Goal: Complete application form: Complete application form

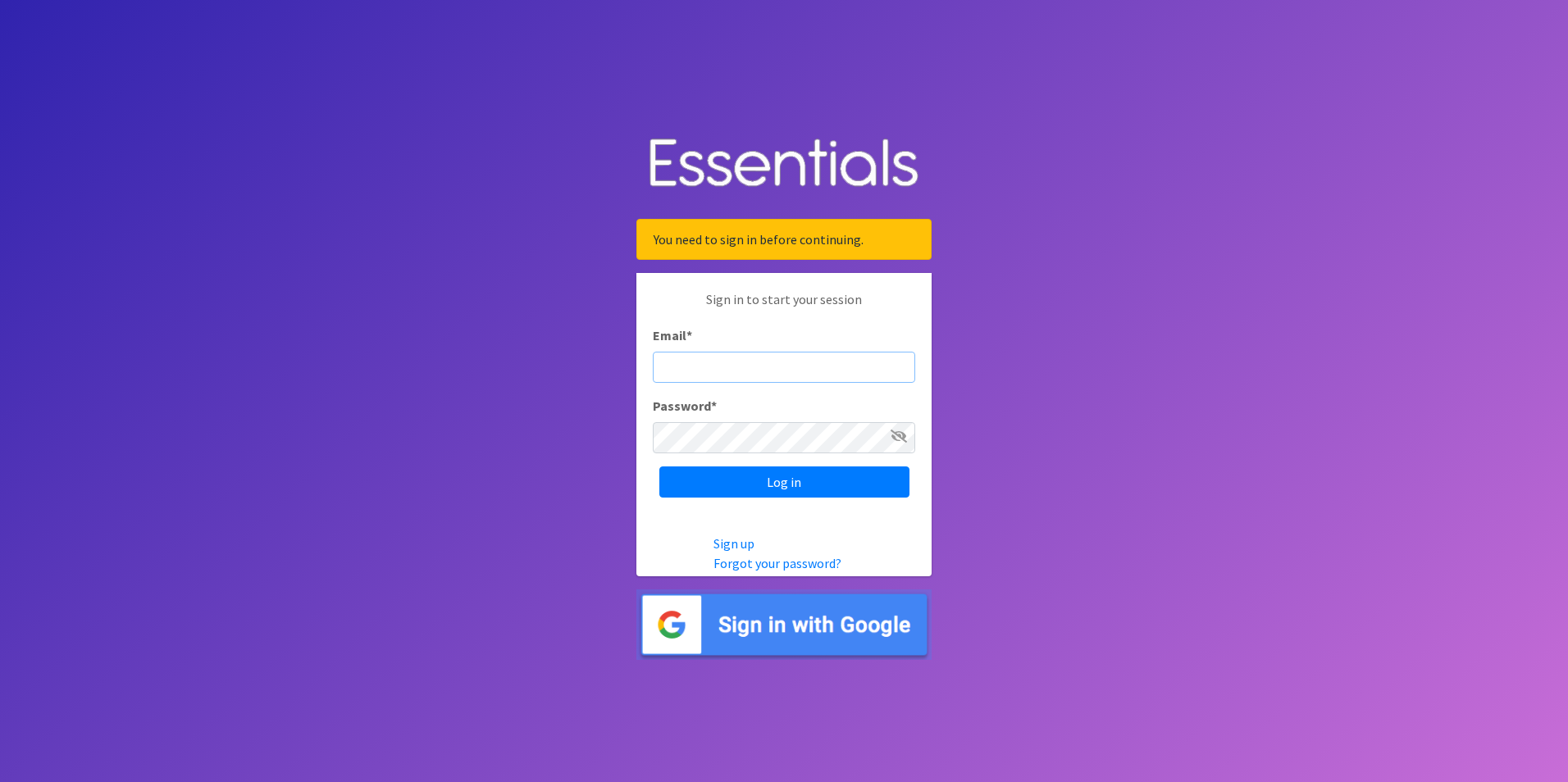
paste input "[EMAIL_ADDRESS][DOMAIN_NAME]"
type input "[EMAIL_ADDRESS][DOMAIN_NAME]"
click at [901, 431] on icon at bounding box center [899, 437] width 17 height 13
click at [818, 477] on input "Log in" at bounding box center [784, 481] width 250 height 31
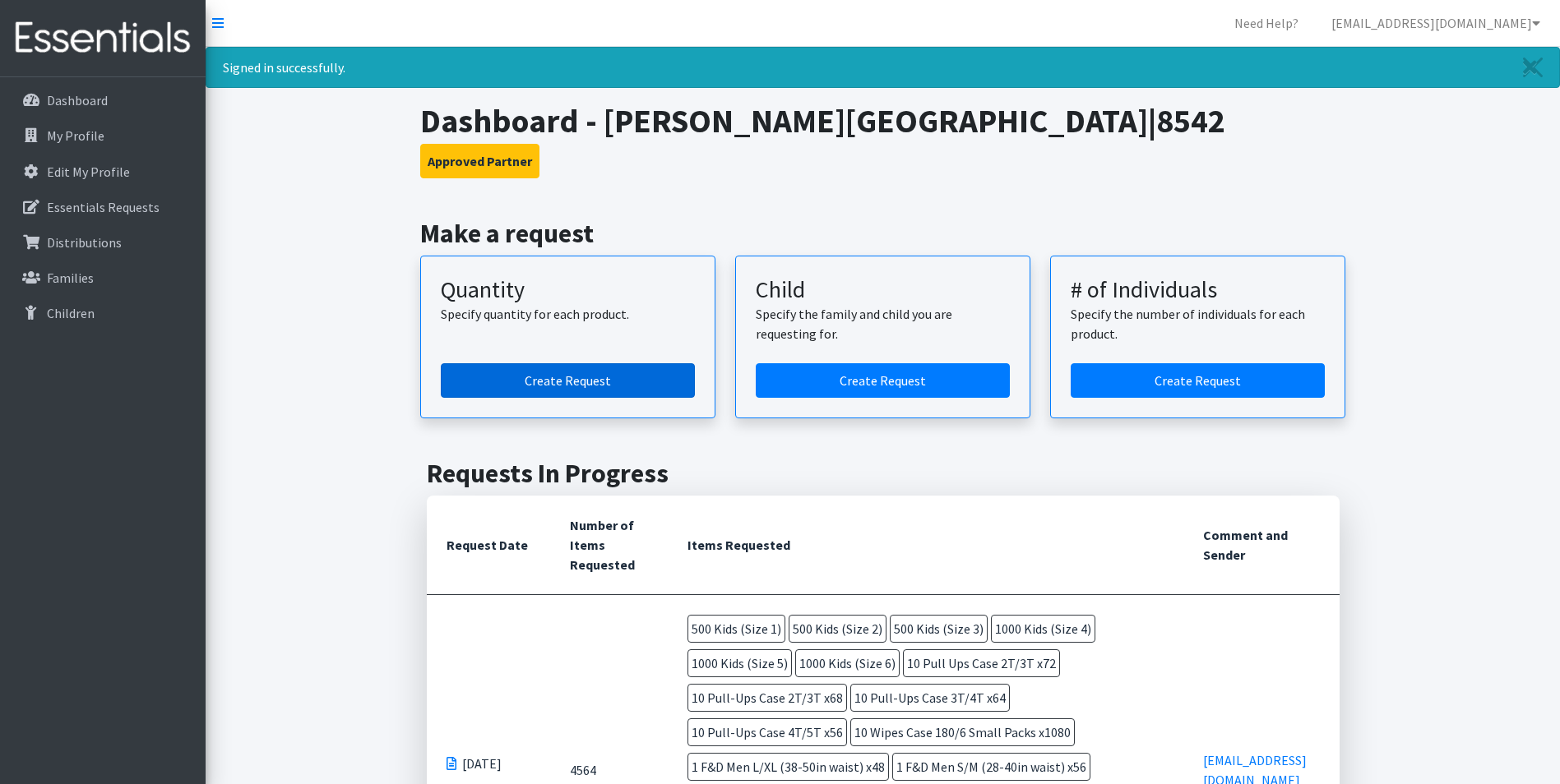
click at [639, 376] on link "Create Request" at bounding box center [568, 380] width 254 height 35
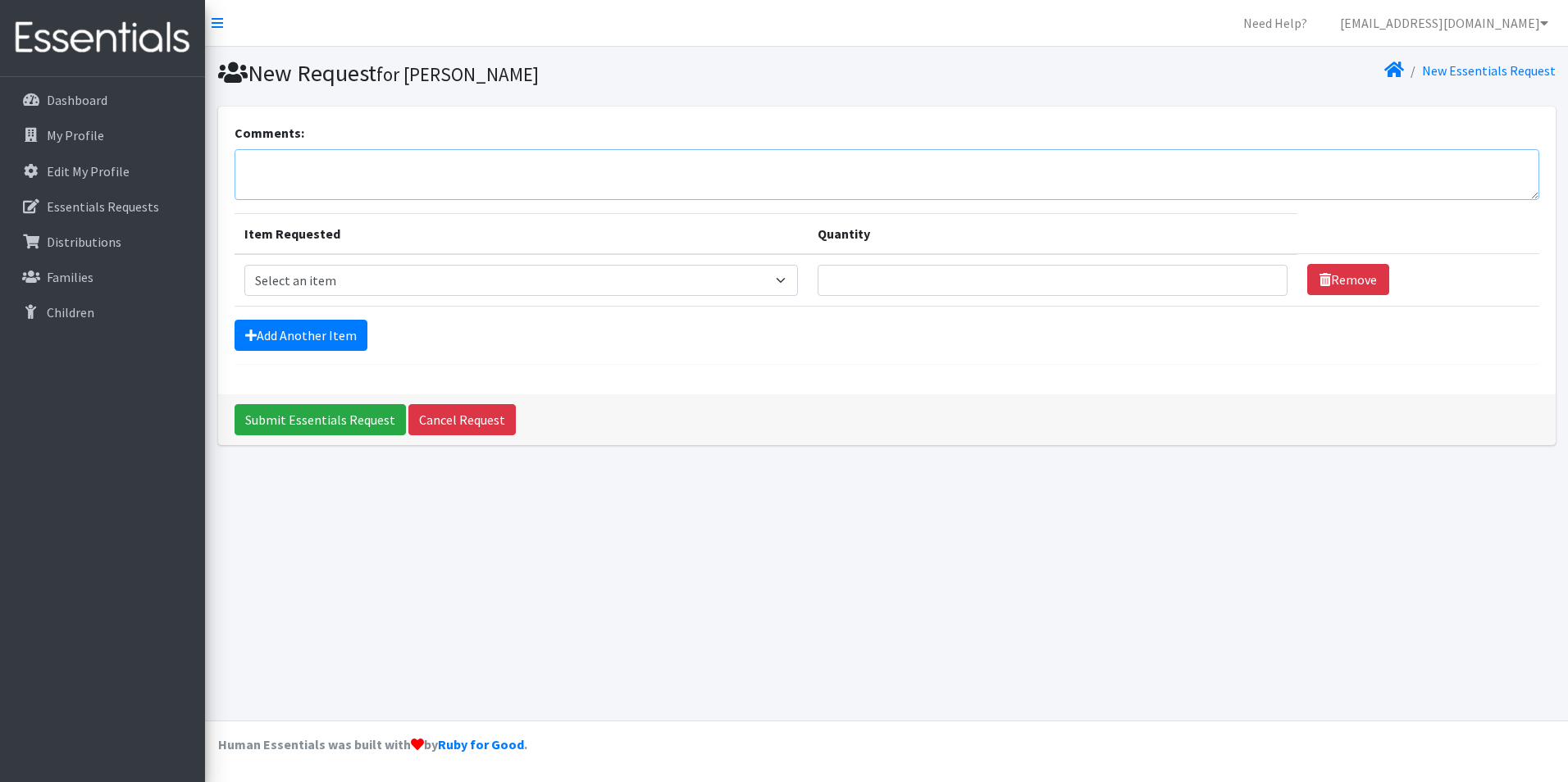
click at [399, 169] on textarea "Comments:" at bounding box center [887, 174] width 1305 height 51
type textarea "O"
type textarea "[DATE]"
click at [458, 277] on select "Select an item Fly&Dry Potty Kit- 2T/3T Boy Fly&Dry Potty Kit- 2T/3T Girl Kids …" at bounding box center [521, 280] width 554 height 31
select select "1222"
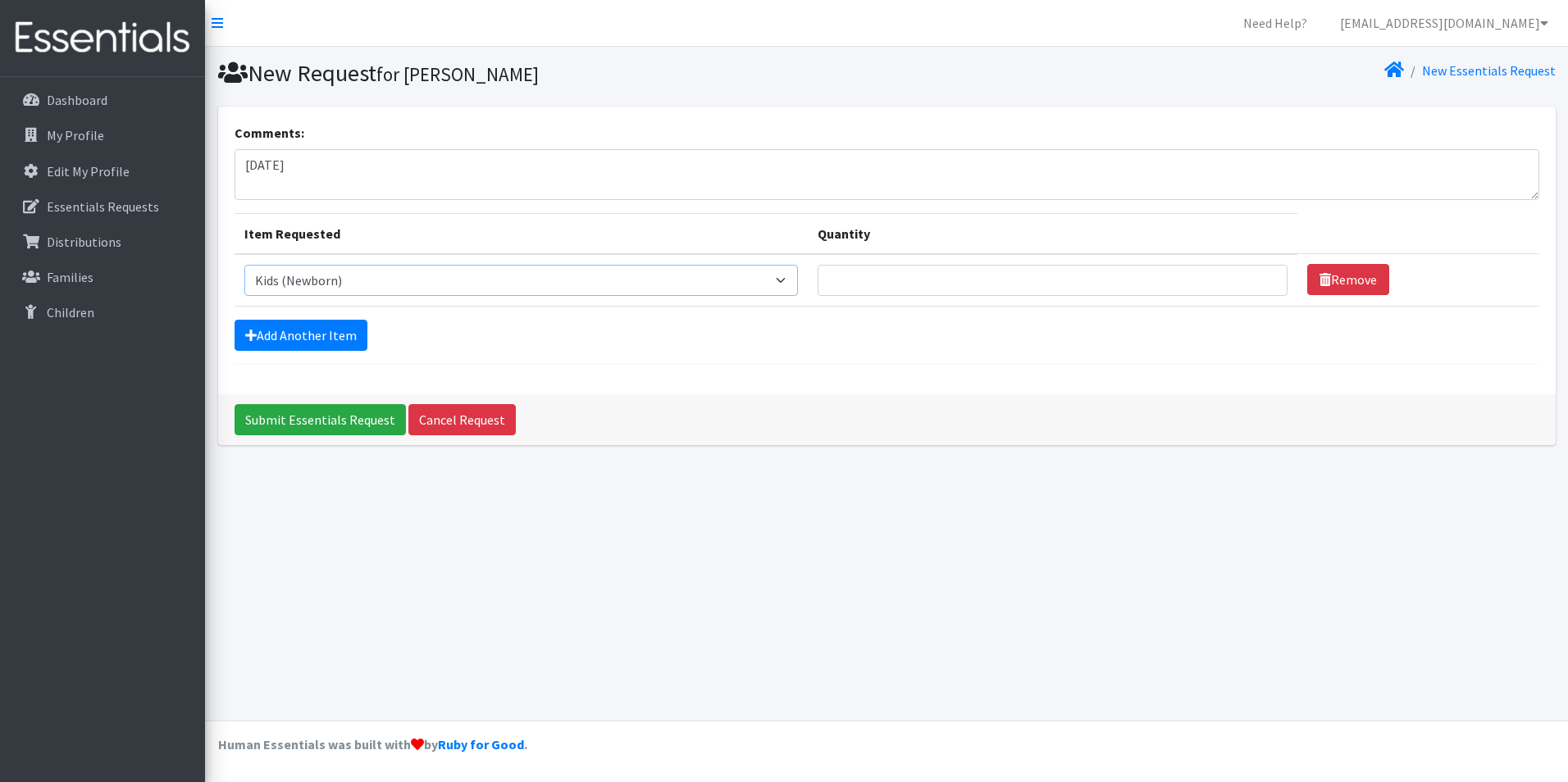
click at [245, 265] on select "Select an item Fly&Dry Potty Kit- 2T/3T Boy Fly&Dry Potty Kit- 2T/3T Girl Kids …" at bounding box center [521, 280] width 554 height 31
click at [926, 272] on input "Quantity" at bounding box center [1052, 280] width 470 height 31
type input "1500"
click at [328, 338] on link "Add Another Item" at bounding box center [301, 335] width 133 height 31
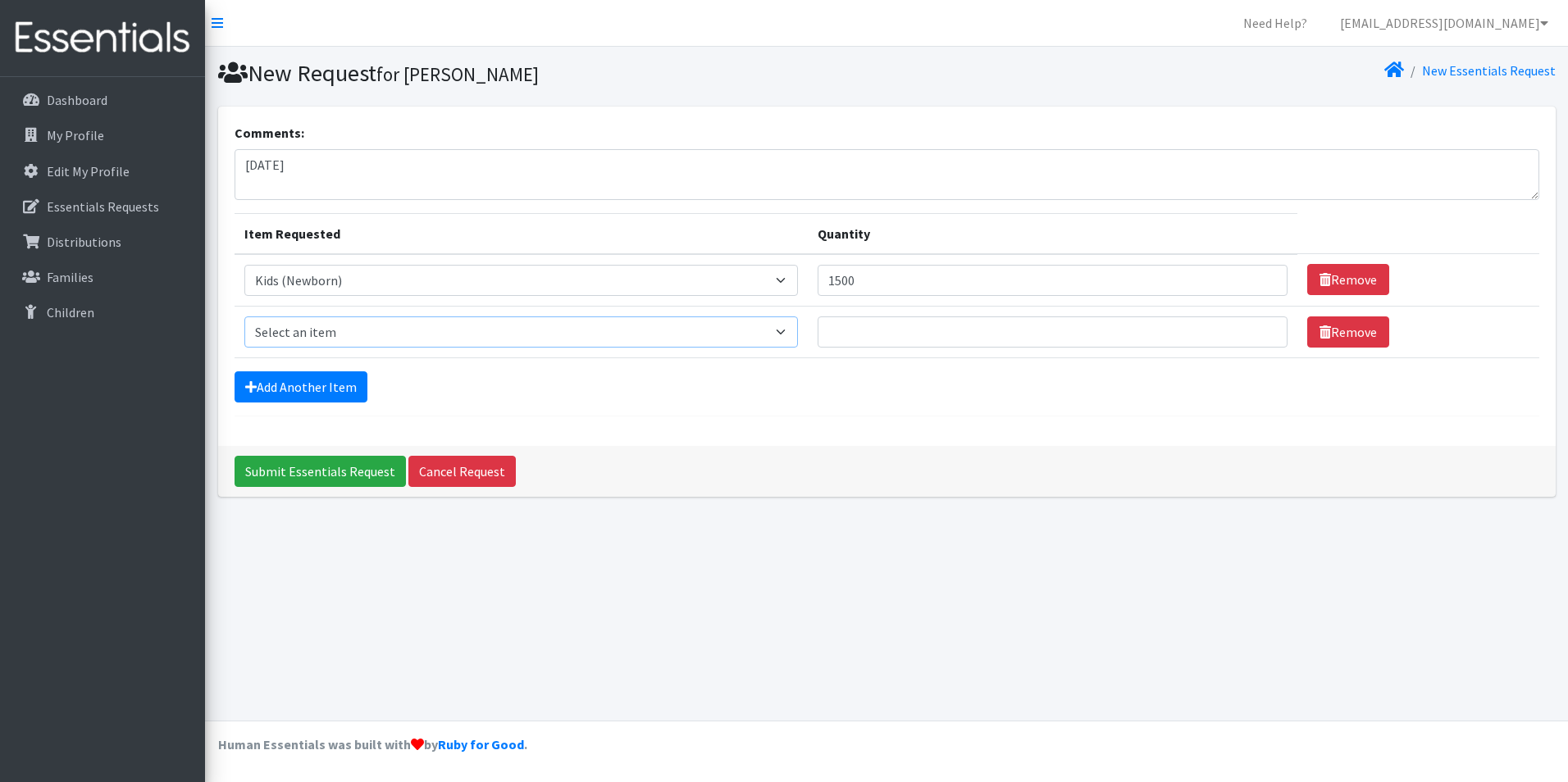
click at [341, 327] on select "Select an item Fly&Dry Potty Kit- 2T/3T Boy Fly&Dry Potty Kit- 2T/3T Girl Kids …" at bounding box center [521, 331] width 554 height 31
click at [1047, 593] on div "New Request for Heather Luker-Smith New Essentials Request Comments: 9/23/25 It…" at bounding box center [886, 384] width 1363 height 674
click at [783, 276] on select "Select an item Fly&Dry Potty Kit- 2T/3T Boy Fly&Dry Potty Kit- 2T/3T Girl Kids …" at bounding box center [521, 280] width 554 height 31
click at [328, 289] on select "Select an item Fly&Dry Potty Kit- 2T/3T Boy Fly&Dry Potty Kit- 2T/3T Girl Kids …" at bounding box center [521, 280] width 554 height 31
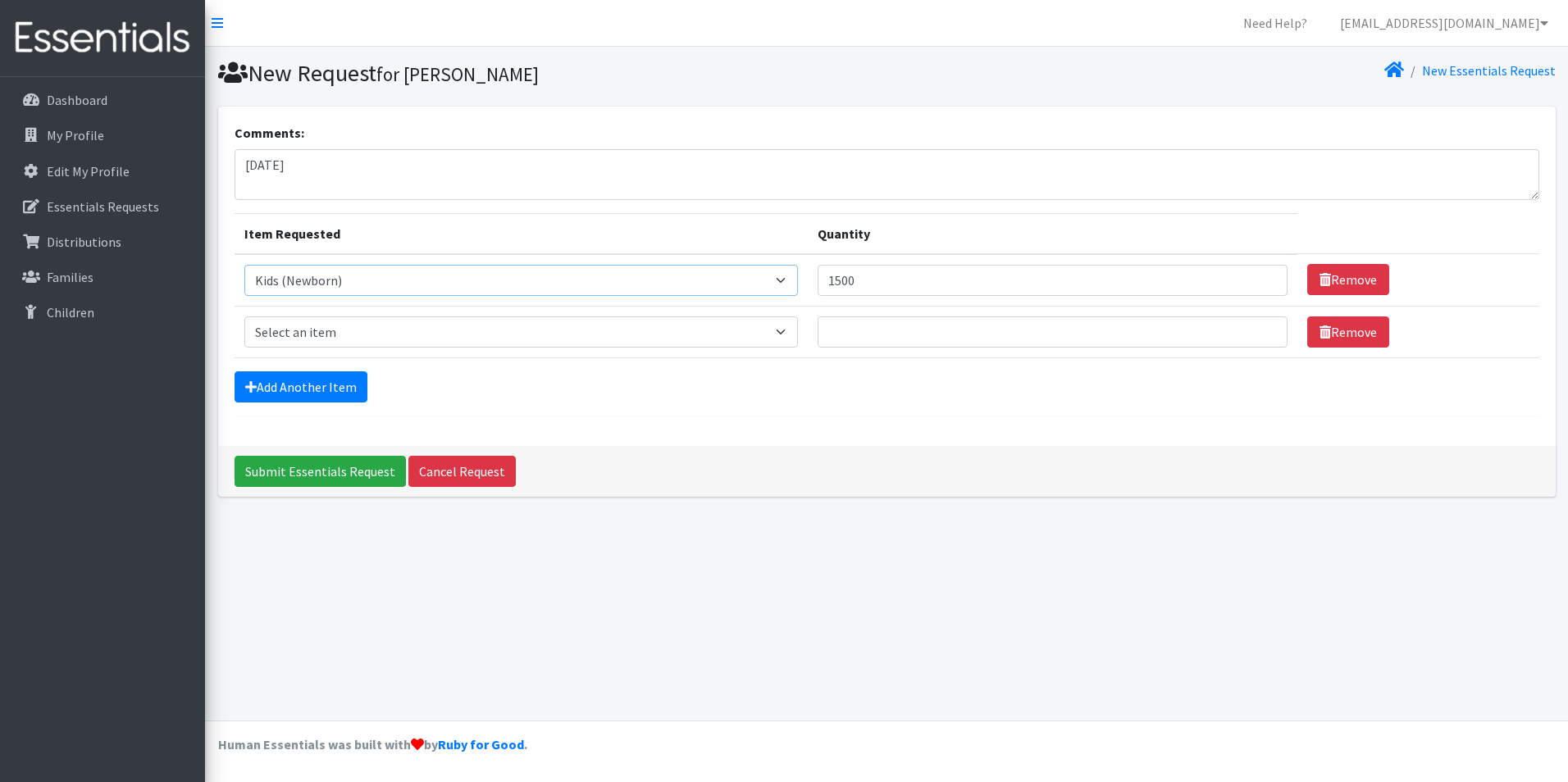
click at [245, 265] on select "Select an item Fly&Dry Potty Kit- 2T/3T Boy Fly&Dry Potty Kit- 2T/3T Girl Kids …" at bounding box center [521, 280] width 554 height 31
click at [434, 268] on select "Select an item Fly&Dry Potty Kit- 2T/3T Boy Fly&Dry Potty Kit- 2T/3T Girl Kids …" at bounding box center [521, 280] width 554 height 31
click at [245, 265] on select "Select an item Fly&Dry Potty Kit- 2T/3T Boy Fly&Dry Potty Kit- 2T/3T Girl Kids …" at bounding box center [521, 280] width 554 height 31
click at [736, 324] on select "Select an item Fly&Dry Potty Kit- 2T/3T Boy Fly&Dry Potty Kit- 2T/3T Girl Kids …" at bounding box center [521, 331] width 554 height 31
select select "15511"
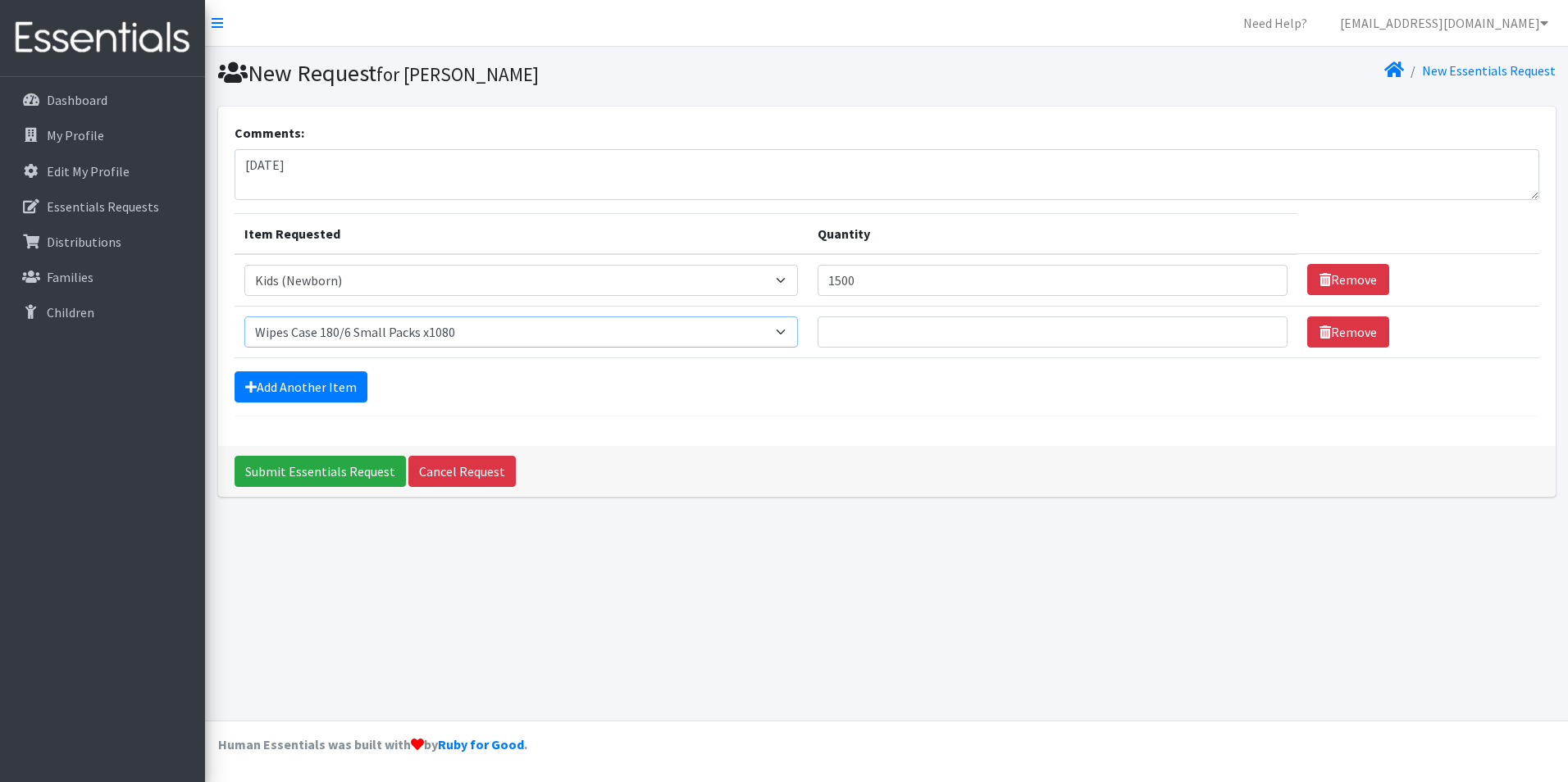
click at [245, 317] on select "Select an item Fly&Dry Potty Kit- 2T/3T Boy Fly&Dry Potty Kit- 2T/3T Girl Kids …" at bounding box center [521, 331] width 554 height 31
click at [871, 332] on input "Quantity" at bounding box center [1052, 331] width 470 height 31
click at [869, 279] on input "1500" at bounding box center [1052, 280] width 470 height 31
type input "1"
type input "1500"
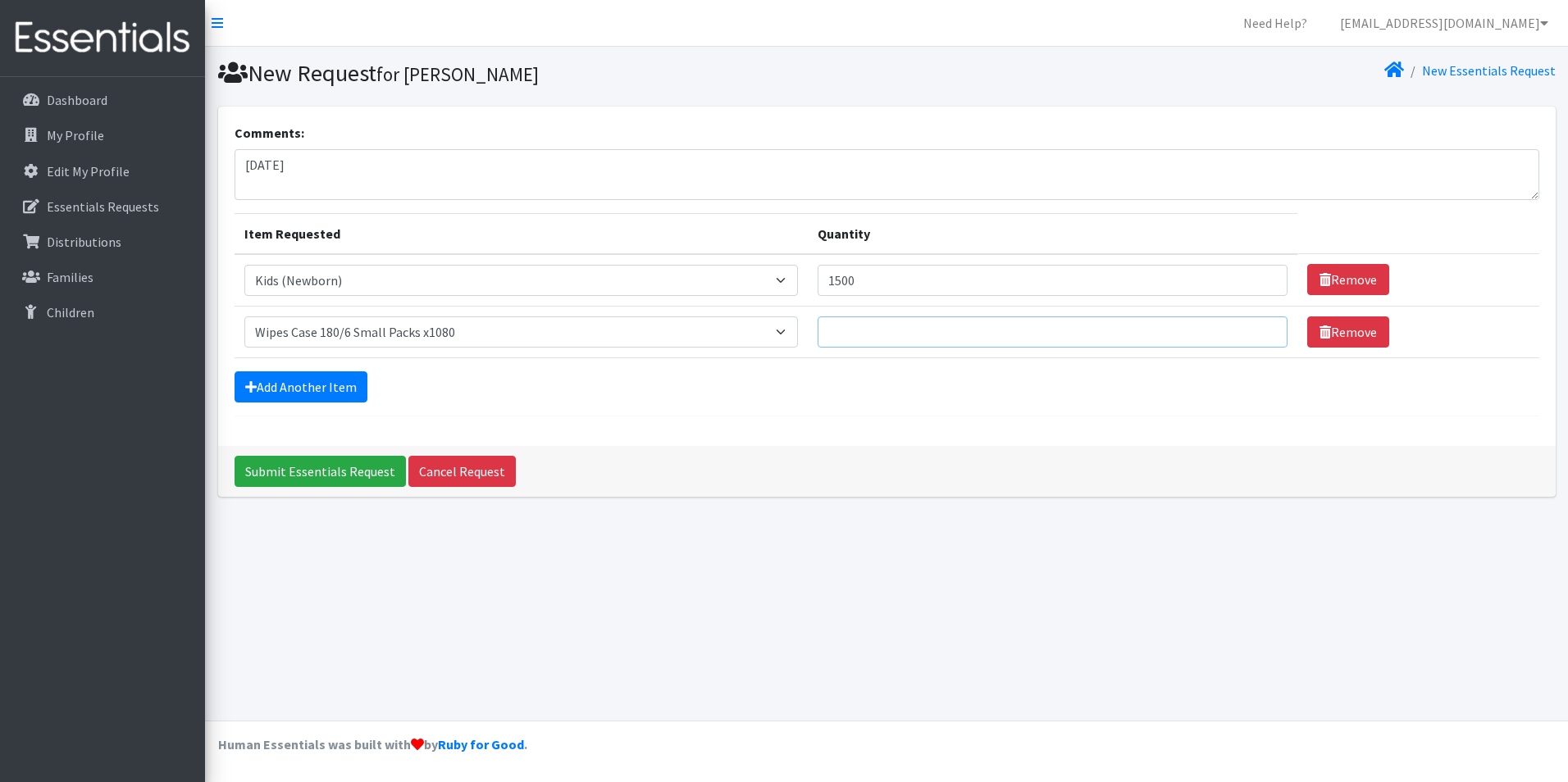
click at [895, 344] on input "Quantity" at bounding box center [1052, 331] width 470 height 31
click at [1062, 326] on input "Quantity" at bounding box center [1052, 331] width 470 height 31
click at [880, 286] on input "1500" at bounding box center [1052, 280] width 470 height 31
click at [892, 328] on input "Quantity" at bounding box center [1052, 331] width 470 height 31
type input "1"
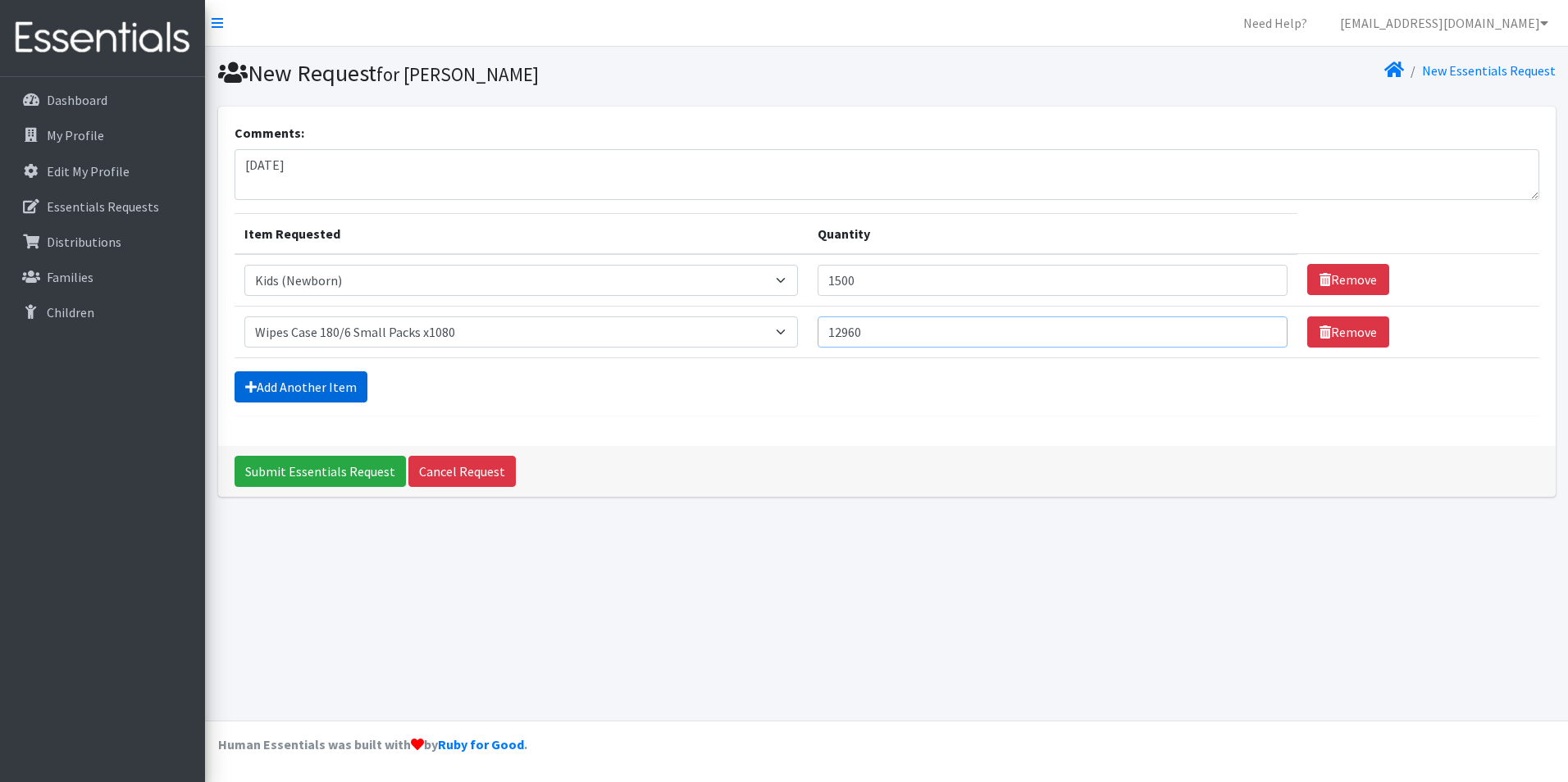
type input "12960"
click at [356, 387] on link "Add Another Item" at bounding box center [301, 386] width 133 height 31
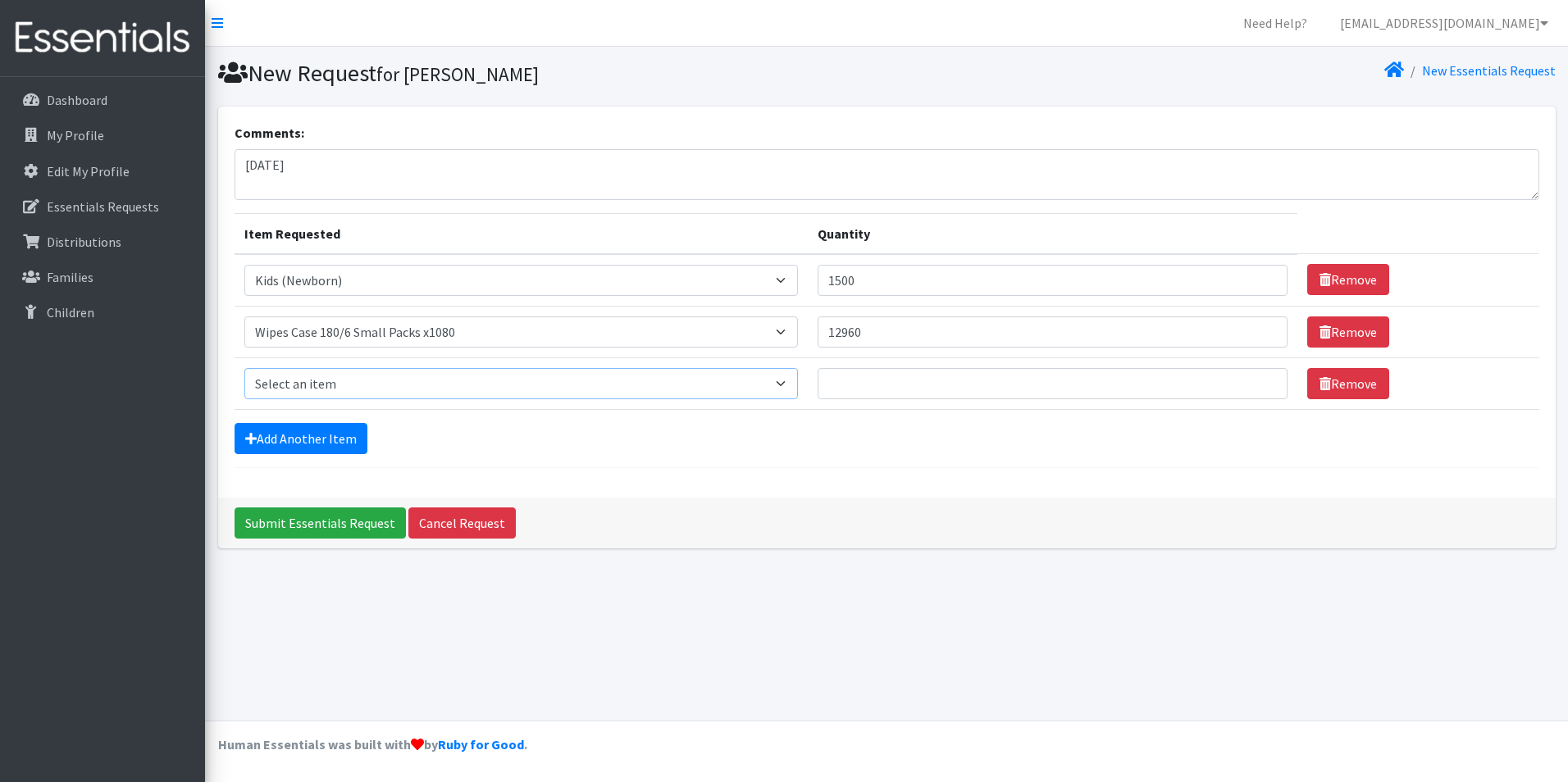
click at [356, 387] on select "Select an item Fly&Dry Potty Kit- 2T/3T Boy Fly&Dry Potty Kit- 2T/3T Girl Kids …" at bounding box center [521, 384] width 554 height 31
select select "1201"
click at [245, 369] on select "Select an item Fly&Dry Potty Kit- 2T/3T Boy Fly&Dry Potty Kit- 2T/3T Girl Kids …" at bounding box center [521, 384] width 554 height 31
click at [309, 438] on link "Add Another Item" at bounding box center [301, 438] width 133 height 31
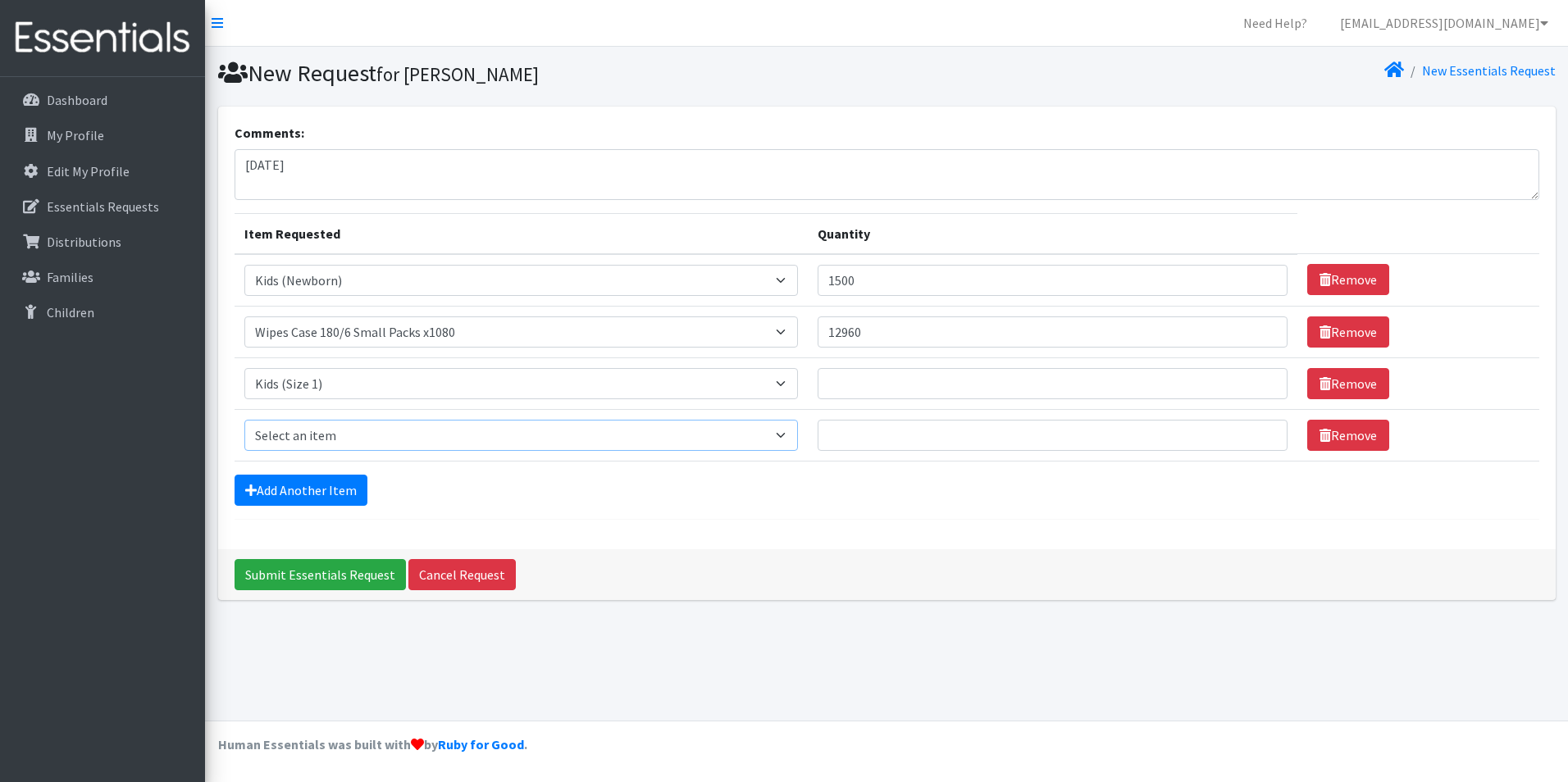
click at [315, 432] on select "Select an item Fly&Dry Potty Kit- 2T/3T Boy Fly&Dry Potty Kit- 2T/3T Girl Kids …" at bounding box center [521, 435] width 554 height 31
select select "1202"
click at [245, 420] on select "Select an item Fly&Dry Potty Kit- 2T/3T Boy Fly&Dry Potty Kit- 2T/3T Girl Kids …" at bounding box center [521, 435] width 554 height 31
click at [314, 492] on link "Add Another Item" at bounding box center [301, 490] width 133 height 31
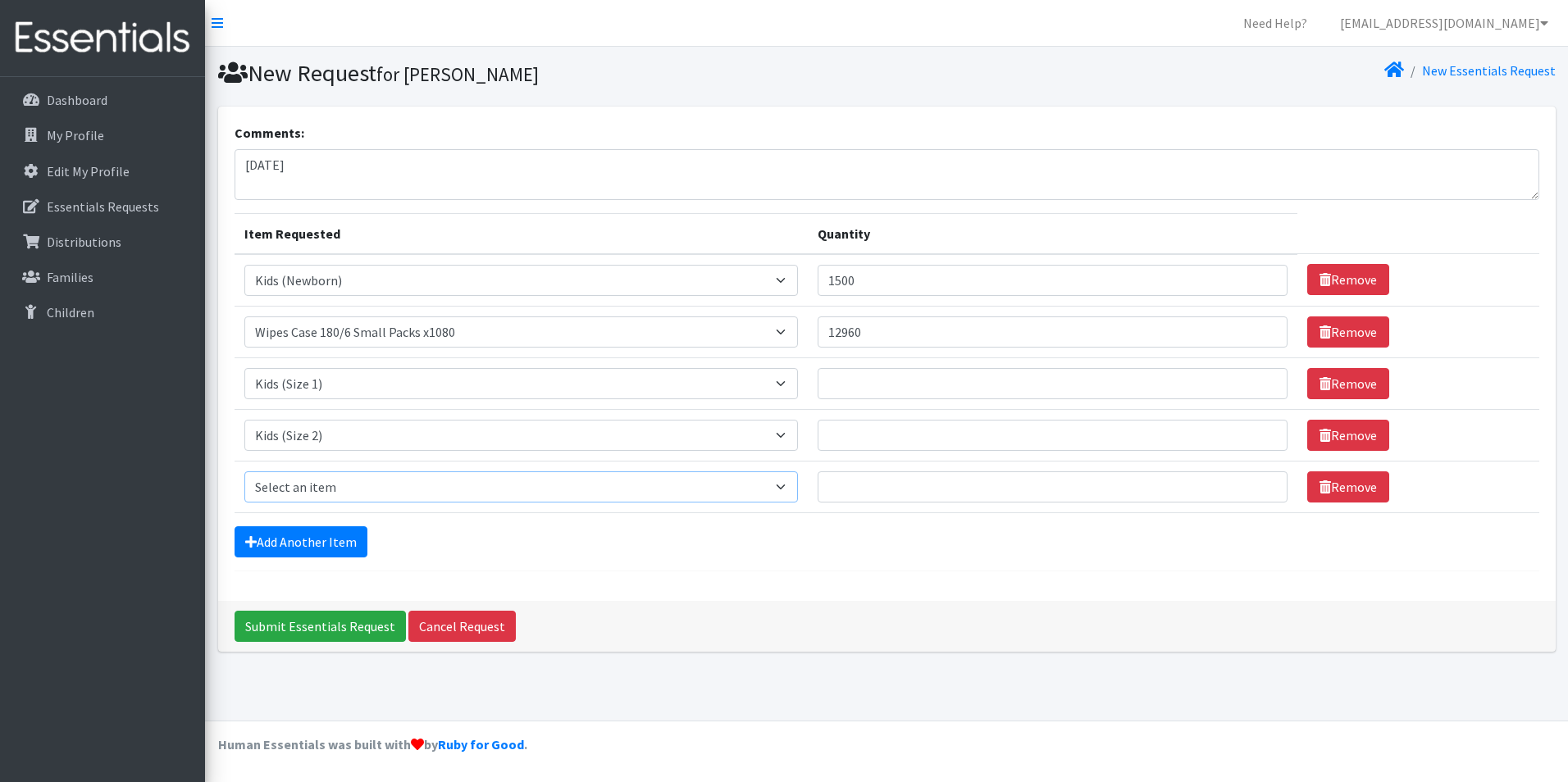
click at [320, 490] on select "Select an item Fly&Dry Potty Kit- 2T/3T Boy Fly&Dry Potty Kit- 2T/3T Girl Kids …" at bounding box center [521, 487] width 554 height 31
select select "1221"
click at [245, 472] on select "Select an item Fly&Dry Potty Kit- 2T/3T Boy Fly&Dry Potty Kit- 2T/3T Girl Kids …" at bounding box center [521, 487] width 554 height 31
click at [344, 534] on link "Add Another Item" at bounding box center [301, 542] width 133 height 31
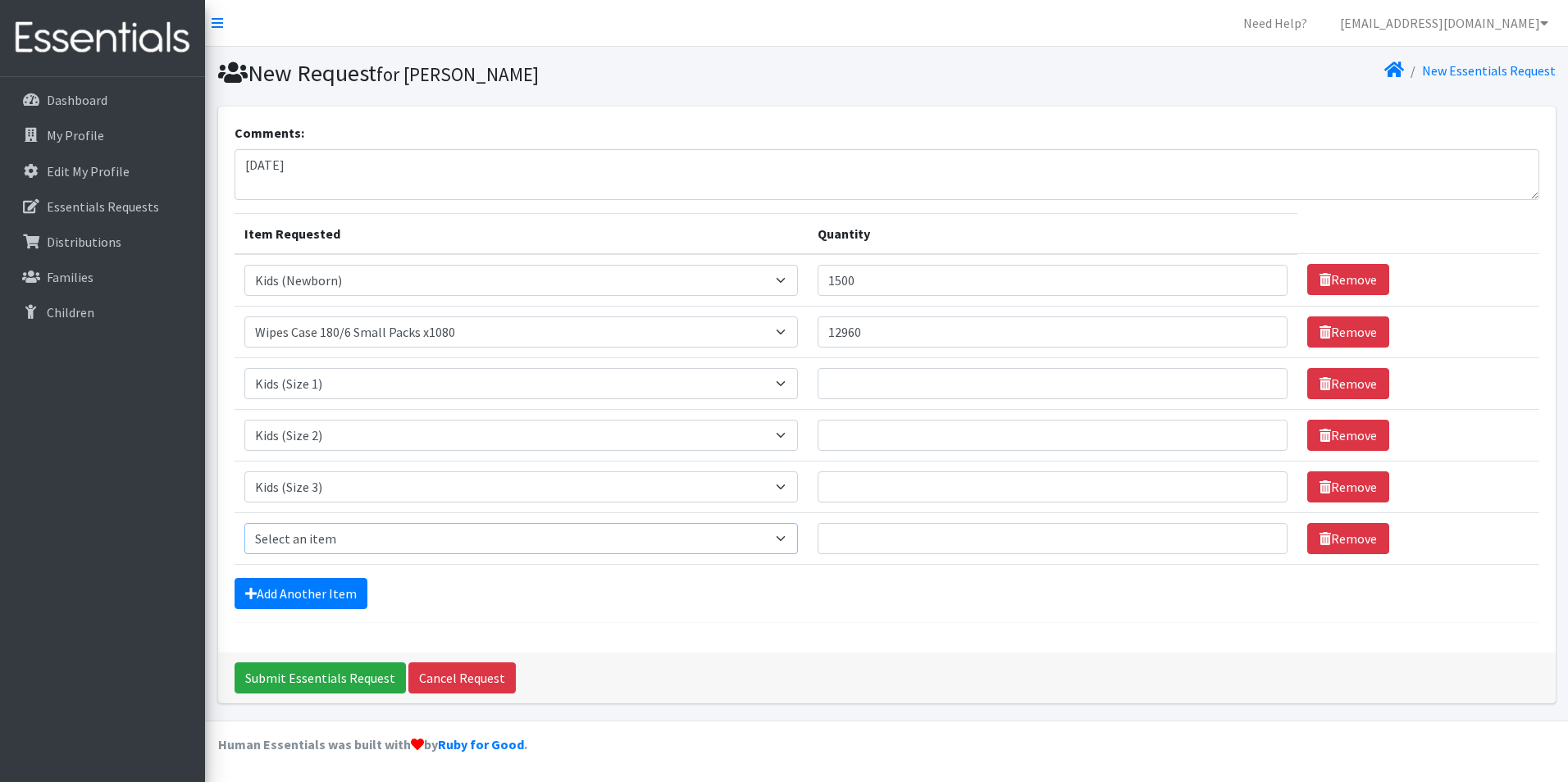
click at [352, 543] on select "Select an item Fly&Dry Potty Kit- 2T/3T Boy Fly&Dry Potty Kit- 2T/3T Girl Kids …" at bounding box center [521, 538] width 554 height 31
select select "1213"
click at [245, 523] on select "Select an item Fly&Dry Potty Kit- 2T/3T Boy Fly&Dry Potty Kit- 2T/3T Girl Kids …" at bounding box center [521, 538] width 554 height 31
click at [306, 589] on link "Add Another Item" at bounding box center [301, 593] width 133 height 31
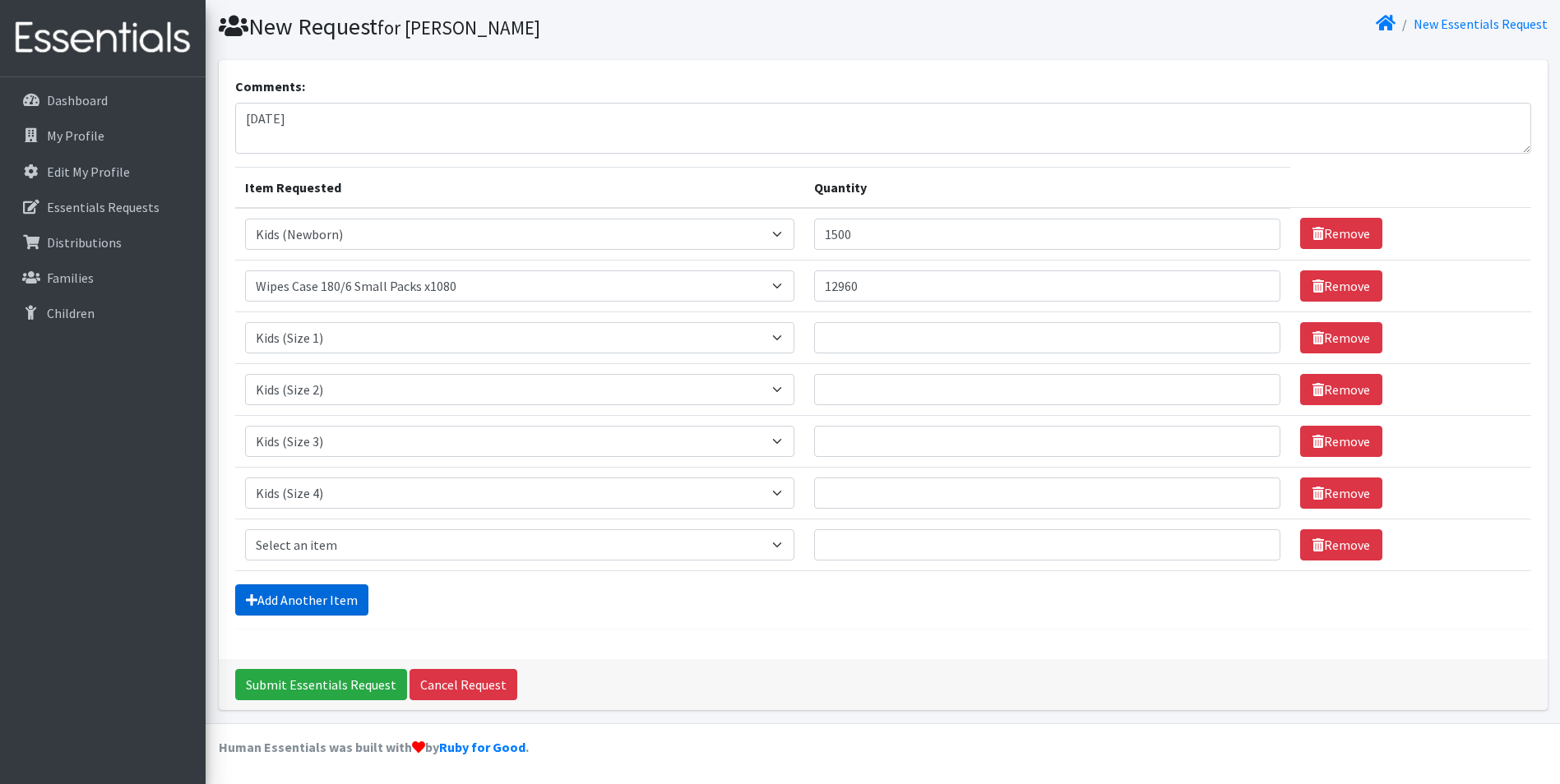
scroll to position [48, 0]
click at [347, 536] on select "Select an item Fly&Dry Potty Kit- 2T/3T Boy Fly&Dry Potty Kit- 2T/3T Girl Kids …" at bounding box center [520, 543] width 550 height 31
select select "1214"
click at [246, 528] on select "Select an item Fly&Dry Potty Kit- 2T/3T Boy Fly&Dry Potty Kit- 2T/3T Girl Kids …" at bounding box center [520, 543] width 550 height 31
click at [342, 600] on link "Add Another Item" at bounding box center [302, 598] width 134 height 31
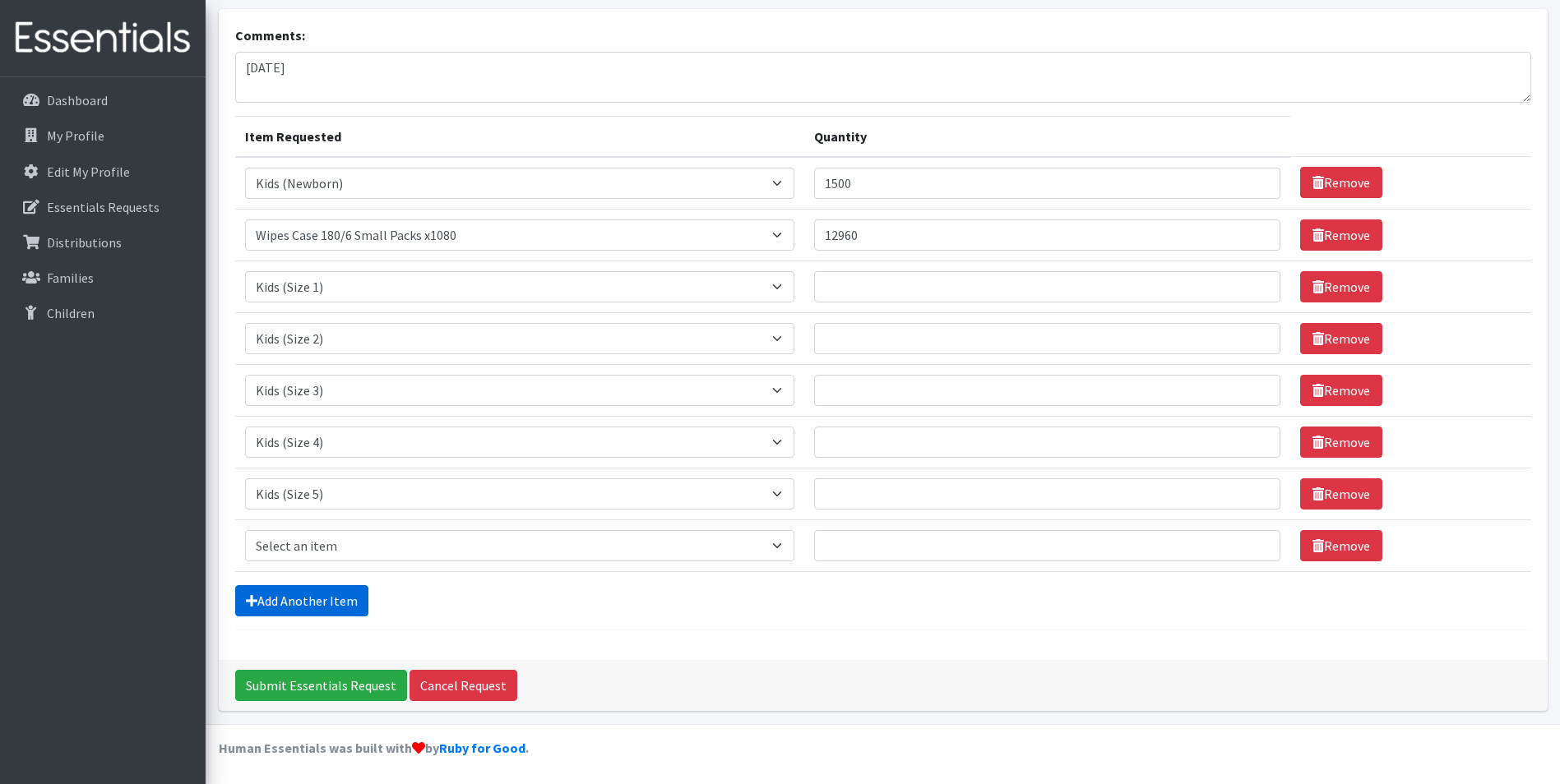
scroll to position [100, 0]
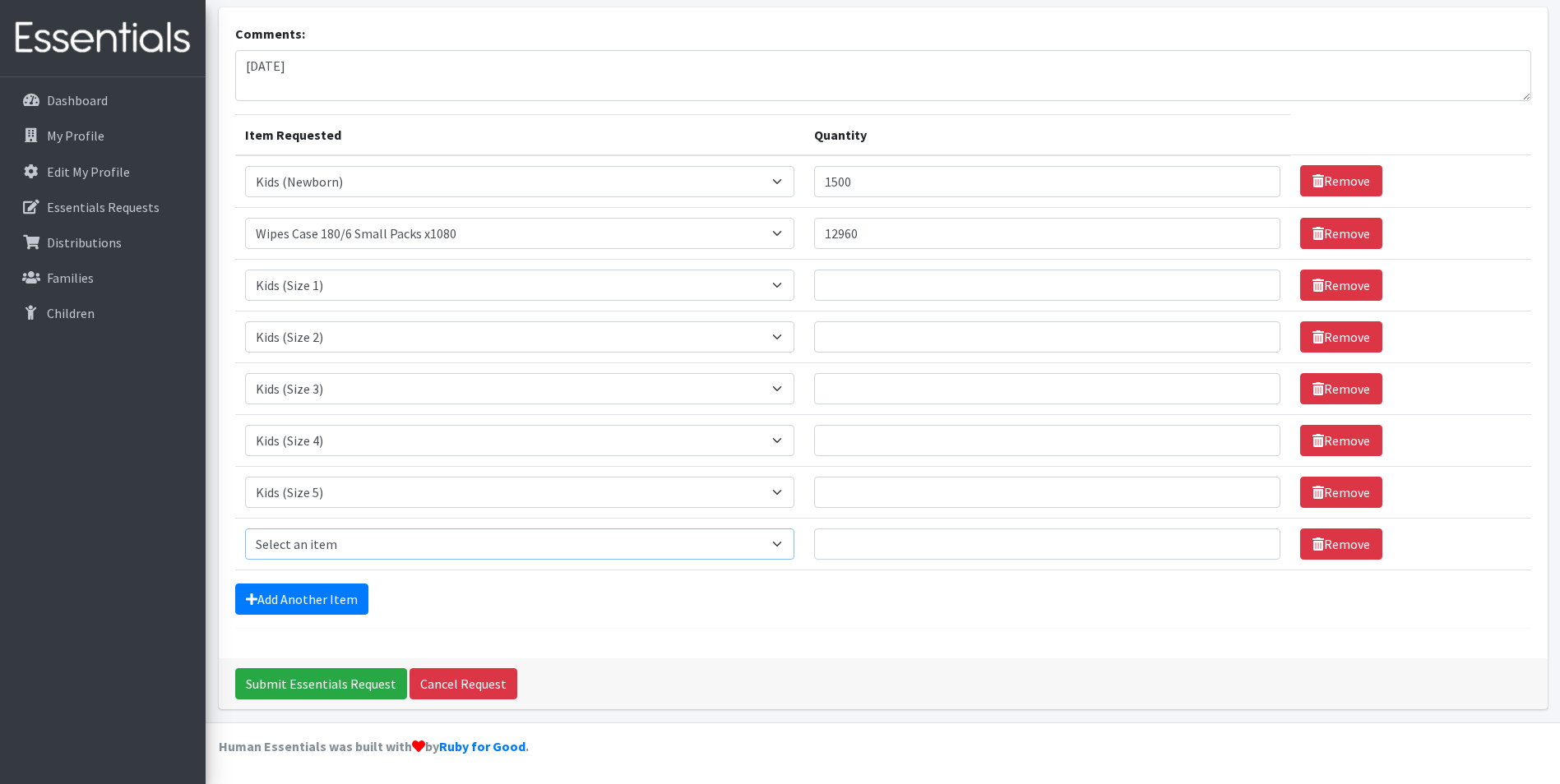
click at [346, 536] on select "Select an item Fly&Dry Potty Kit- 2T/3T Boy Fly&Dry Potty Kit- 2T/3T Girl Kids …" at bounding box center [520, 543] width 550 height 31
select select "1216"
click at [246, 528] on select "Select an item Fly&Dry Potty Kit- 2T/3T Boy Fly&Dry Potty Kit- 2T/3T Girl Kids …" at bounding box center [520, 543] width 550 height 31
click at [325, 609] on link "Add Another Item" at bounding box center [302, 598] width 134 height 31
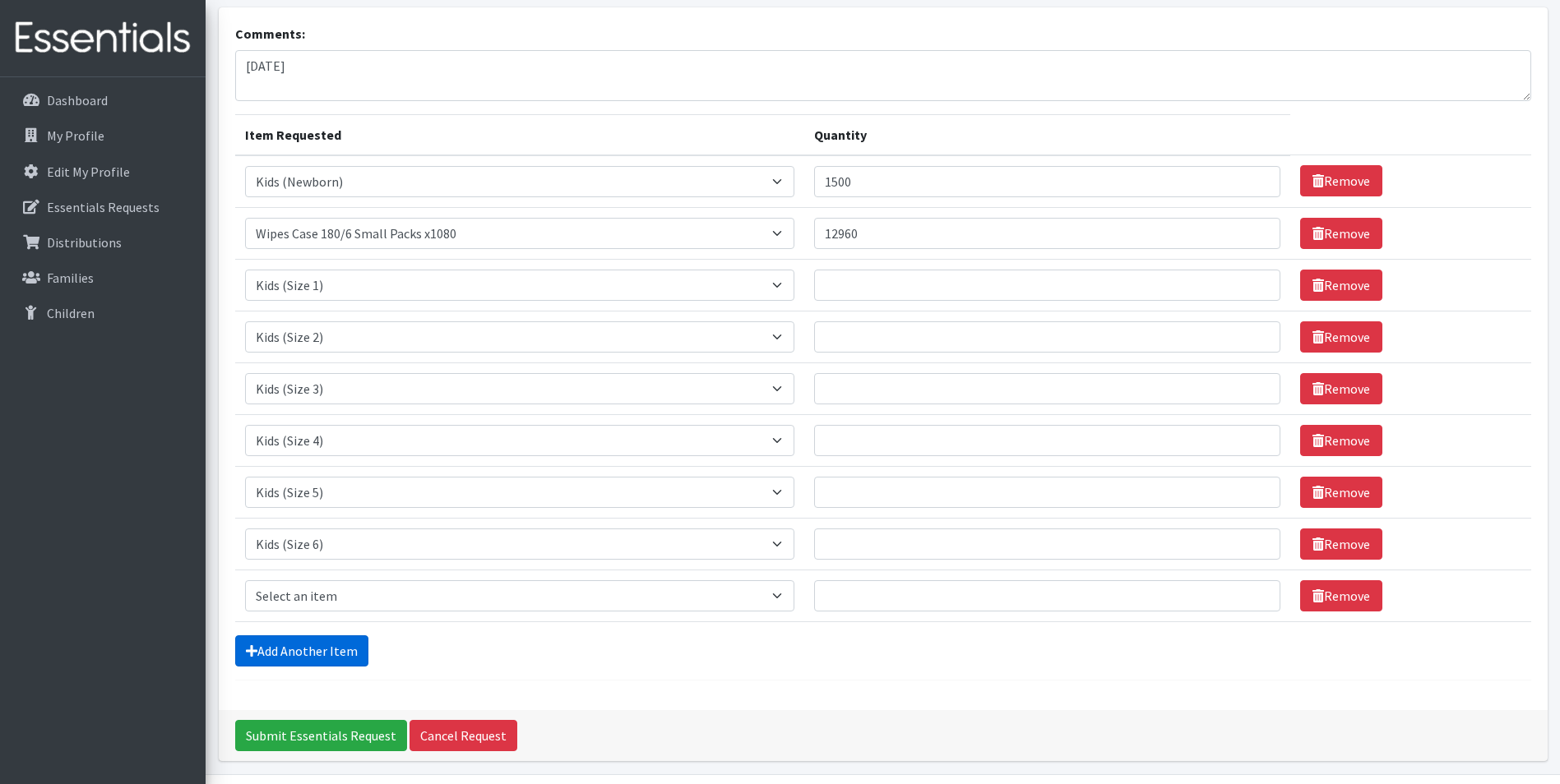
scroll to position [151, 0]
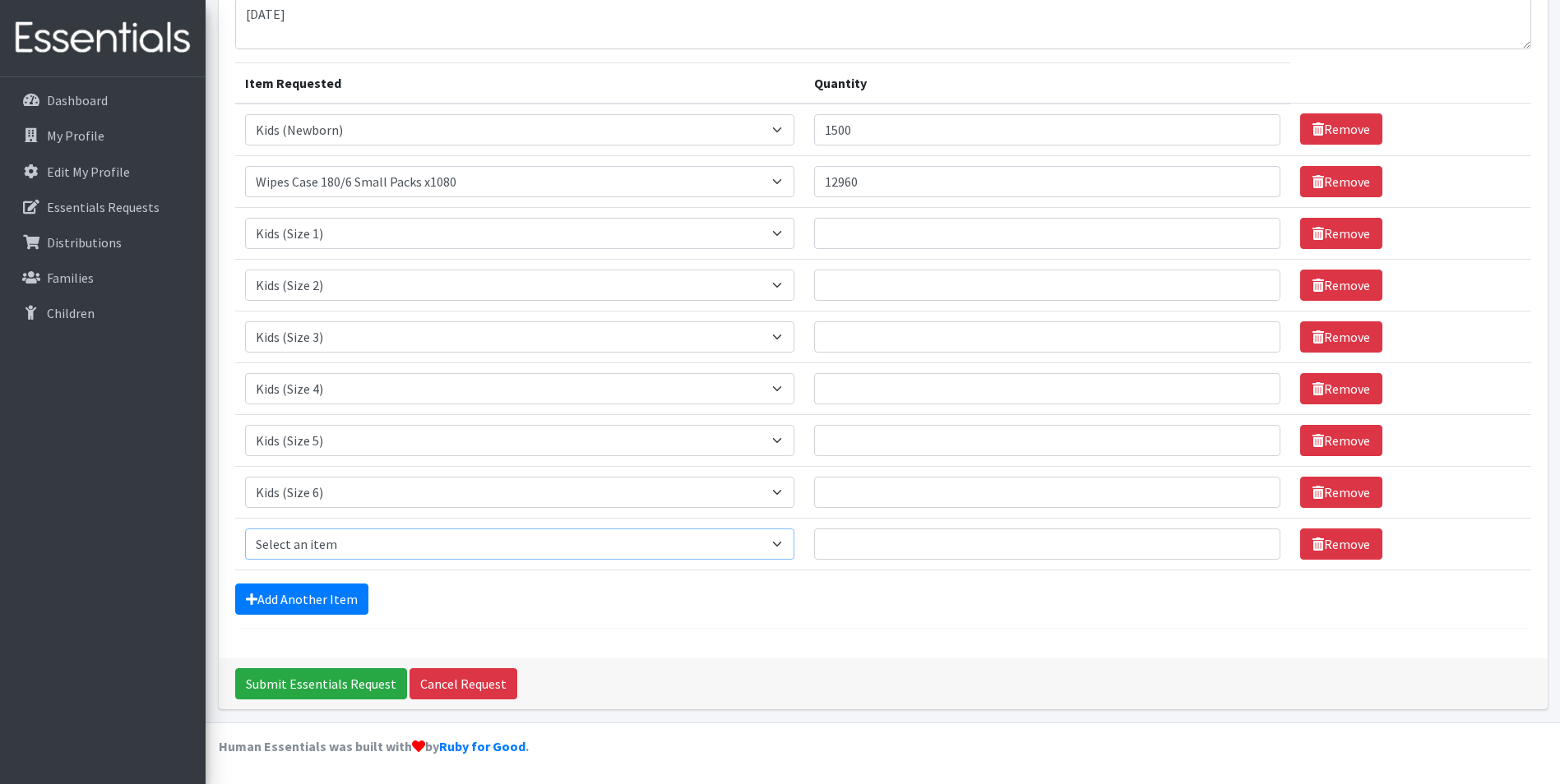
click at [330, 542] on select "Select an item Fly&Dry Potty Kit- 2T/3T Boy Fly&Dry Potty Kit- 2T/3T Girl Kids …" at bounding box center [520, 543] width 550 height 31
click at [615, 570] on td "Item Requested Select an item Fly&Dry Potty Kit- 2T/3T Boy Fly&Dry Potty Kit- 2…" at bounding box center [520, 544] width 570 height 52
click at [902, 232] on input "Quantity" at bounding box center [1047, 232] width 467 height 31
type input "6"
click at [847, 232] on input "1625" at bounding box center [1047, 232] width 467 height 31
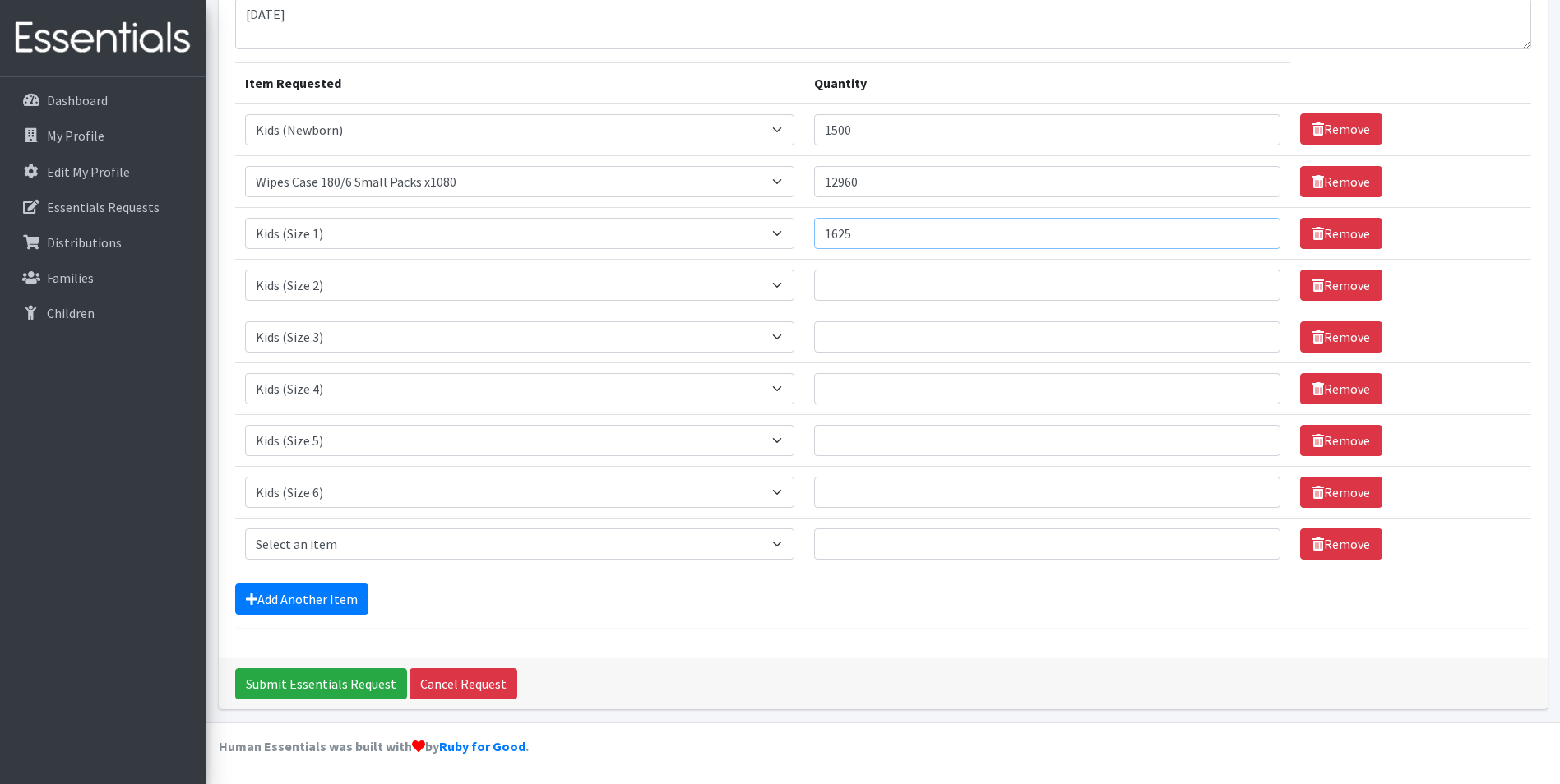
type input "1625"
click at [850, 285] on input "Quantity" at bounding box center [1047, 285] width 467 height 31
click at [849, 438] on input "Quantity" at bounding box center [1047, 440] width 467 height 31
click at [845, 440] on input "2000" at bounding box center [1047, 440] width 467 height 31
click at [847, 439] on input "2000" at bounding box center [1047, 440] width 467 height 31
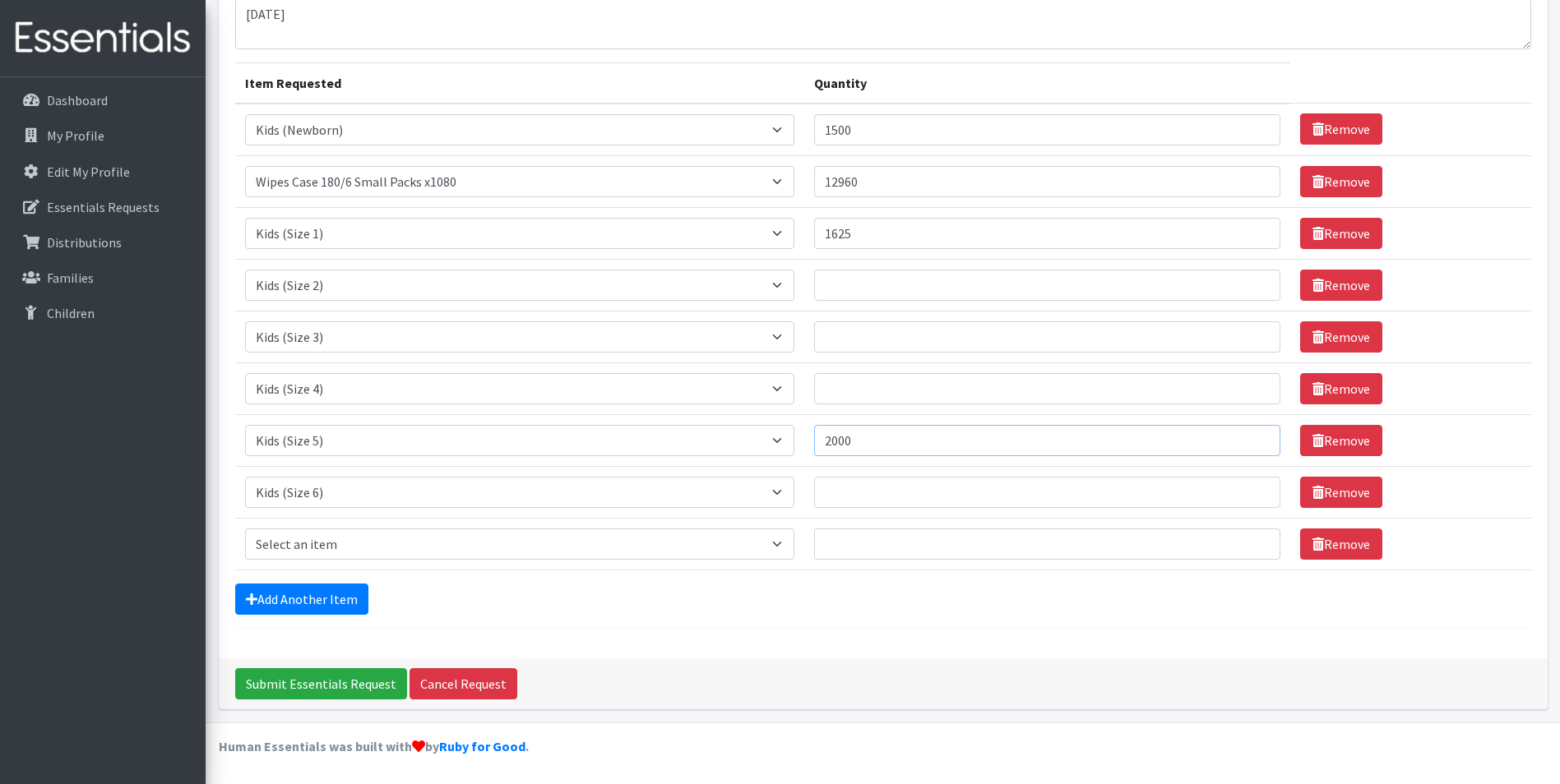
type input "2000"
click at [857, 390] on input "Quantity" at bounding box center [1047, 388] width 467 height 31
click at [871, 497] on input "Quantity" at bounding box center [1047, 492] width 467 height 31
type input "2000"
click at [864, 394] on input "Quantity" at bounding box center [1047, 388] width 467 height 31
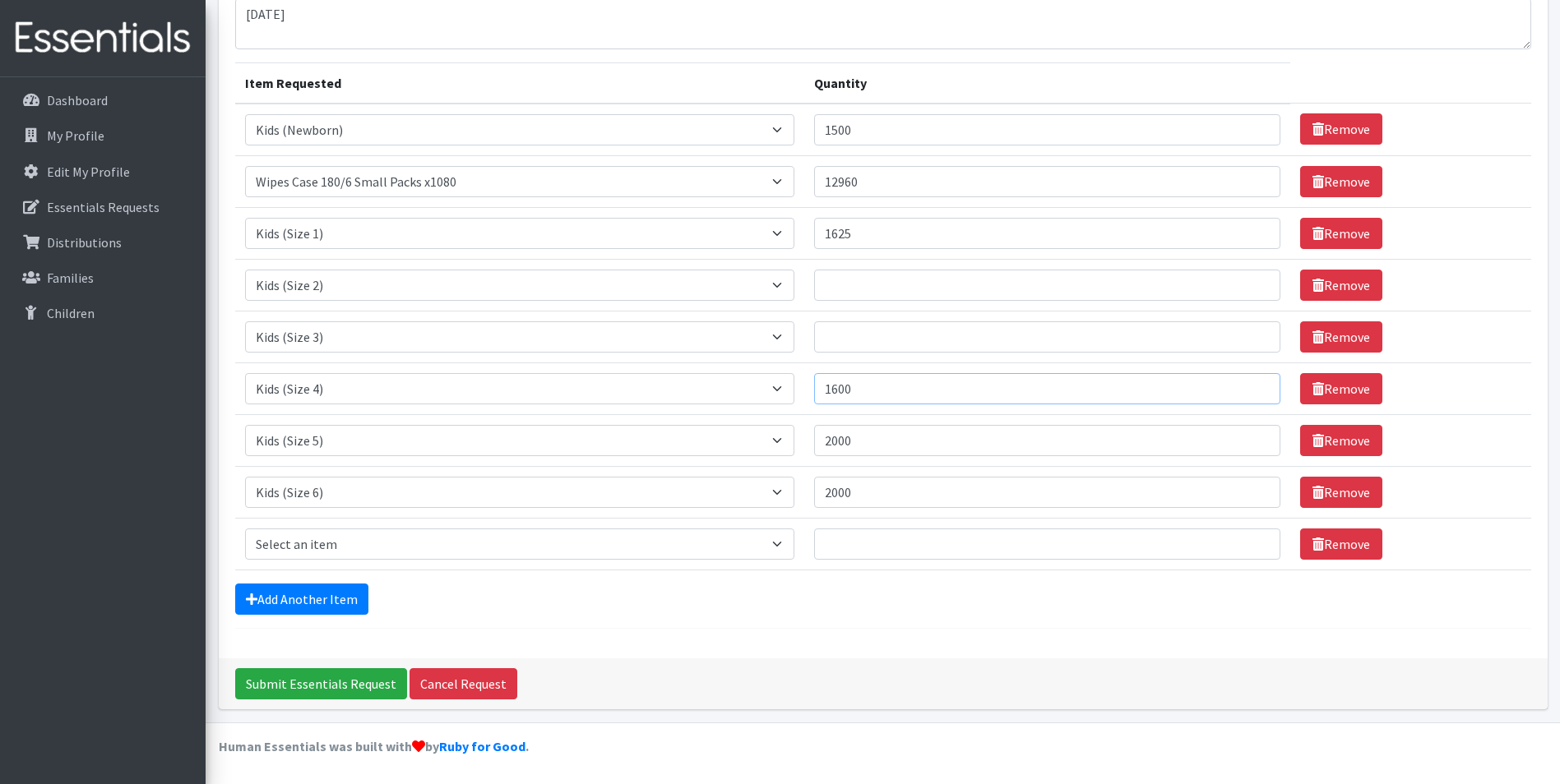
type input "1600"
click at [867, 335] on input "Quantity" at bounding box center [1047, 336] width 467 height 31
type input "1600"
click at [857, 273] on input "Quantity" at bounding box center [1047, 285] width 467 height 31
type input "2"
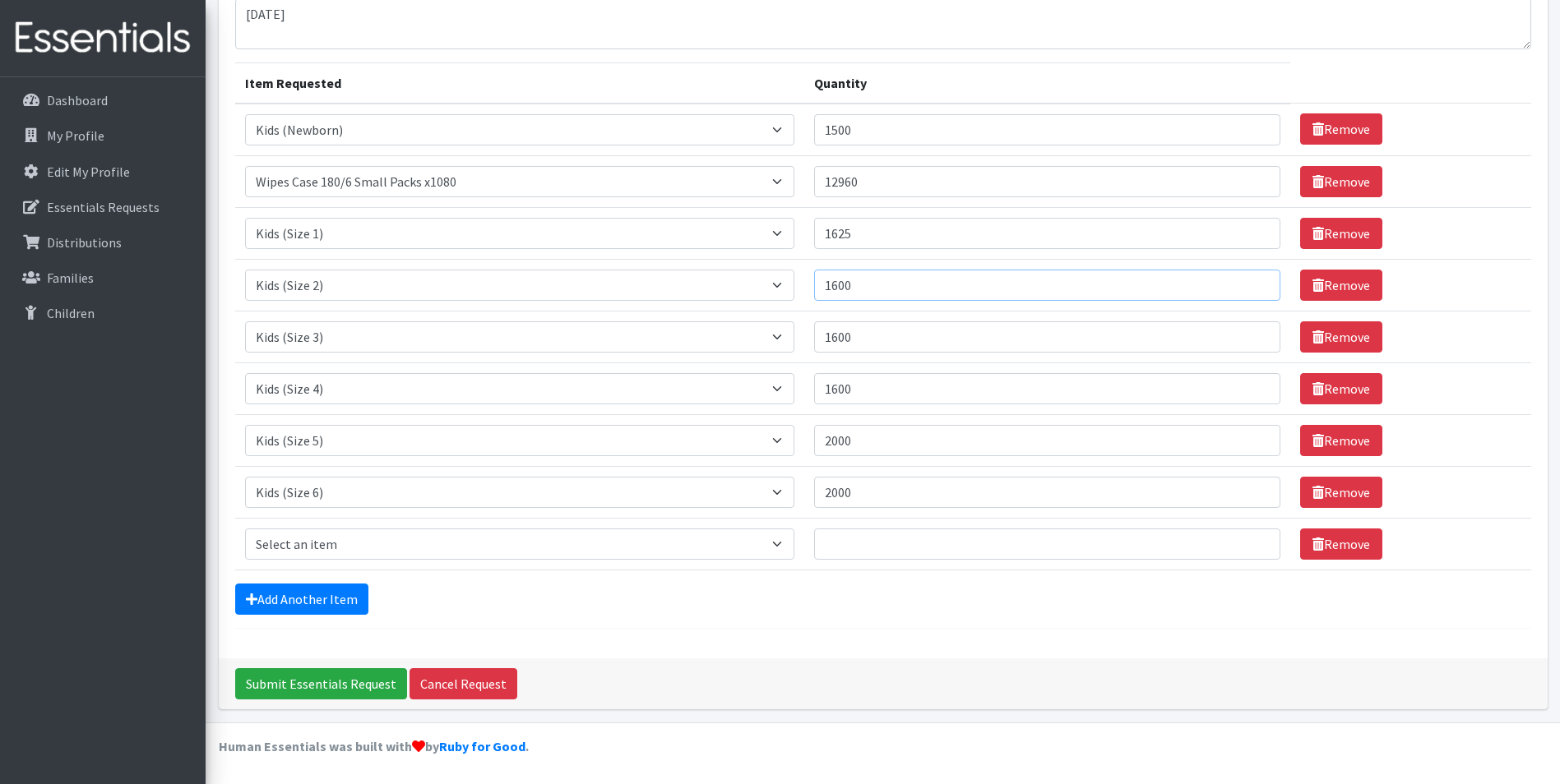
type input "1600"
click at [855, 128] on input "1500" at bounding box center [1047, 129] width 467 height 31
type input "1600"
click at [913, 606] on div "Add Another Item" at bounding box center [883, 598] width 1296 height 31
click at [594, 548] on select "Select an item Fly&Dry Potty Kit- 2T/3T Boy Fly&Dry Potty Kit- 2T/3T Girl Kids …" at bounding box center [520, 543] width 550 height 31
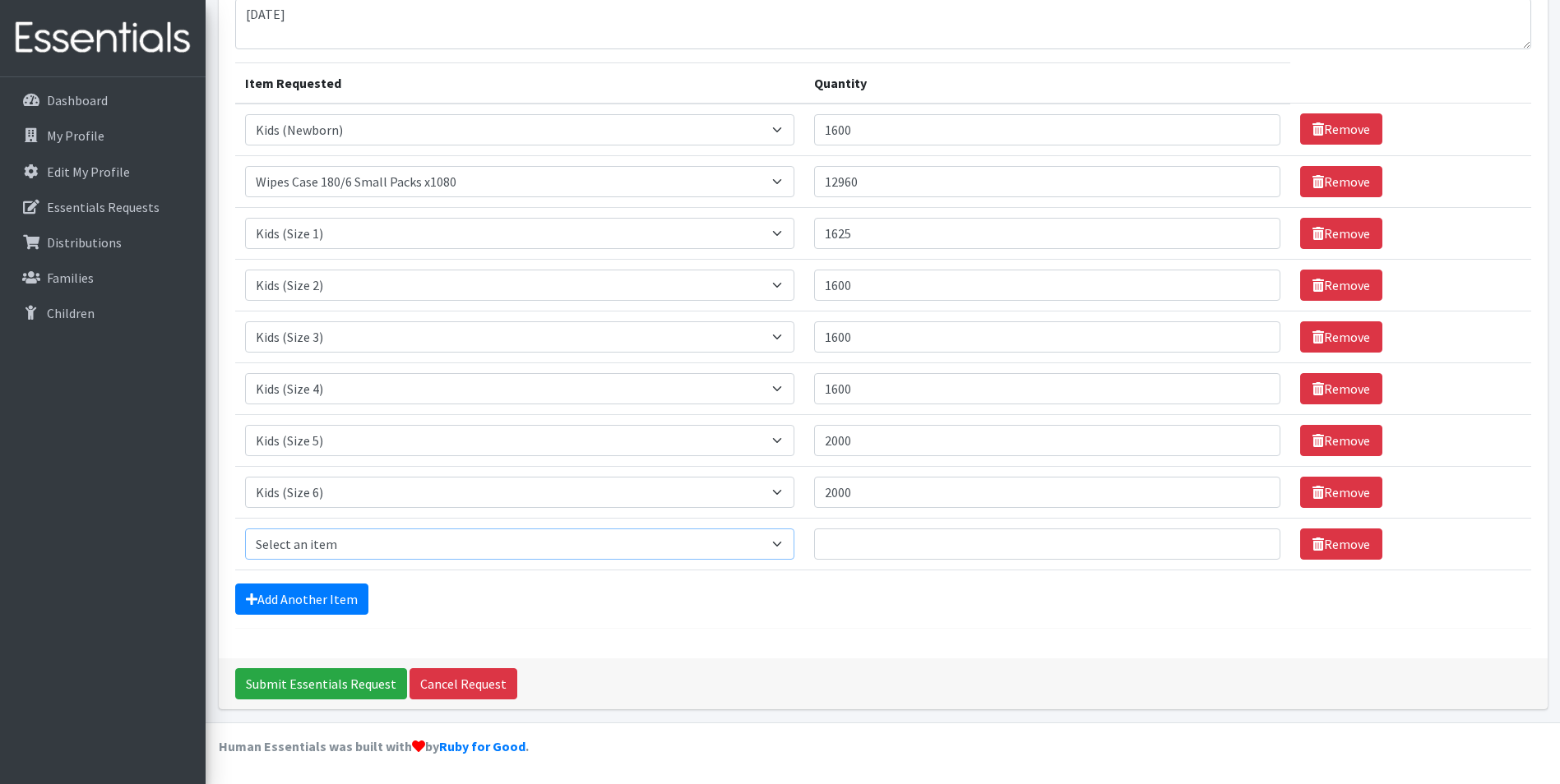
select select "4017"
click at [246, 528] on select "Select an item Fly&Dry Potty Kit- 2T/3T Boy Fly&Dry Potty Kit- 2T/3T Girl Kids …" at bounding box center [520, 543] width 550 height 31
click at [930, 553] on input "Quantity" at bounding box center [1047, 543] width 467 height 31
type input "5"
click at [346, 605] on link "Add Another Item" at bounding box center [302, 598] width 134 height 31
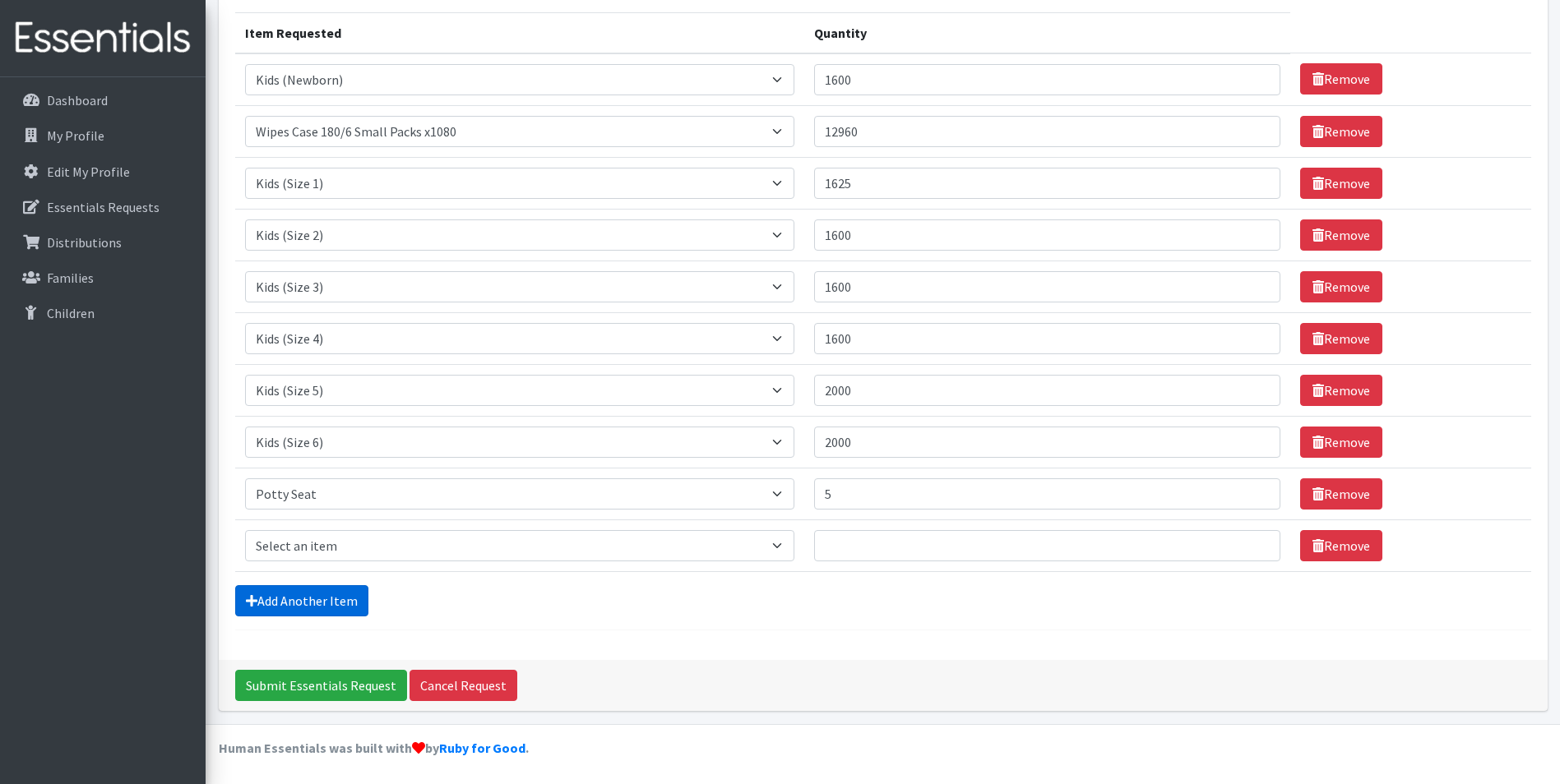
scroll to position [203, 0]
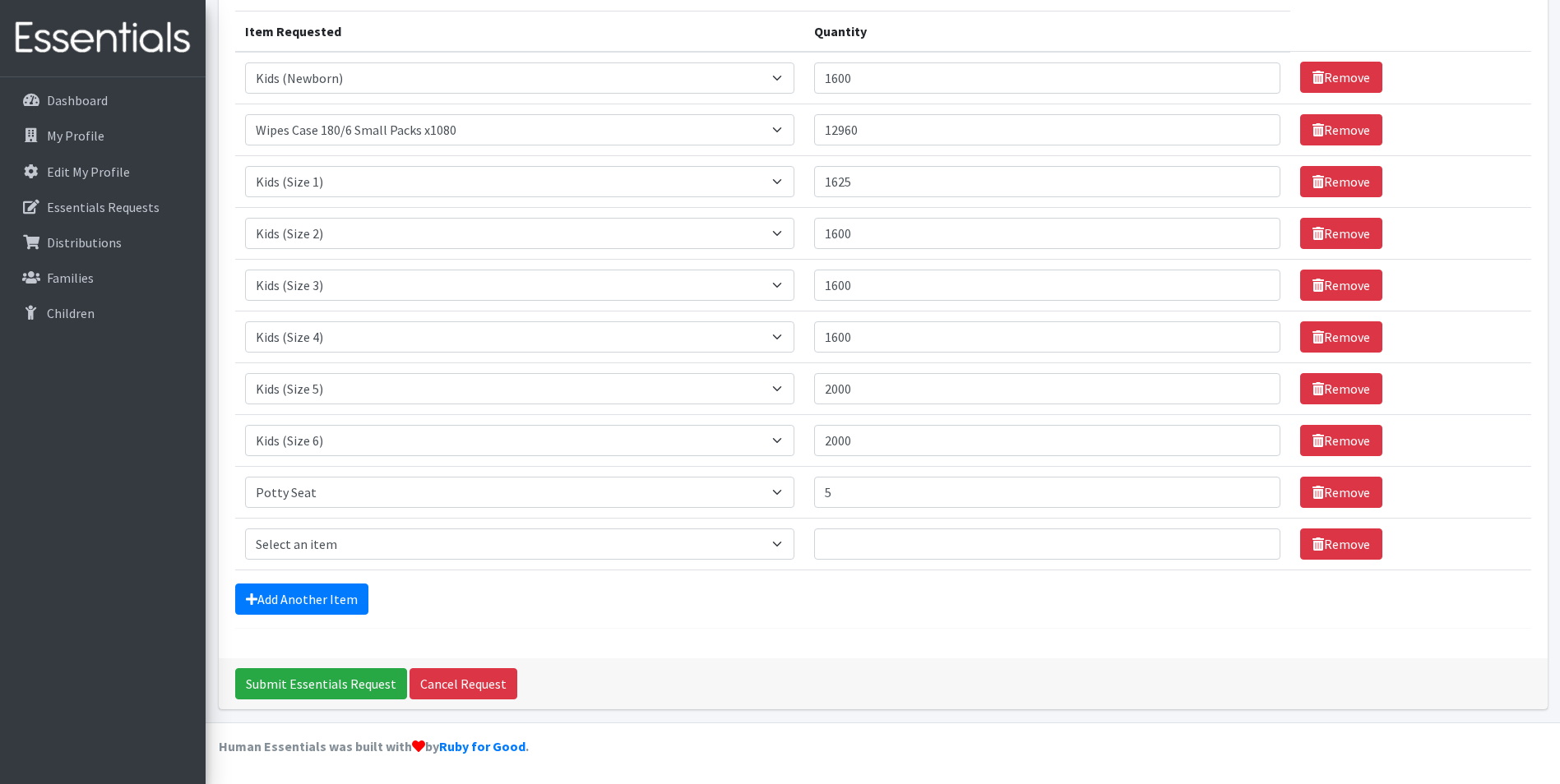
click at [331, 522] on td "Item Requested Select an item Fly&Dry Potty Kit- 2T/3T Boy Fly&Dry Potty Kit- 2…" at bounding box center [520, 544] width 570 height 52
click at [331, 549] on select "Select an item Fly&Dry Potty Kit- 2T/3T Boy Fly&Dry Potty Kit- 2T/3T Girl Kids …" at bounding box center [520, 543] width 550 height 31
select select "1411"
click at [246, 528] on select "Select an item Fly&Dry Potty Kit- 2T/3T Boy Fly&Dry Potty Kit- 2T/3T Girl Kids …" at bounding box center [520, 543] width 550 height 31
click at [331, 603] on link "Add Another Item" at bounding box center [302, 598] width 134 height 31
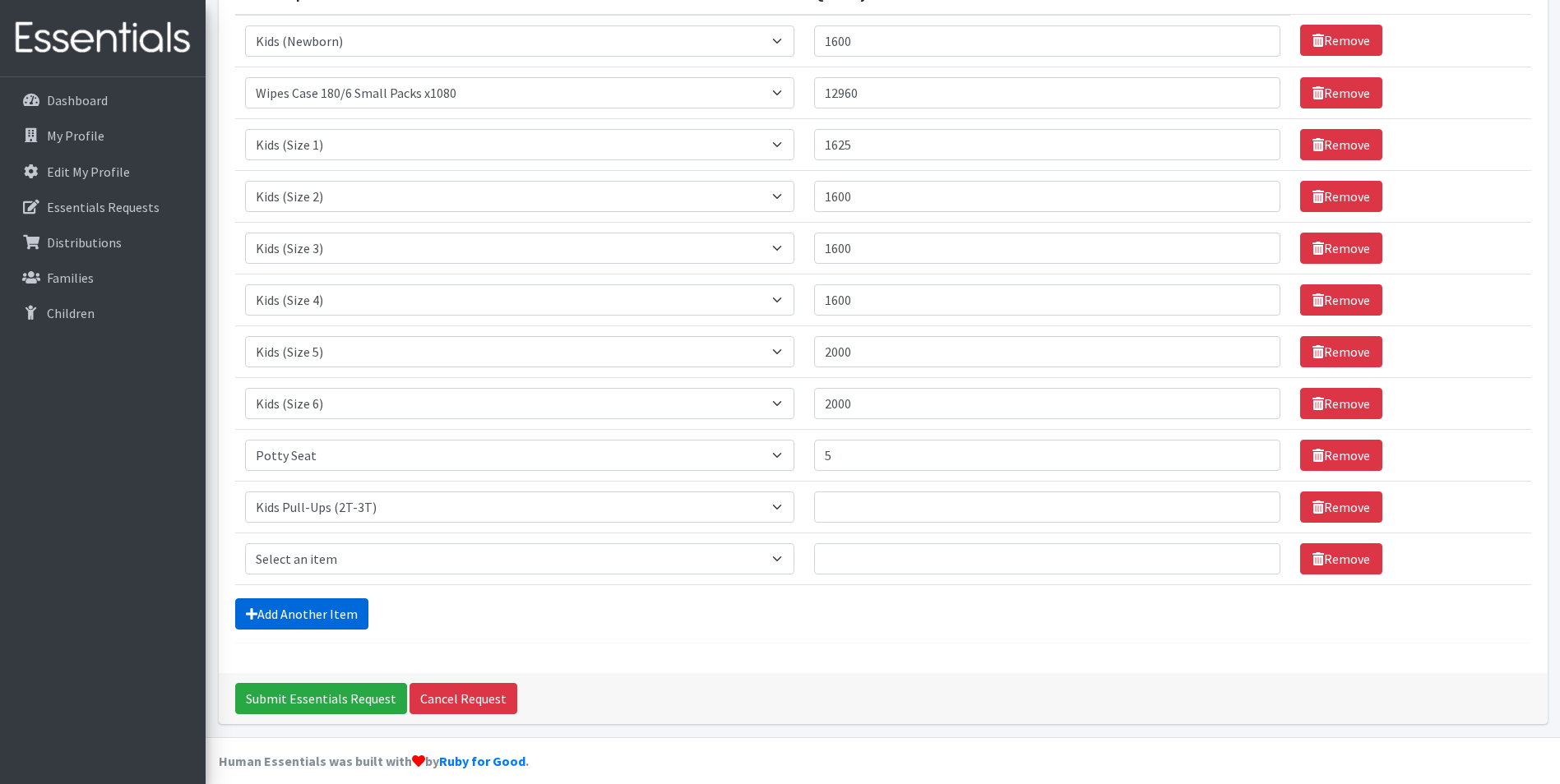
scroll to position [255, 0]
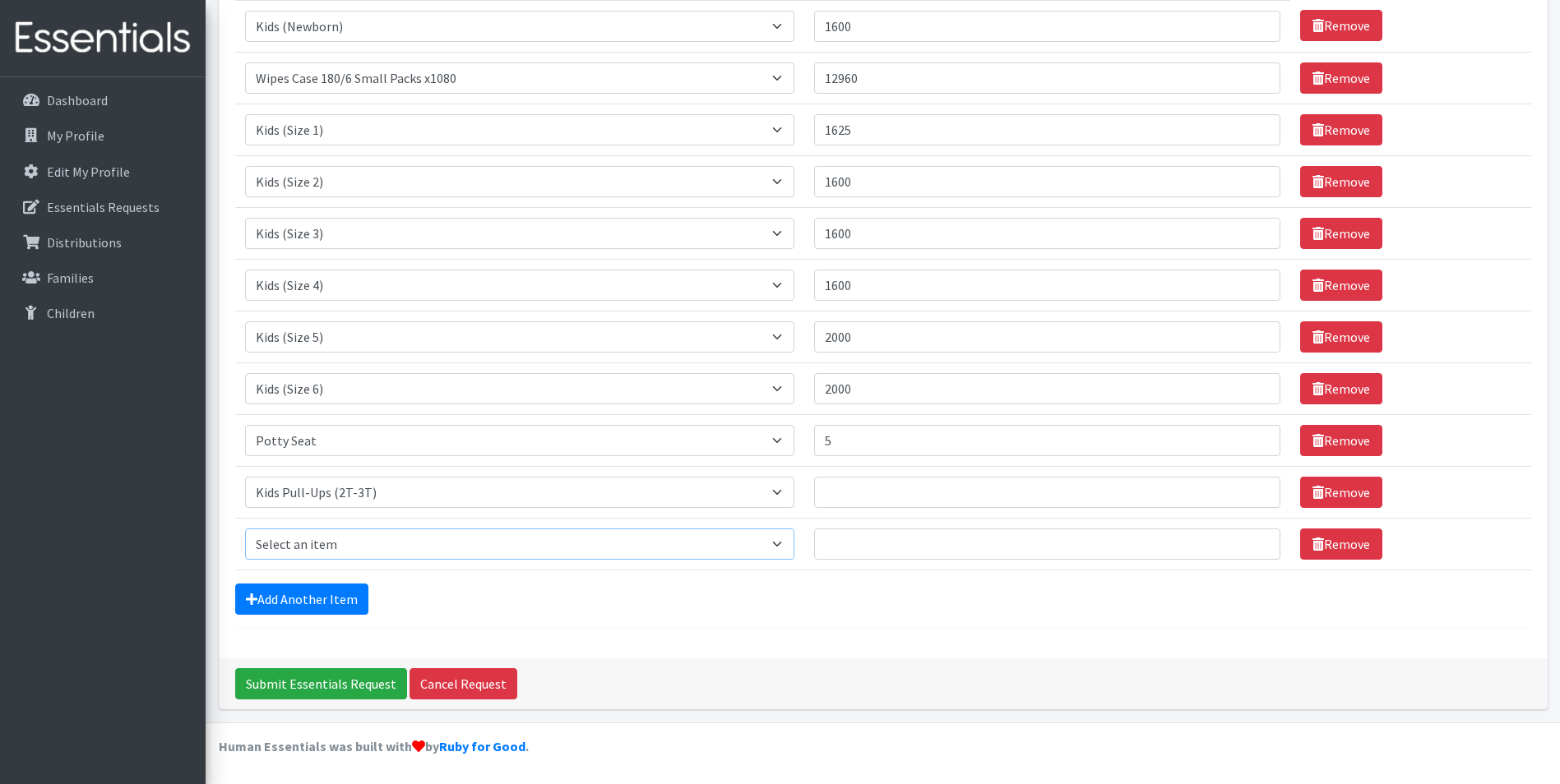
click at [348, 543] on select "Select an item Fly&Dry Potty Kit- 2T/3T Boy Fly&Dry Potty Kit- 2T/3T Girl Kids …" at bounding box center [520, 543] width 550 height 31
select select "1413"
click at [246, 528] on select "Select an item Fly&Dry Potty Kit- 2T/3T Boy Fly&Dry Potty Kit- 2T/3T Girl Kids …" at bounding box center [520, 543] width 550 height 31
click at [331, 605] on link "Add Another Item" at bounding box center [302, 598] width 134 height 31
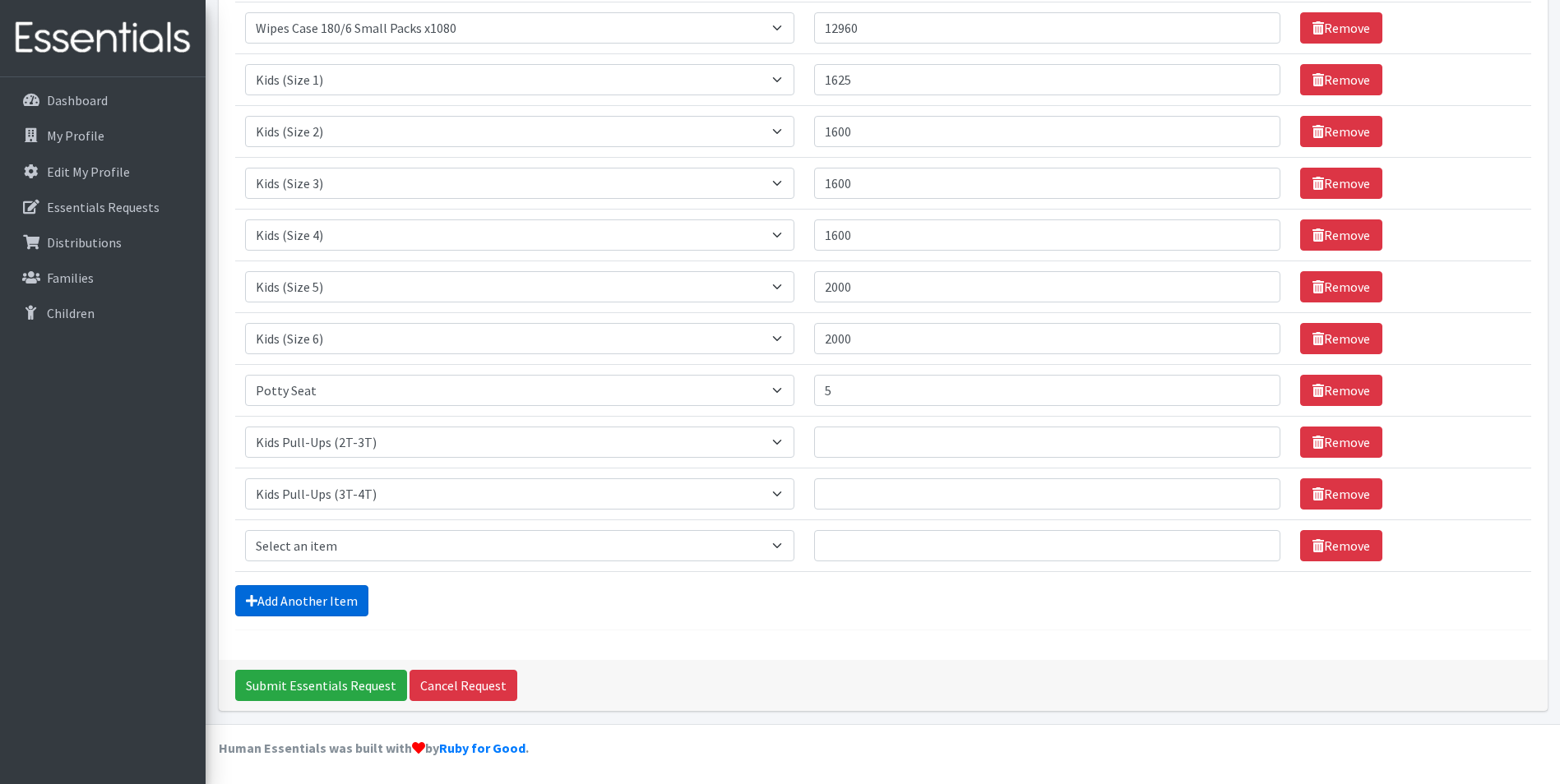
scroll to position [307, 0]
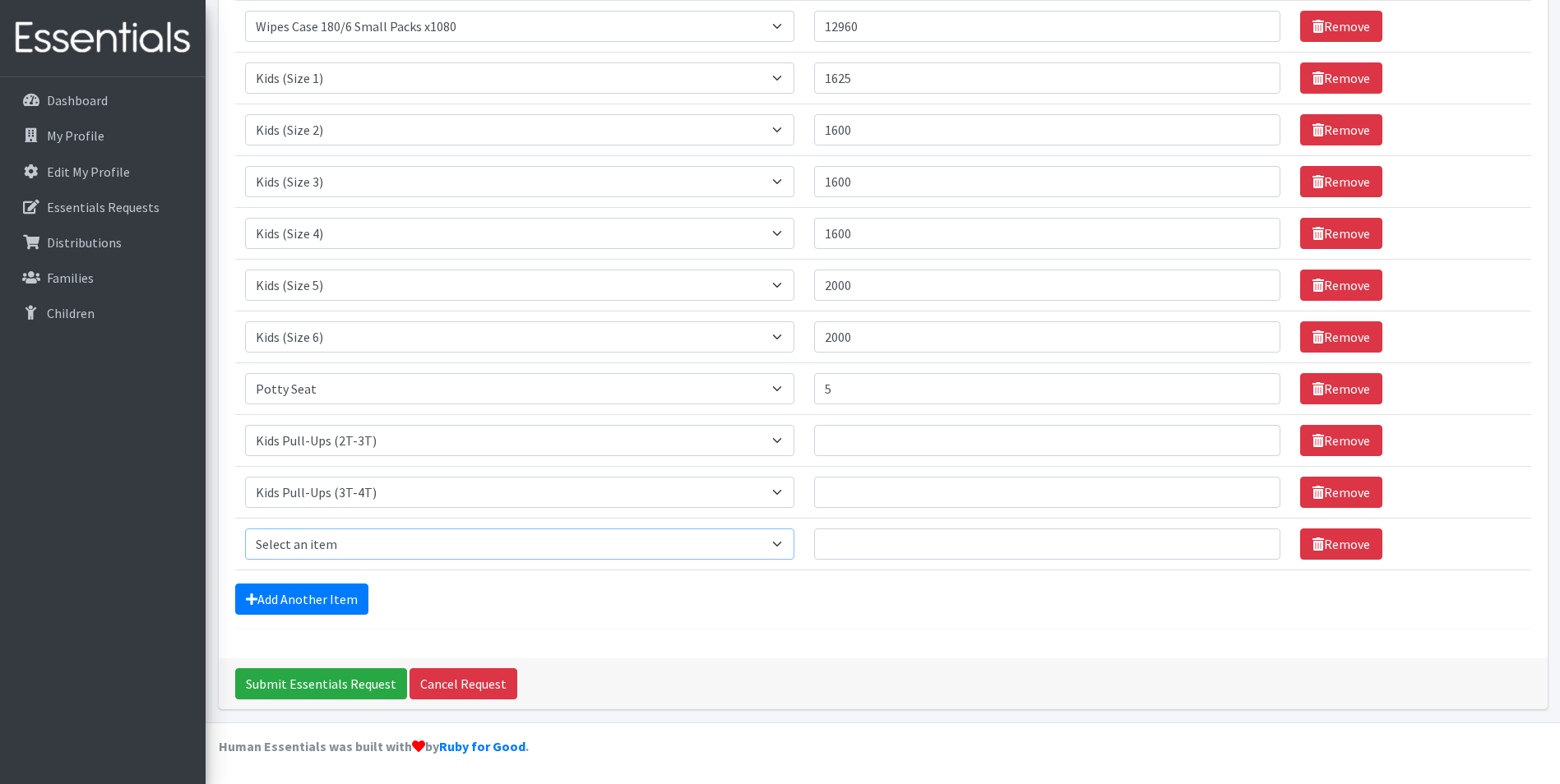
click at [353, 528] on select "Select an item Fly&Dry Potty Kit- 2T/3T Boy Fly&Dry Potty Kit- 2T/3T Girl Kids …" at bounding box center [520, 543] width 550 height 31
select select "1412"
click at [246, 528] on select "Select an item Fly&Dry Potty Kit- 2T/3T Boy Fly&Dry Potty Kit- 2T/3T Girl Kids …" at bounding box center [520, 543] width 550 height 31
click at [868, 443] on input "Quantity" at bounding box center [1047, 440] width 467 height 31
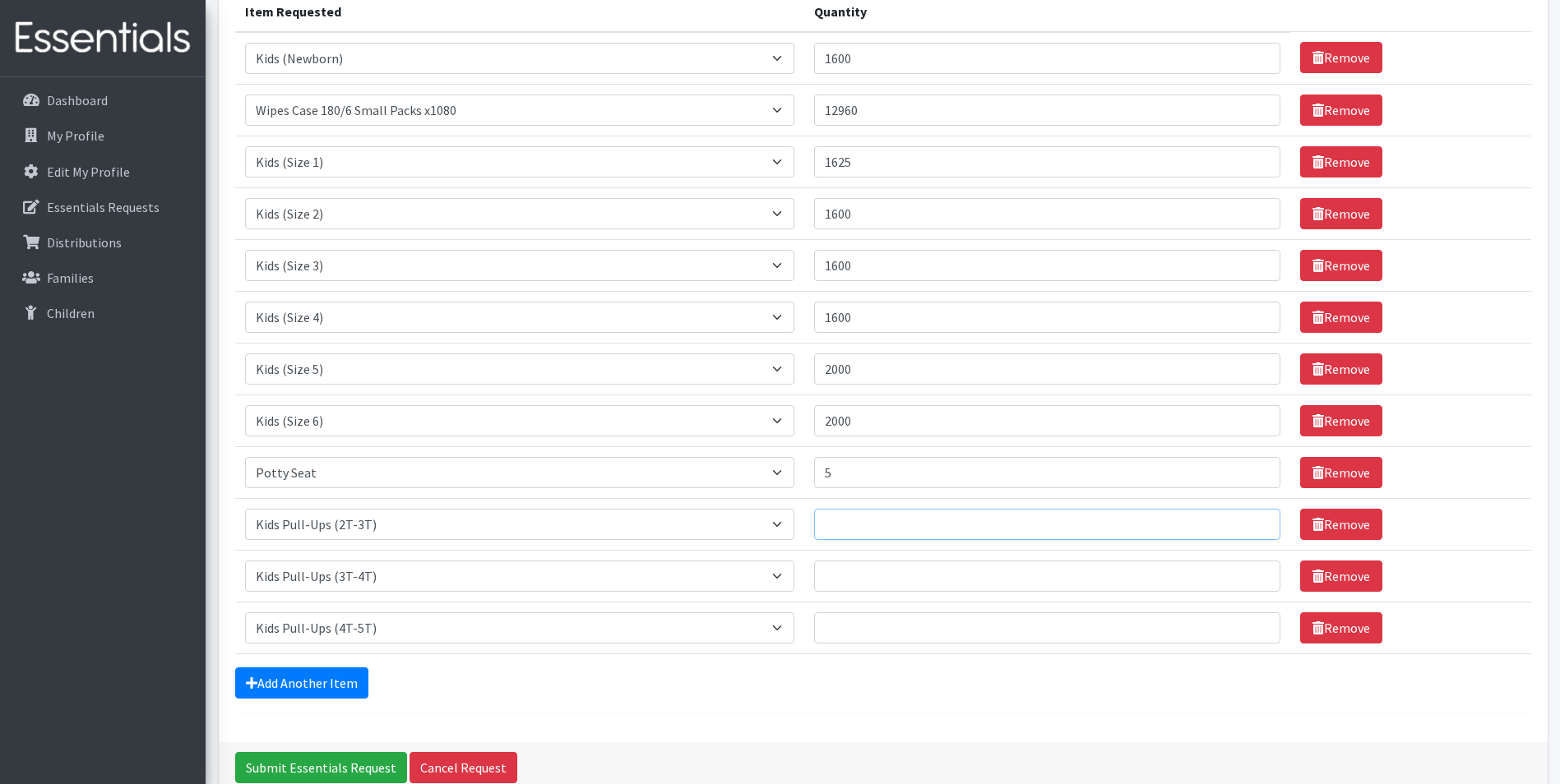
scroll to position [225, 0]
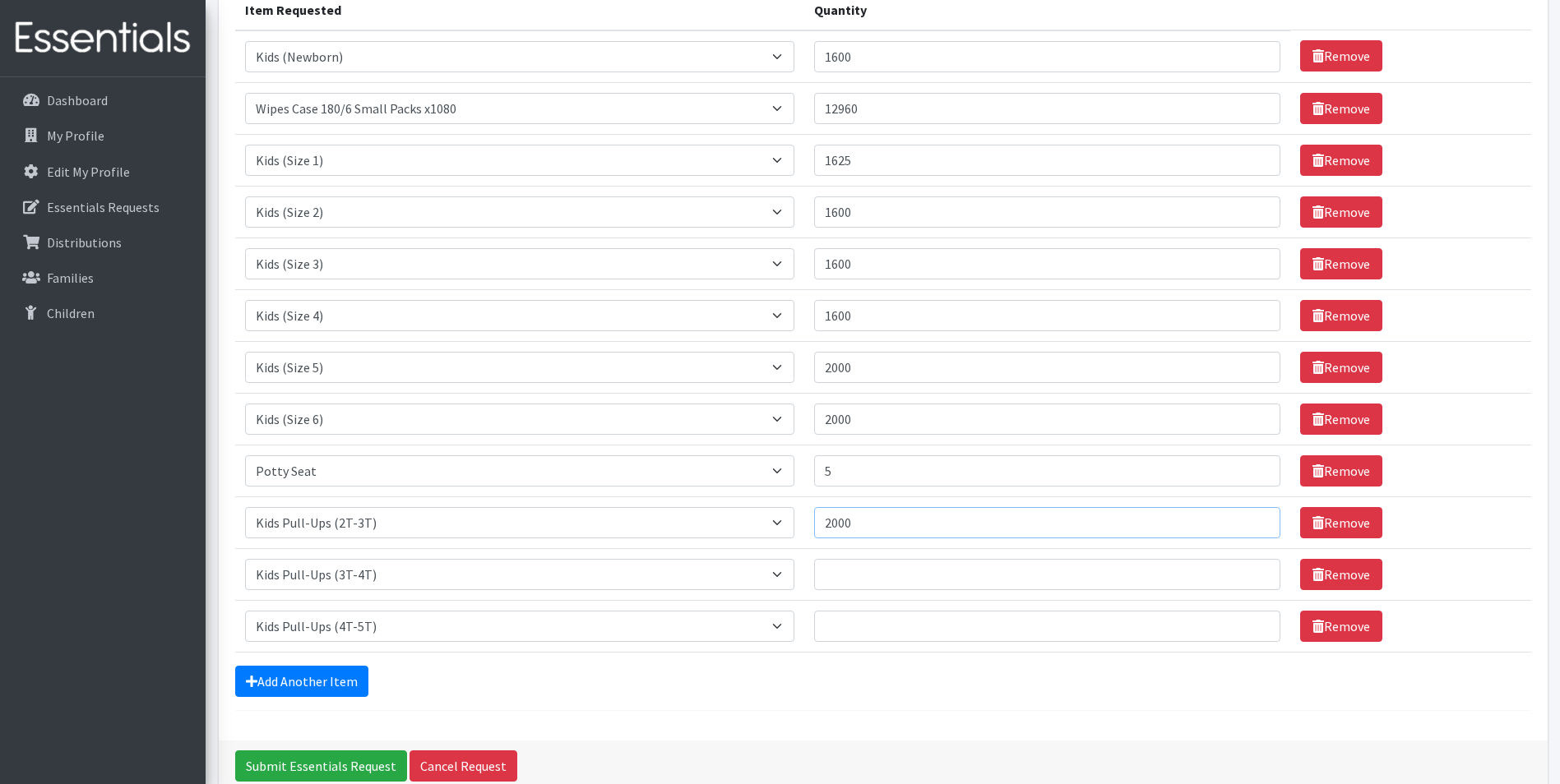
type input "2000"
click at [924, 579] on input "Quantity" at bounding box center [1047, 574] width 467 height 31
type input "2000"
click at [878, 626] on input "Quantity" at bounding box center [1047, 626] width 467 height 31
type input "2000"
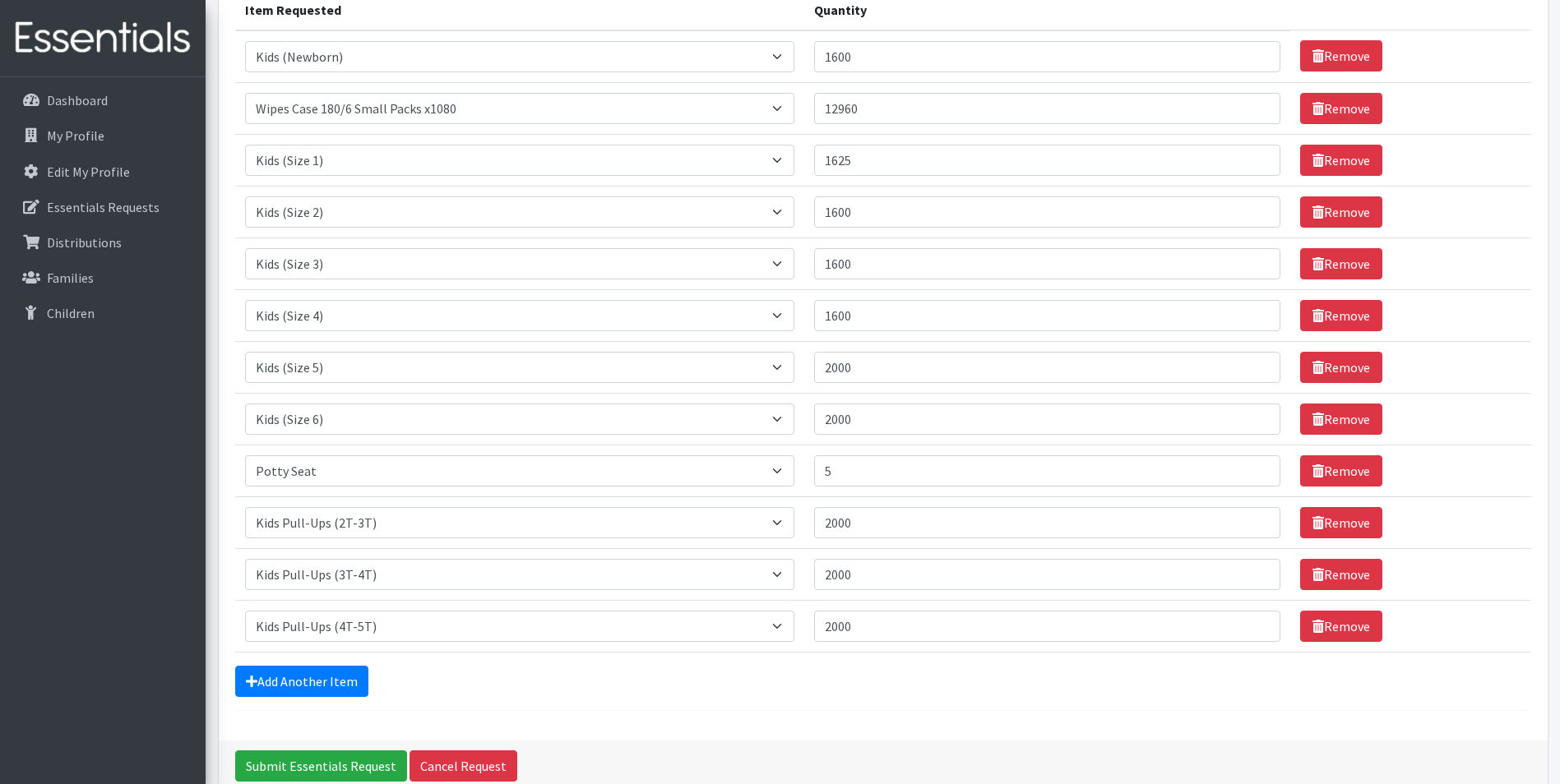
click at [780, 713] on div "Comments: 9/23/25 Item Requested Quantity Item Requested Select an item Fly&Dry…" at bounding box center [883, 312] width 1329 height 859
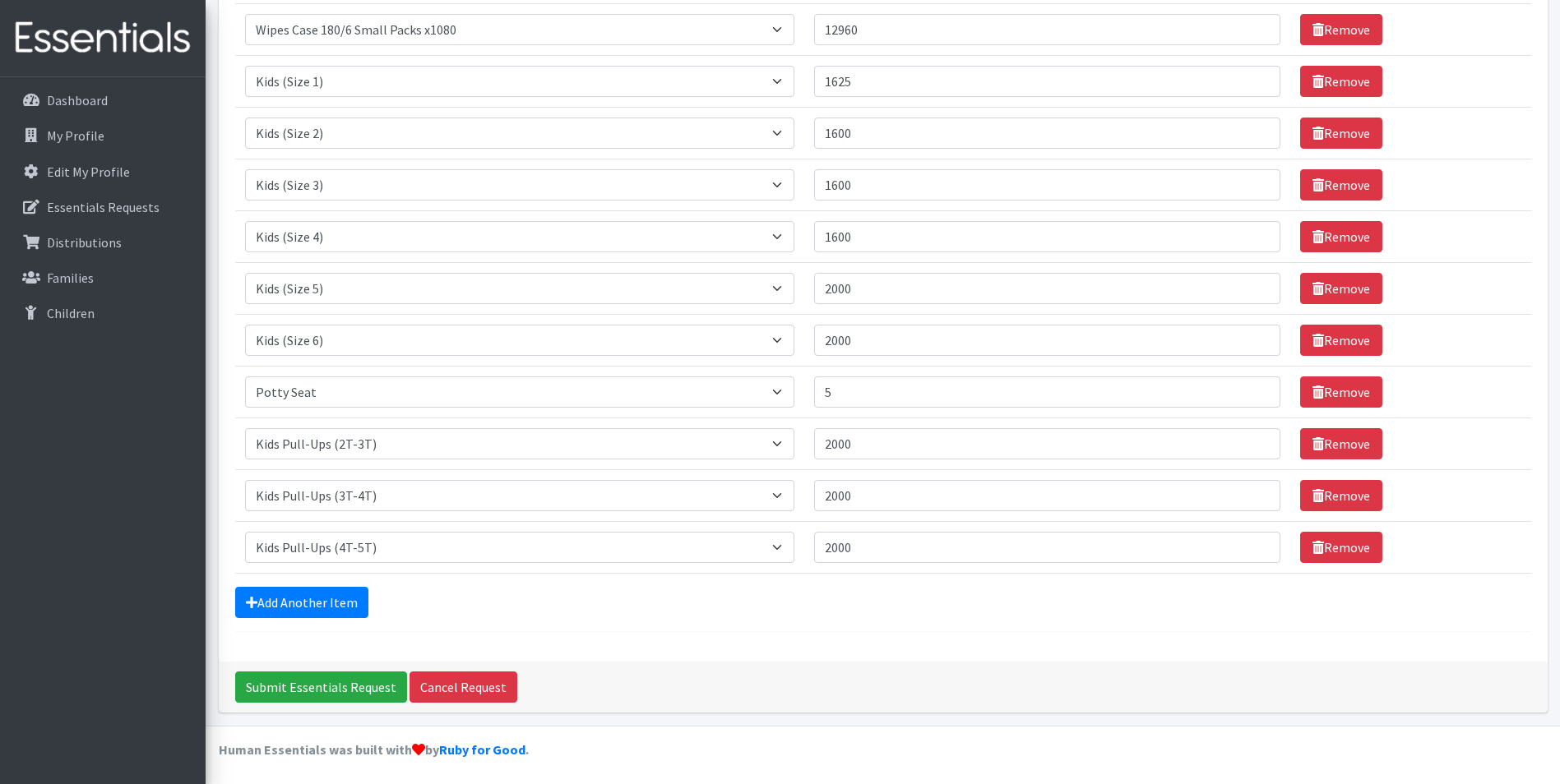
scroll to position [307, 0]
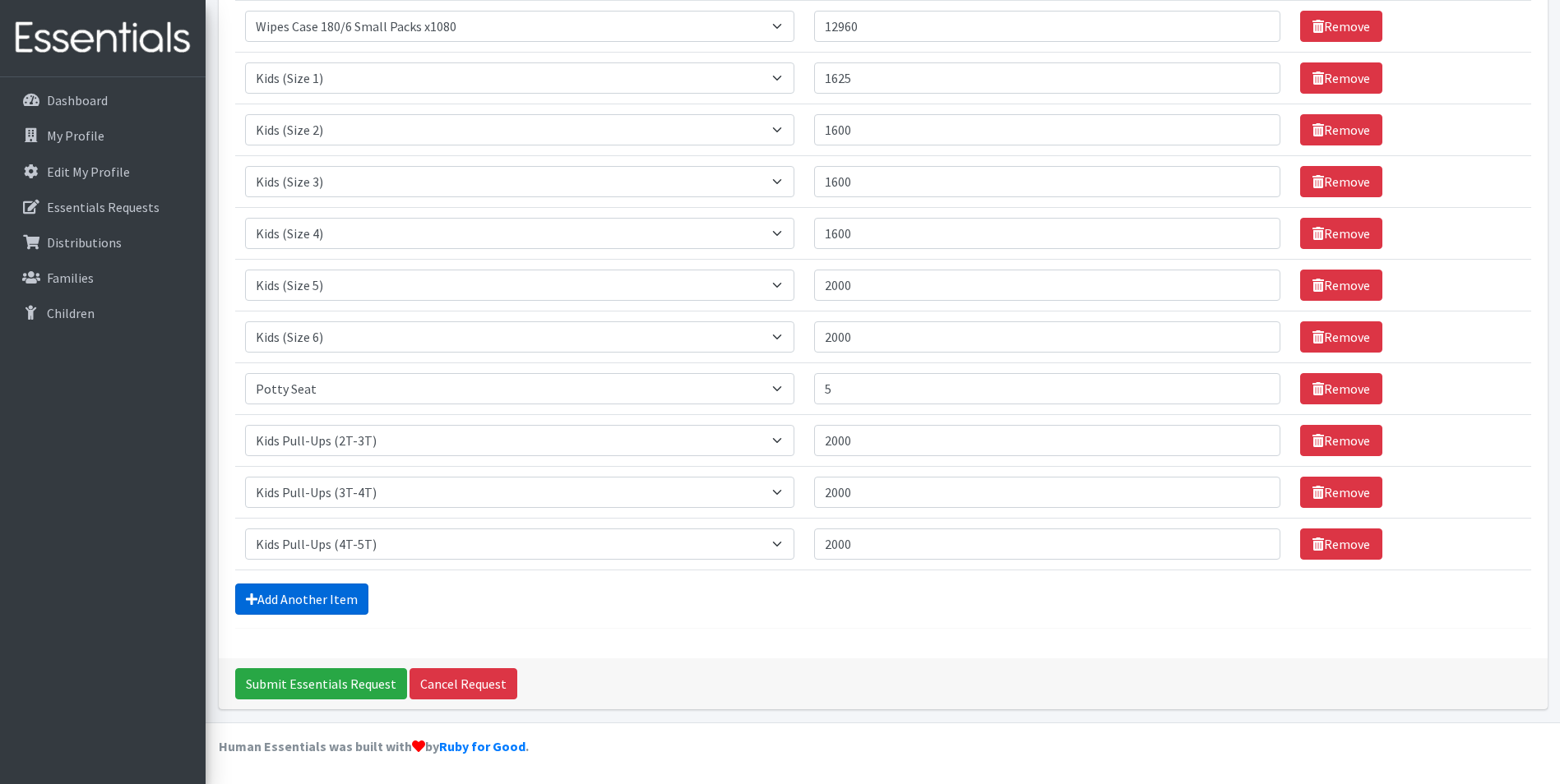
click at [295, 597] on link "Add Another Item" at bounding box center [302, 598] width 134 height 31
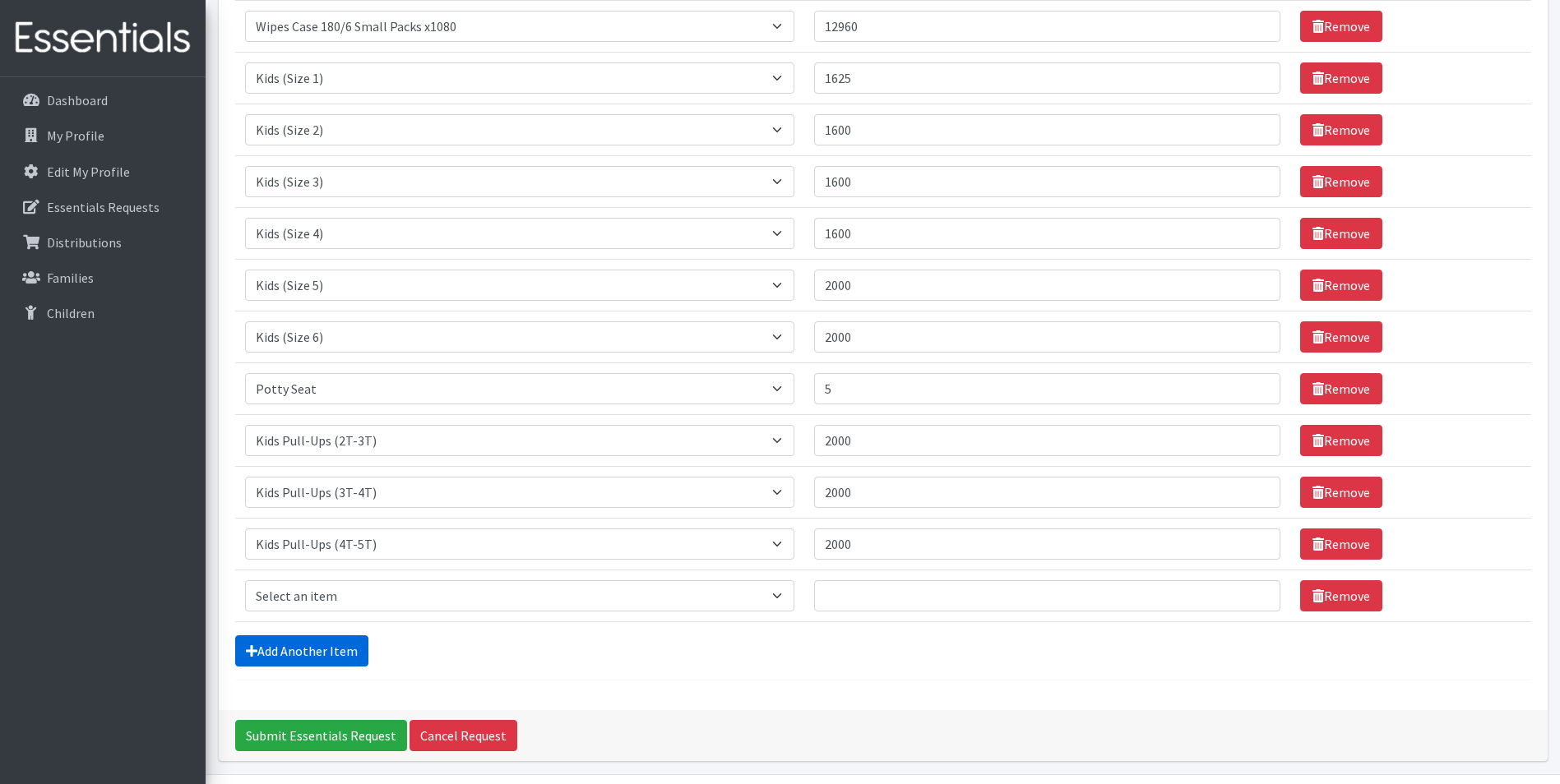
scroll to position [358, 0]
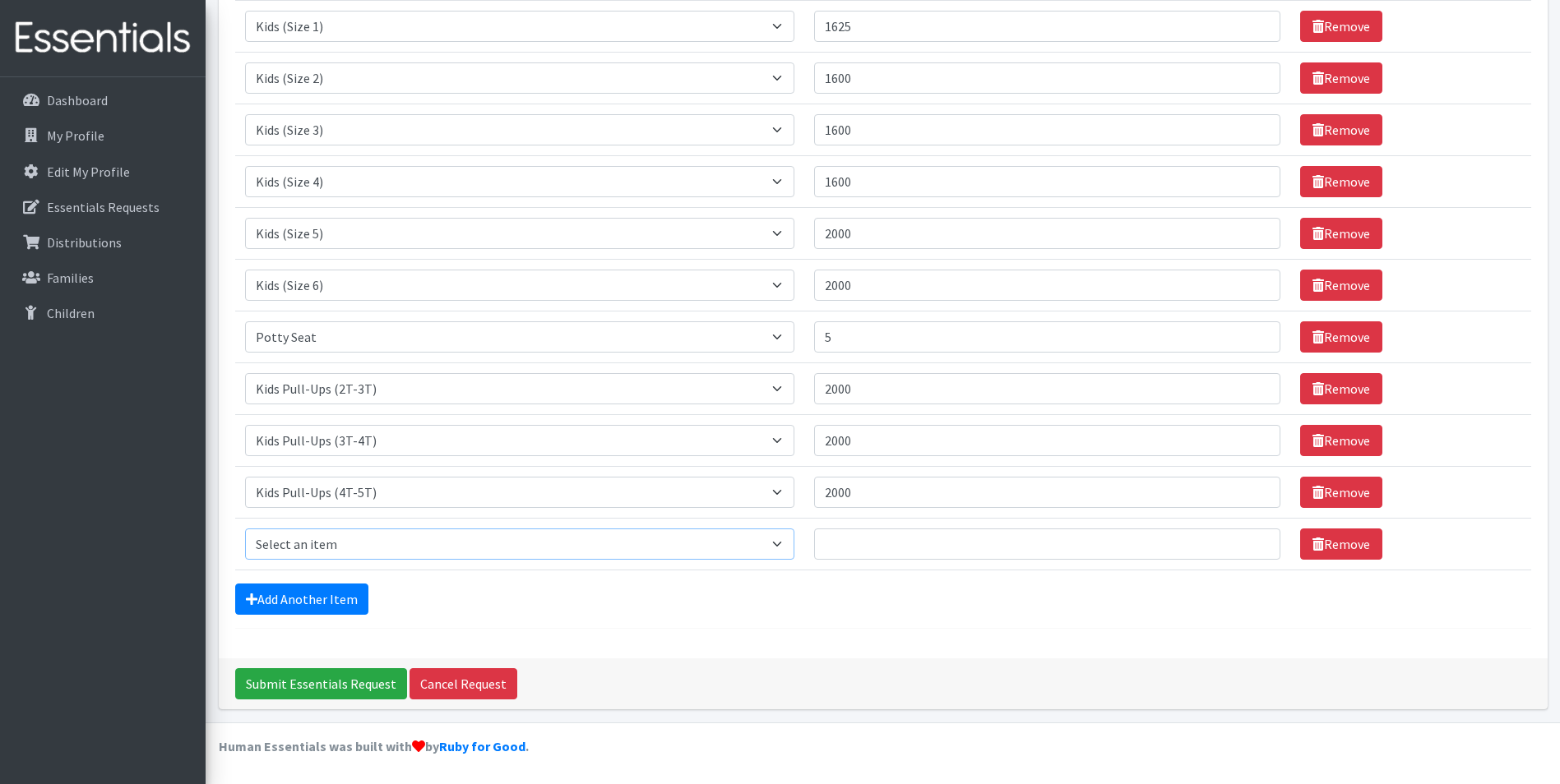
click at [341, 539] on select "Select an item Fly&Dry Potty Kit- 2T/3T Boy Fly&Dry Potty Kit- 2T/3T Girl Kids …" at bounding box center [520, 543] width 550 height 31
click at [152, 448] on div "Dashboard My Profile Edit My Profile Essentials Requests Distributions Families…" at bounding box center [103, 446] width 205 height 737
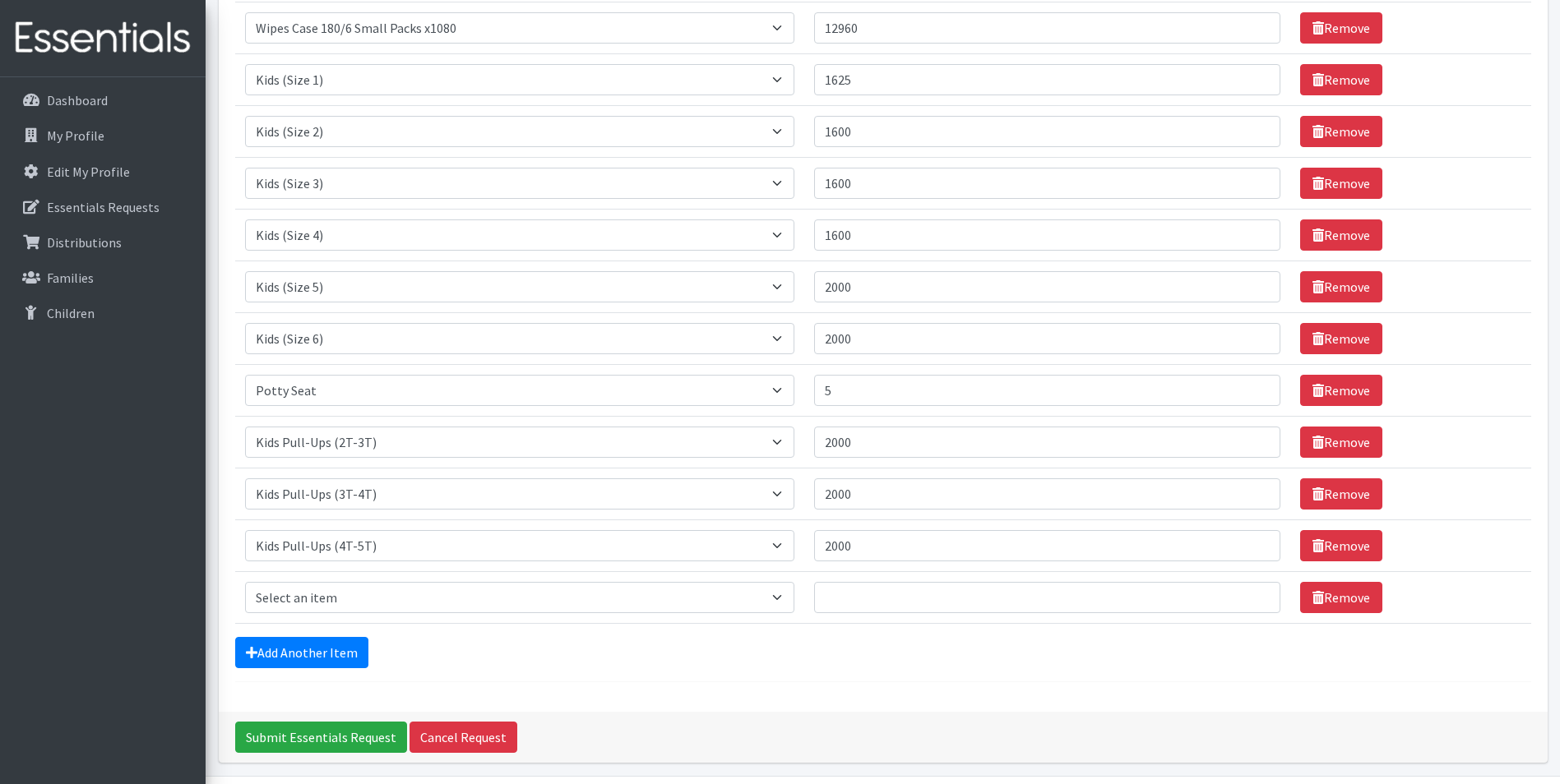
scroll to position [276, 0]
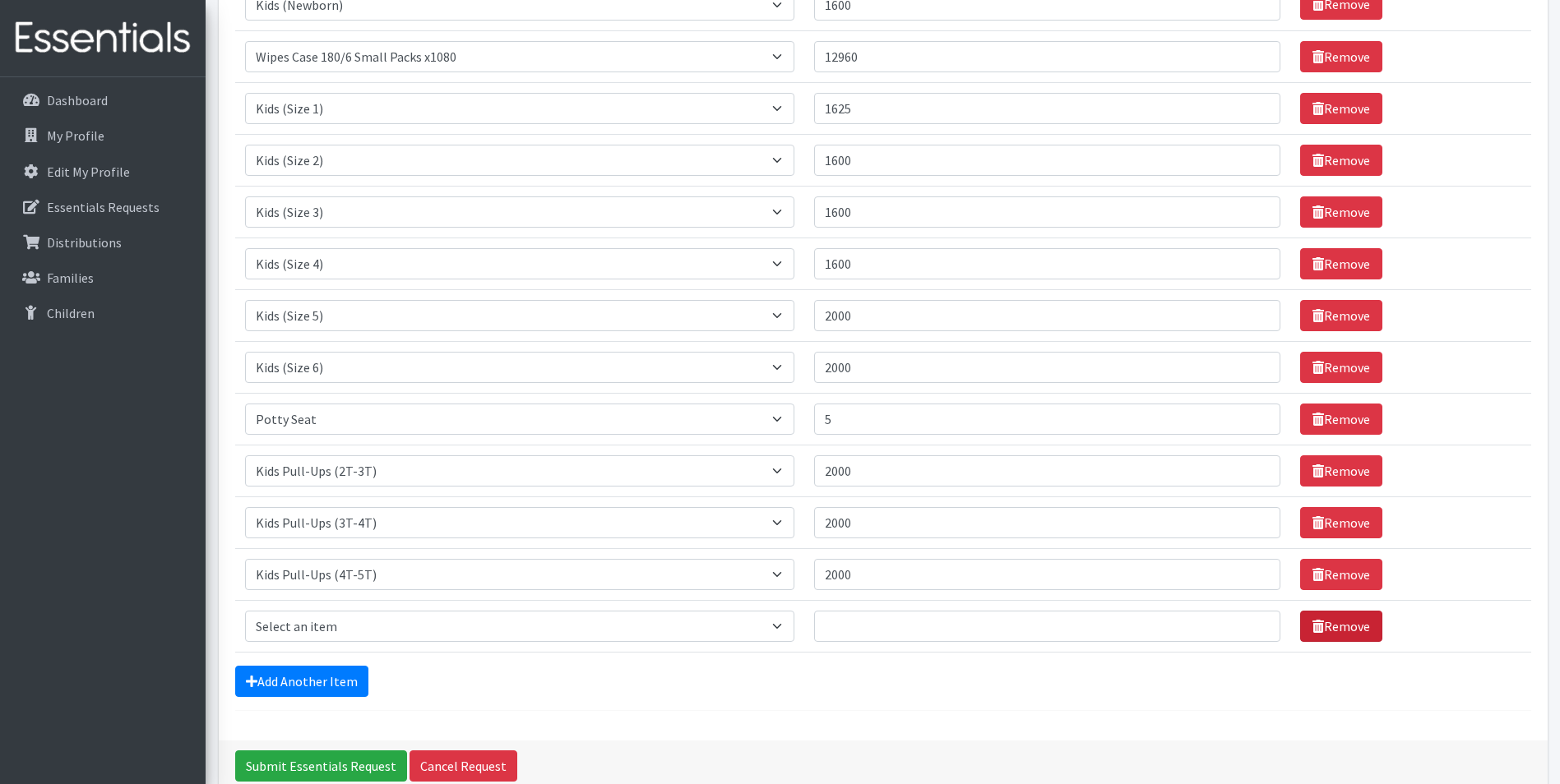
click at [1328, 628] on link "Remove" at bounding box center [1342, 626] width 82 height 31
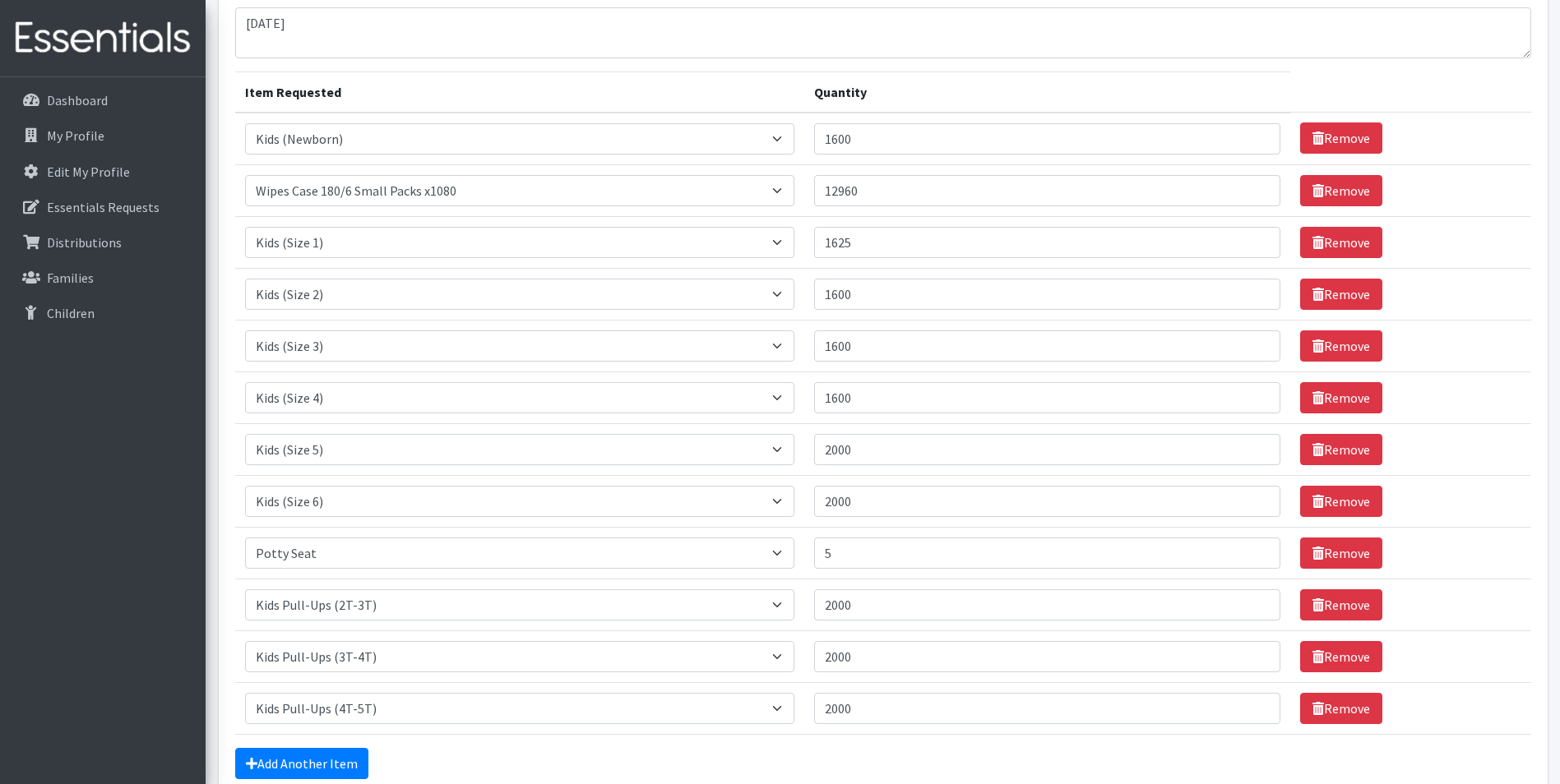
scroll to position [225, 0]
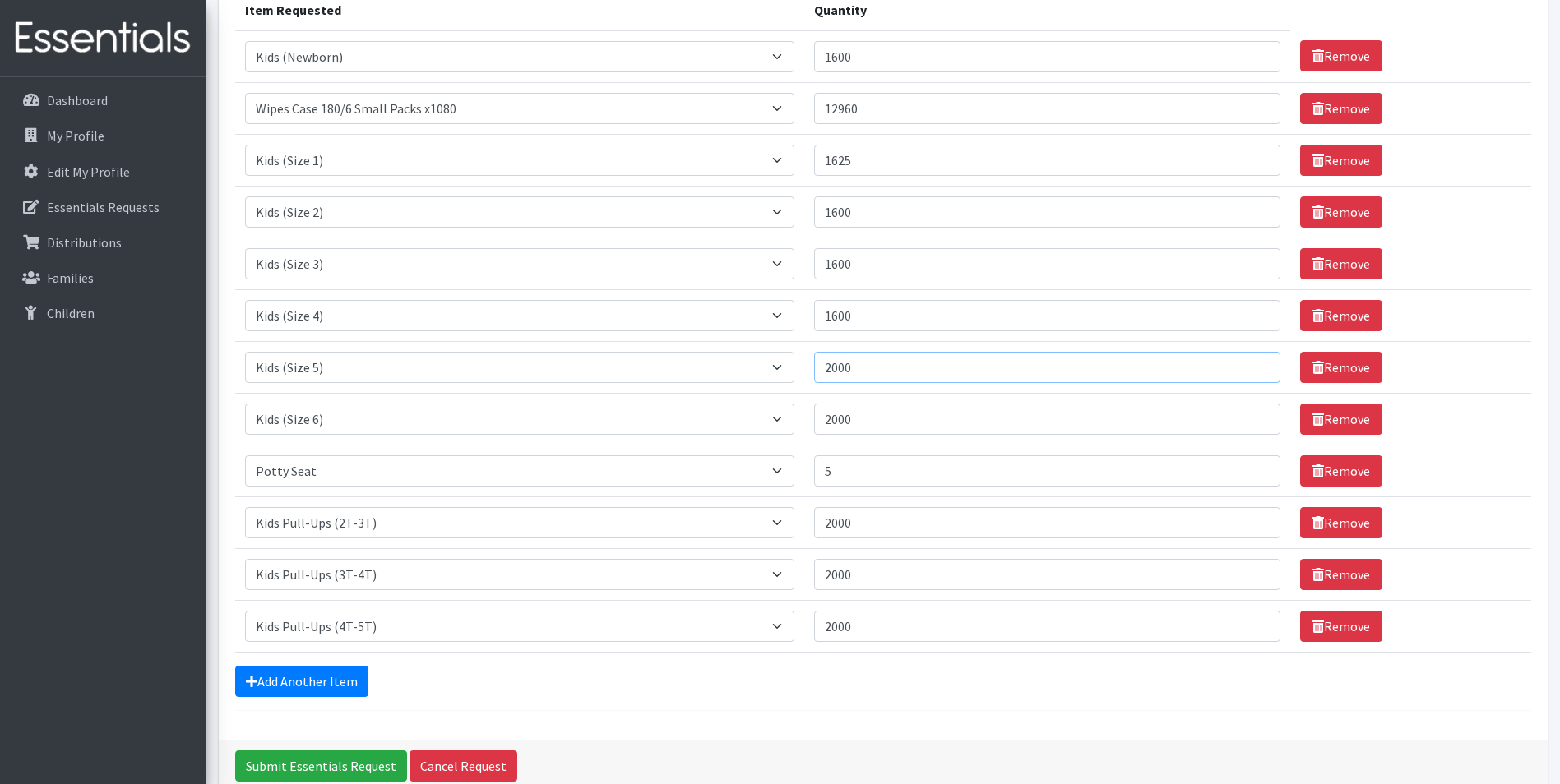
click at [871, 369] on input "2000" at bounding box center [1047, 367] width 467 height 31
type input "2000"
click at [904, 419] on input "2000" at bounding box center [1047, 419] width 467 height 31
type input "2"
type input "1000"
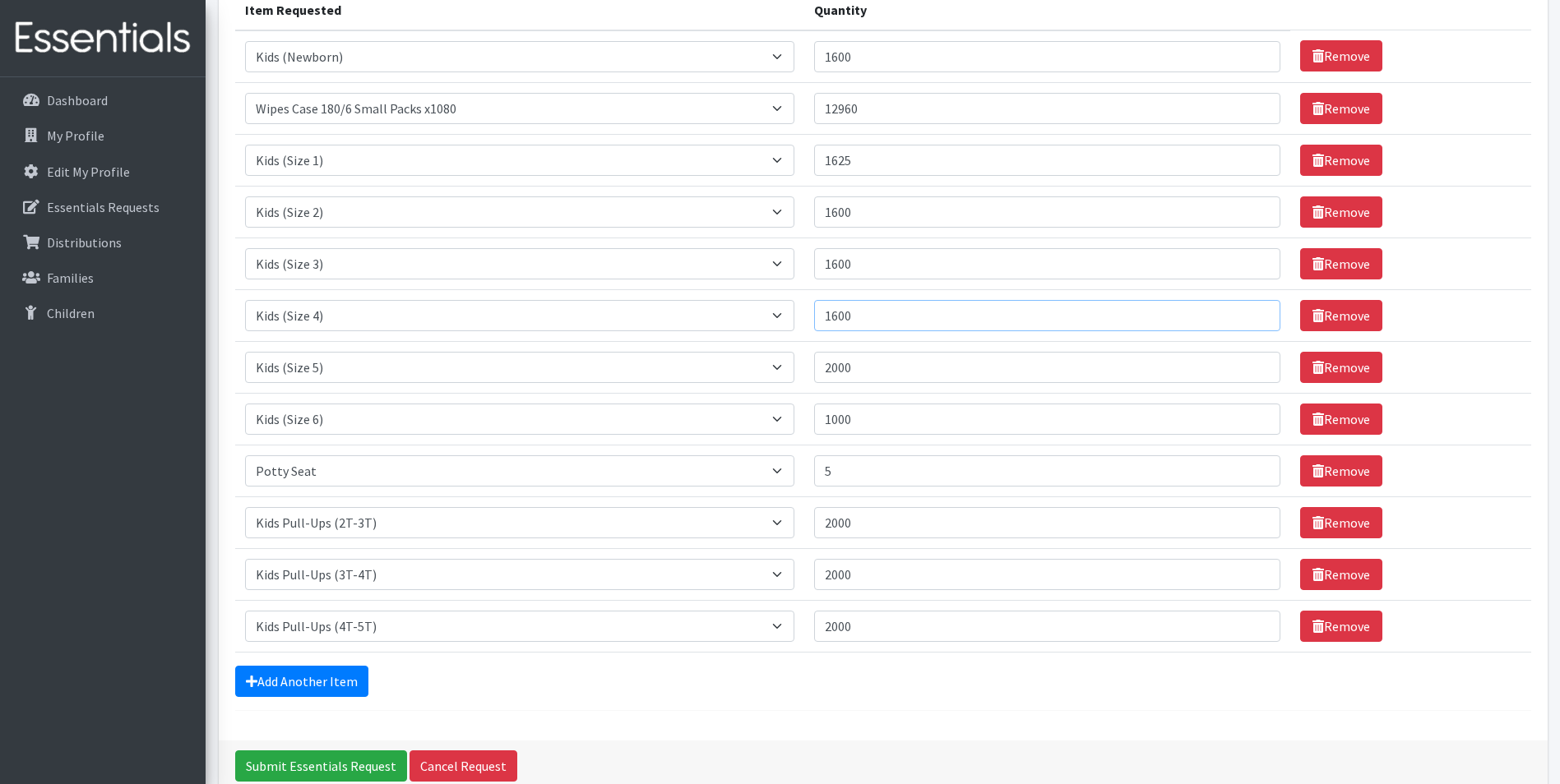
click at [852, 324] on input "1600" at bounding box center [1047, 315] width 467 height 31
type input "1500"
click at [851, 262] on input "1600" at bounding box center [1047, 263] width 467 height 31
click at [852, 262] on input "1600" at bounding box center [1047, 263] width 467 height 31
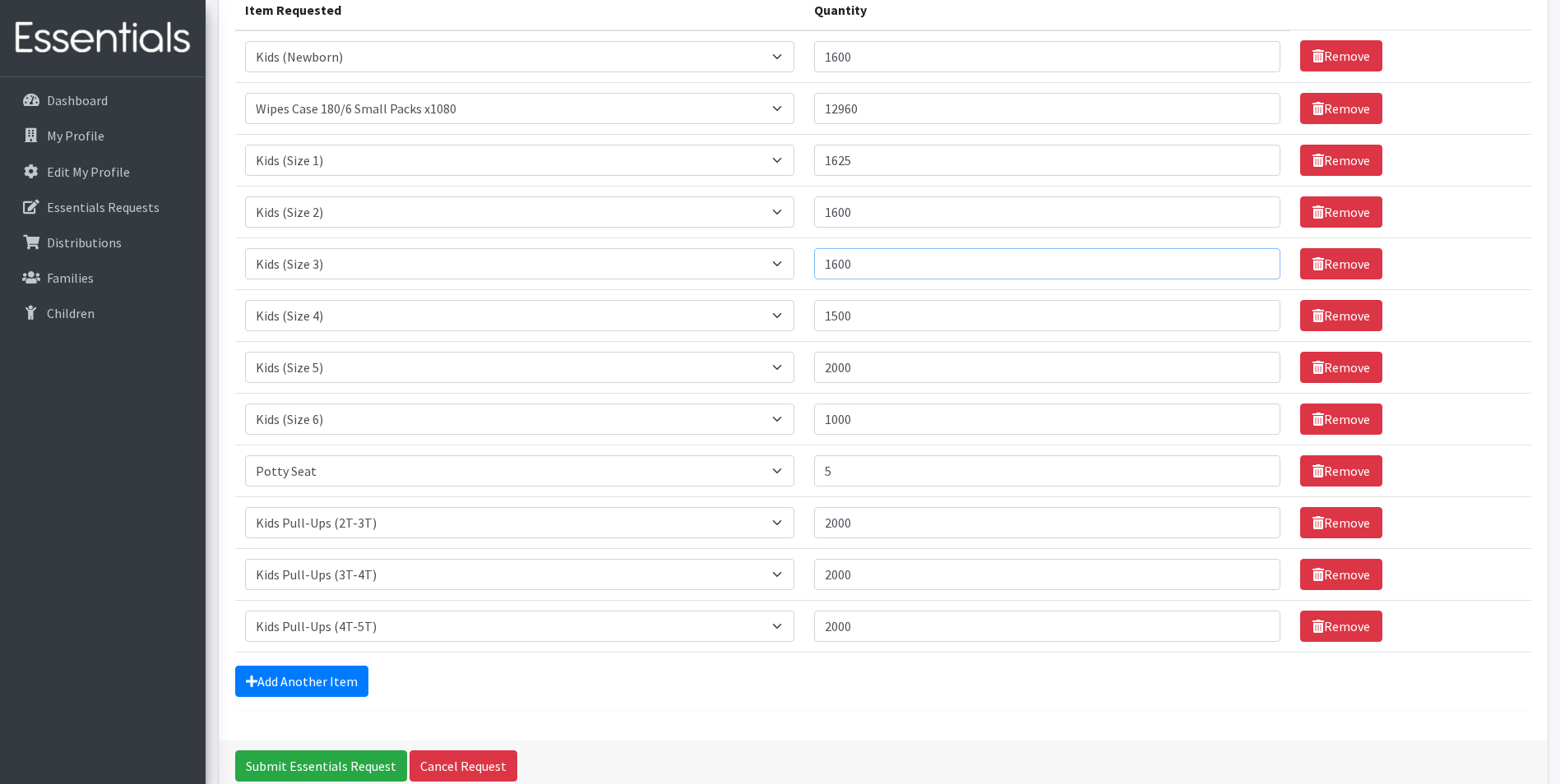
click at [857, 263] on input "1600" at bounding box center [1047, 263] width 467 height 31
type input "1500"
click at [854, 214] on input "1600" at bounding box center [1047, 212] width 467 height 31
type input "1500"
click at [867, 160] on input "1625" at bounding box center [1047, 160] width 467 height 31
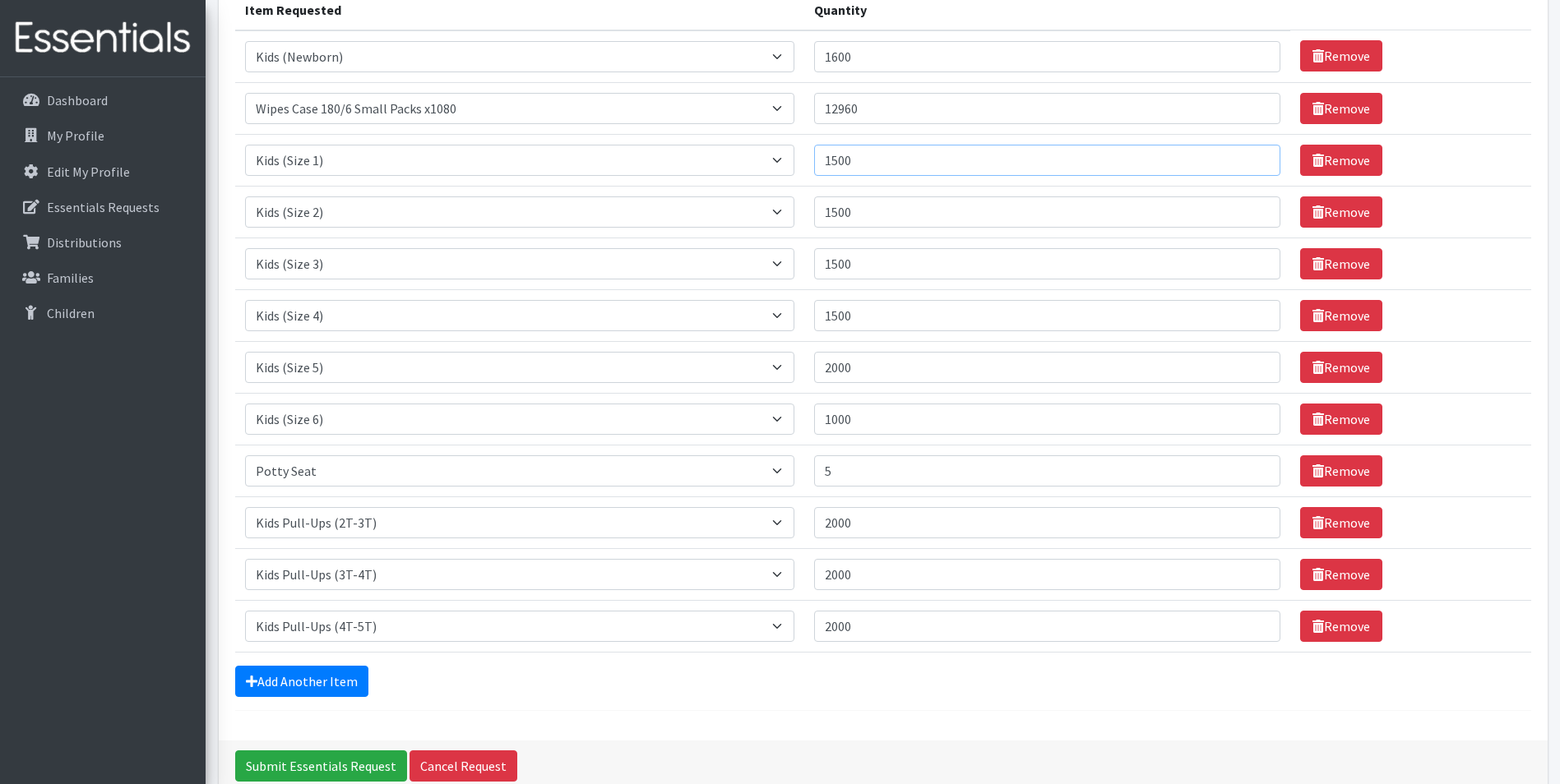
type input "1500"
click at [862, 114] on input "12960" at bounding box center [1047, 108] width 467 height 31
click at [1027, 670] on div "Add Another Item" at bounding box center [883, 681] width 1296 height 31
click at [301, 694] on link "Add Another Item" at bounding box center [302, 681] width 134 height 31
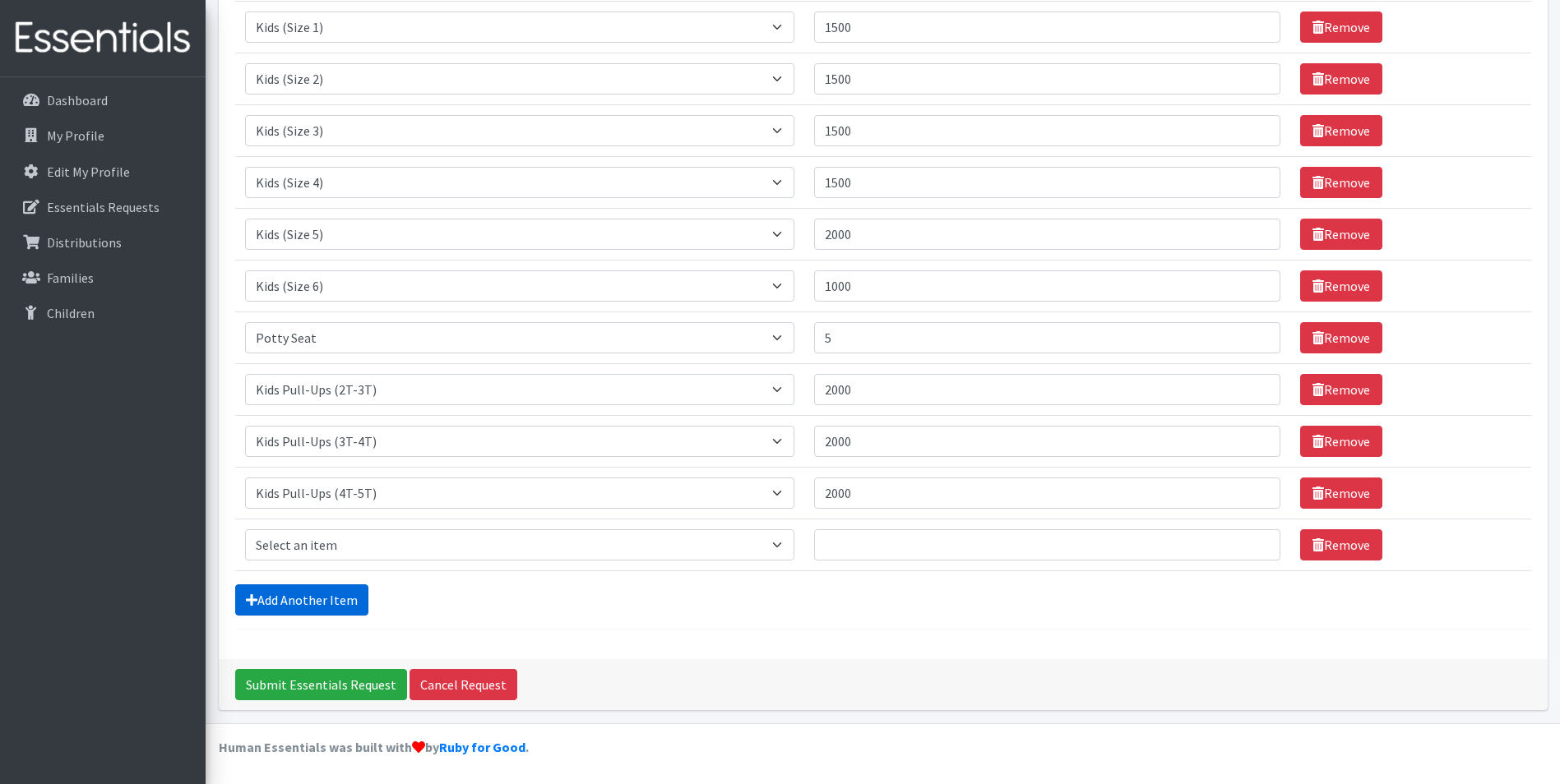
scroll to position [358, 0]
click at [349, 540] on select "Select an item Fly&Dry Potty Kit- 2T/3T Boy Fly&Dry Potty Kit- 2T/3T Girl Kids …" at bounding box center [520, 543] width 550 height 31
click at [719, 632] on div "Comments: 9/23/25 Item Requested Quantity Item Requested Select an item Fly&Dry…" at bounding box center [883, 203] width 1329 height 910
click at [1351, 541] on link "Remove" at bounding box center [1342, 543] width 82 height 31
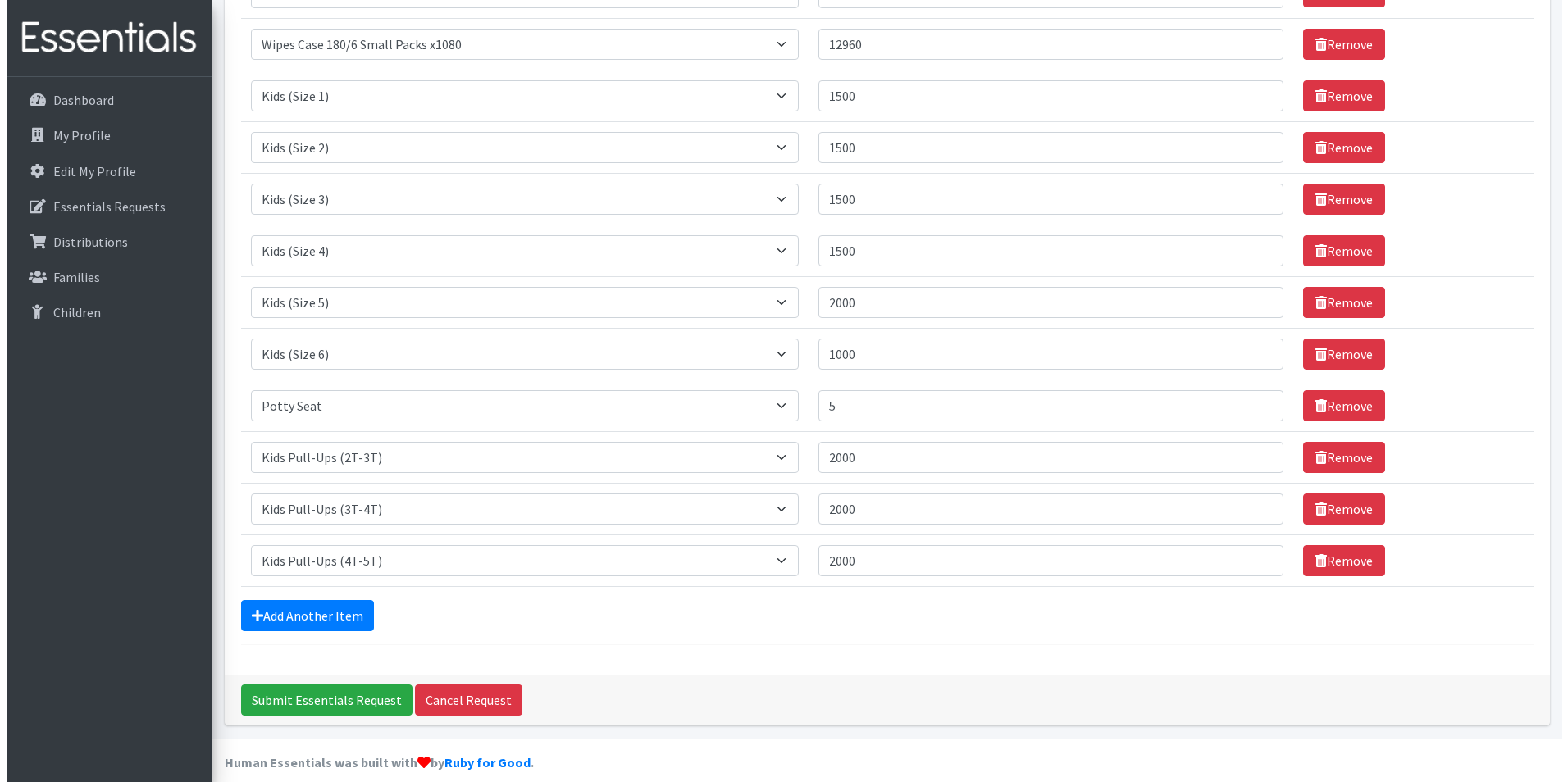
scroll to position [306, 0]
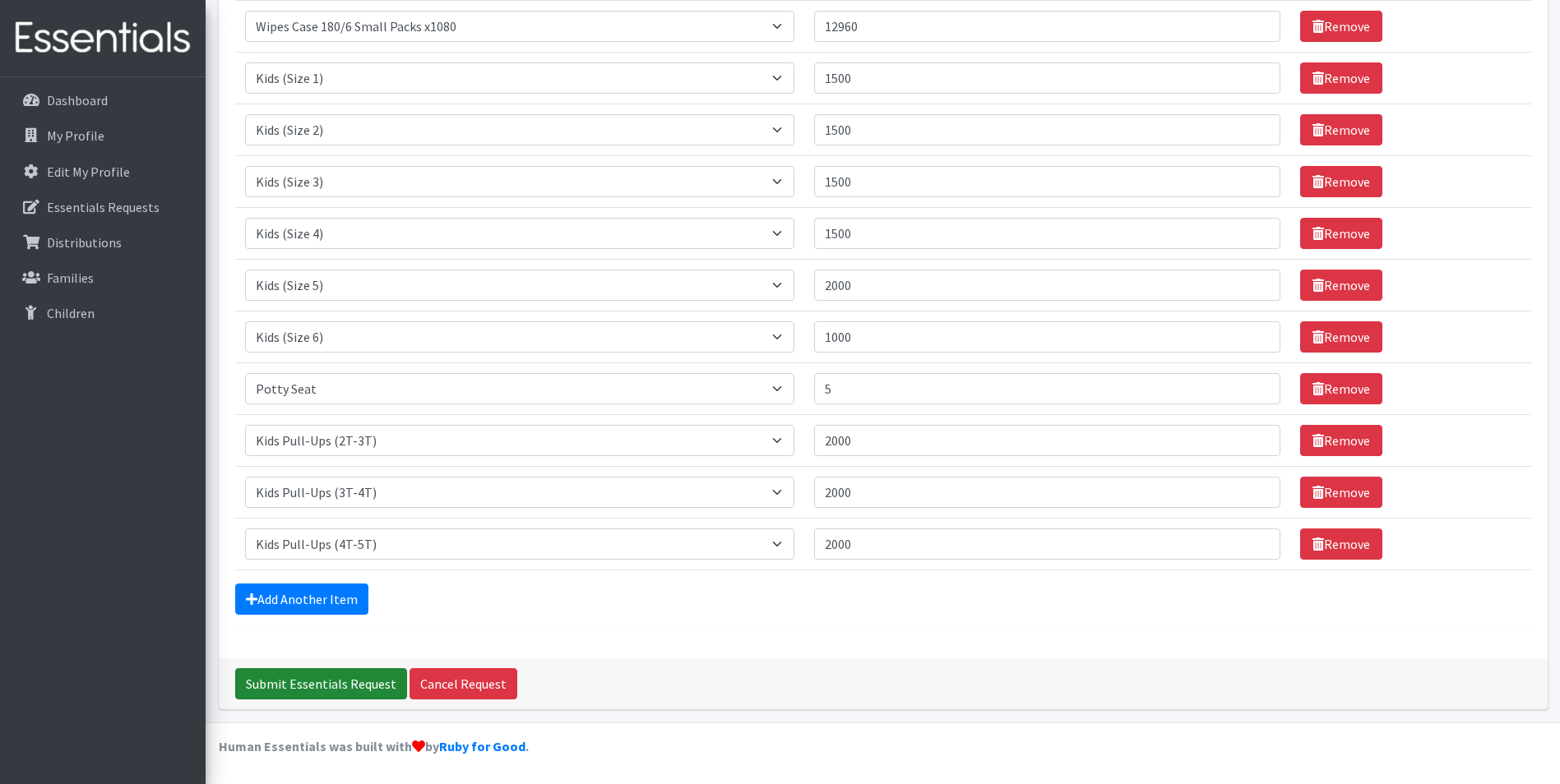
click at [355, 679] on input "Submit Essentials Request" at bounding box center [321, 683] width 172 height 31
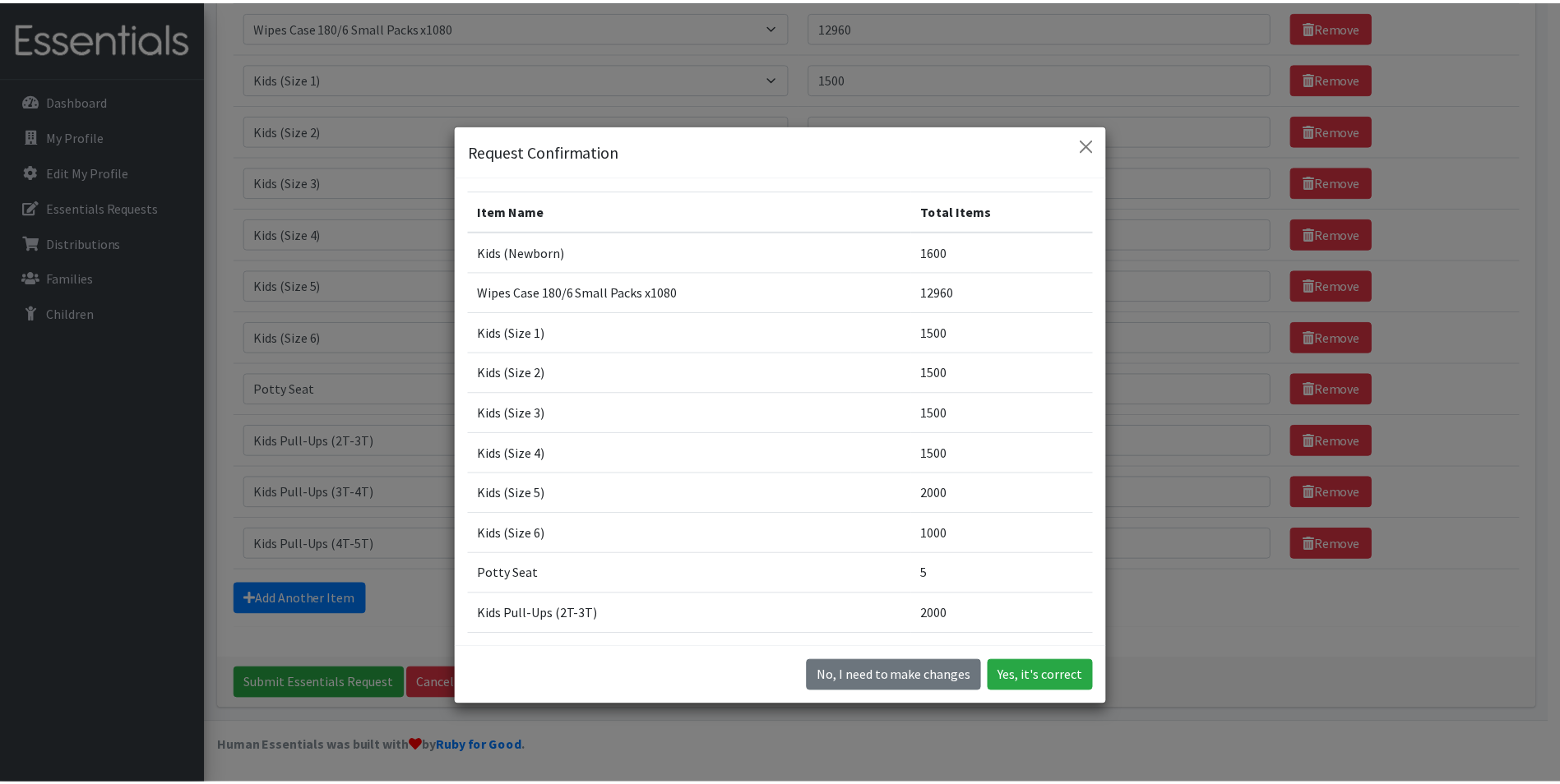
scroll to position [200, 0]
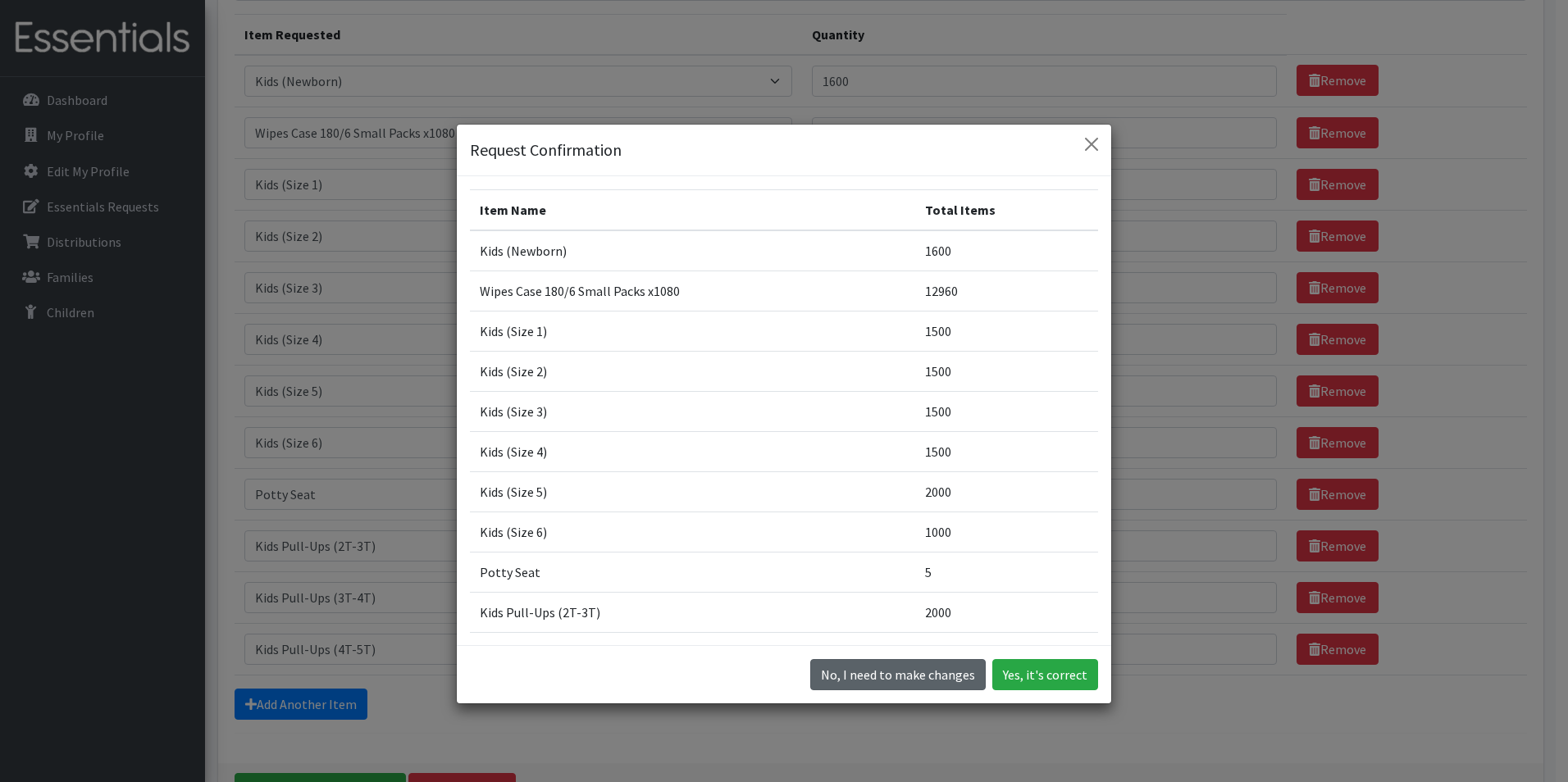
click at [913, 676] on button "No, I need to make changes" at bounding box center [898, 674] width 176 height 31
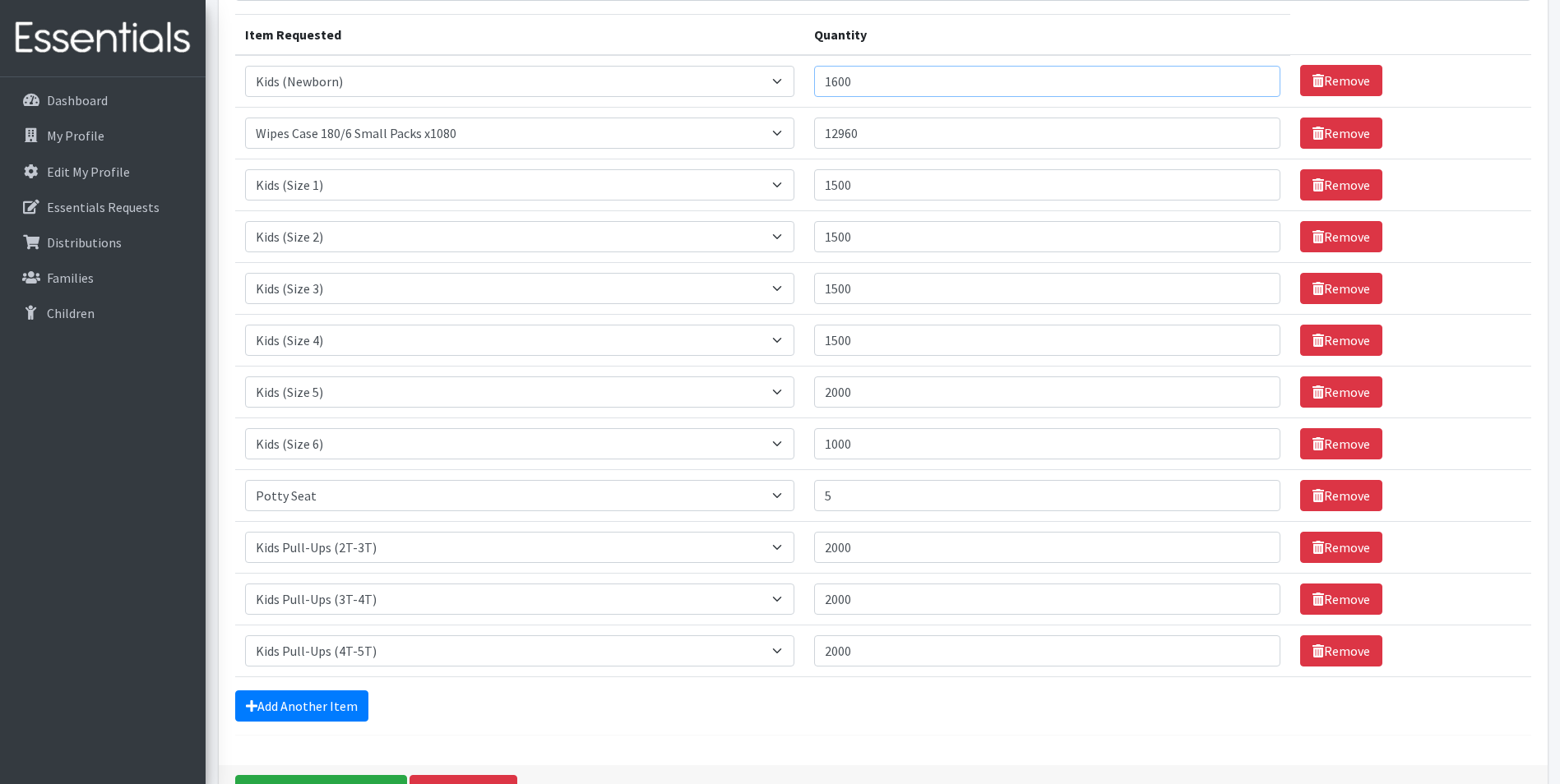
click at [875, 87] on input "1600" at bounding box center [1047, 80] width 467 height 31
click at [892, 136] on input "12960" at bounding box center [1047, 133] width 467 height 31
type input "14400"
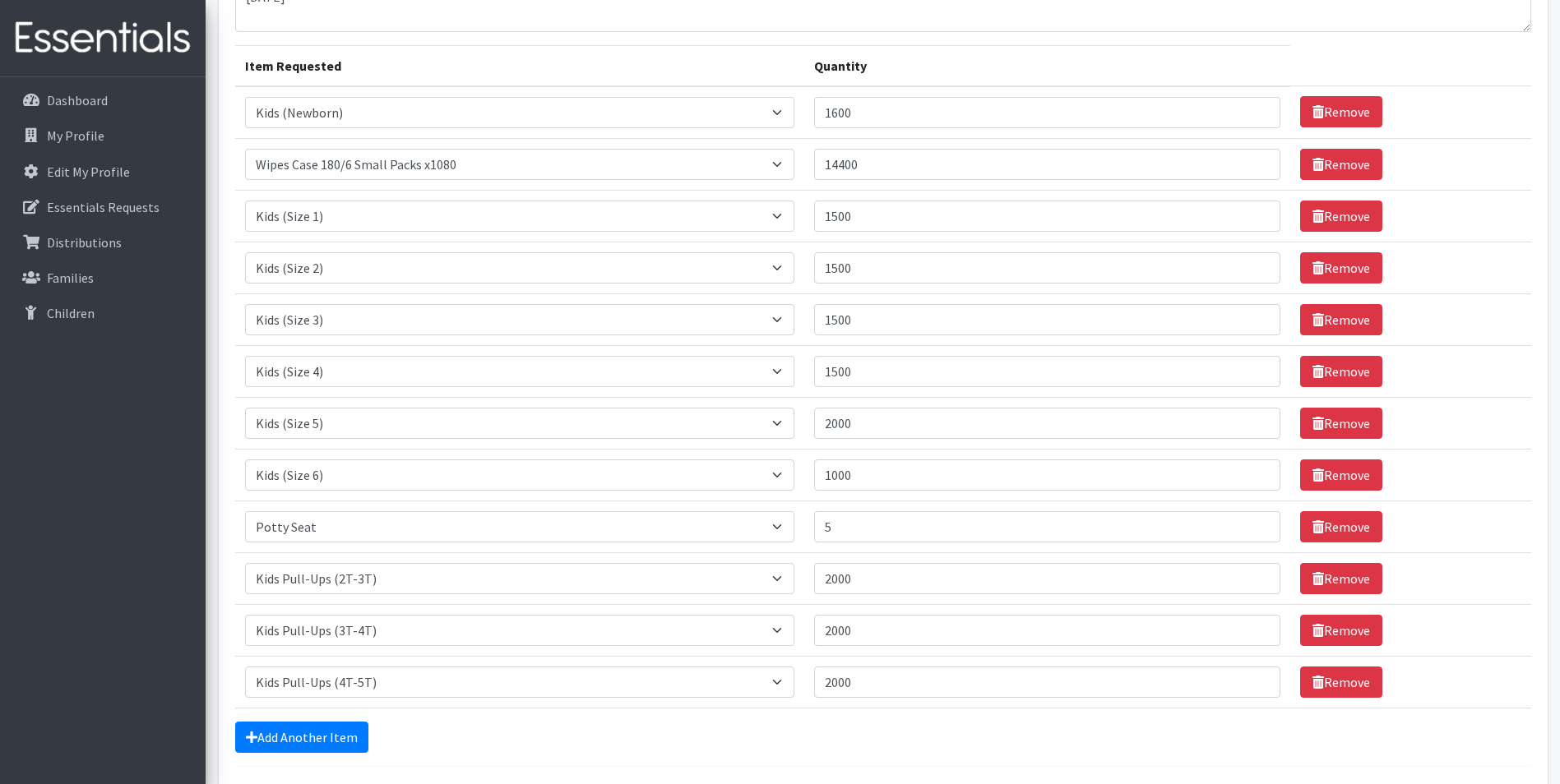
scroll to position [307, 0]
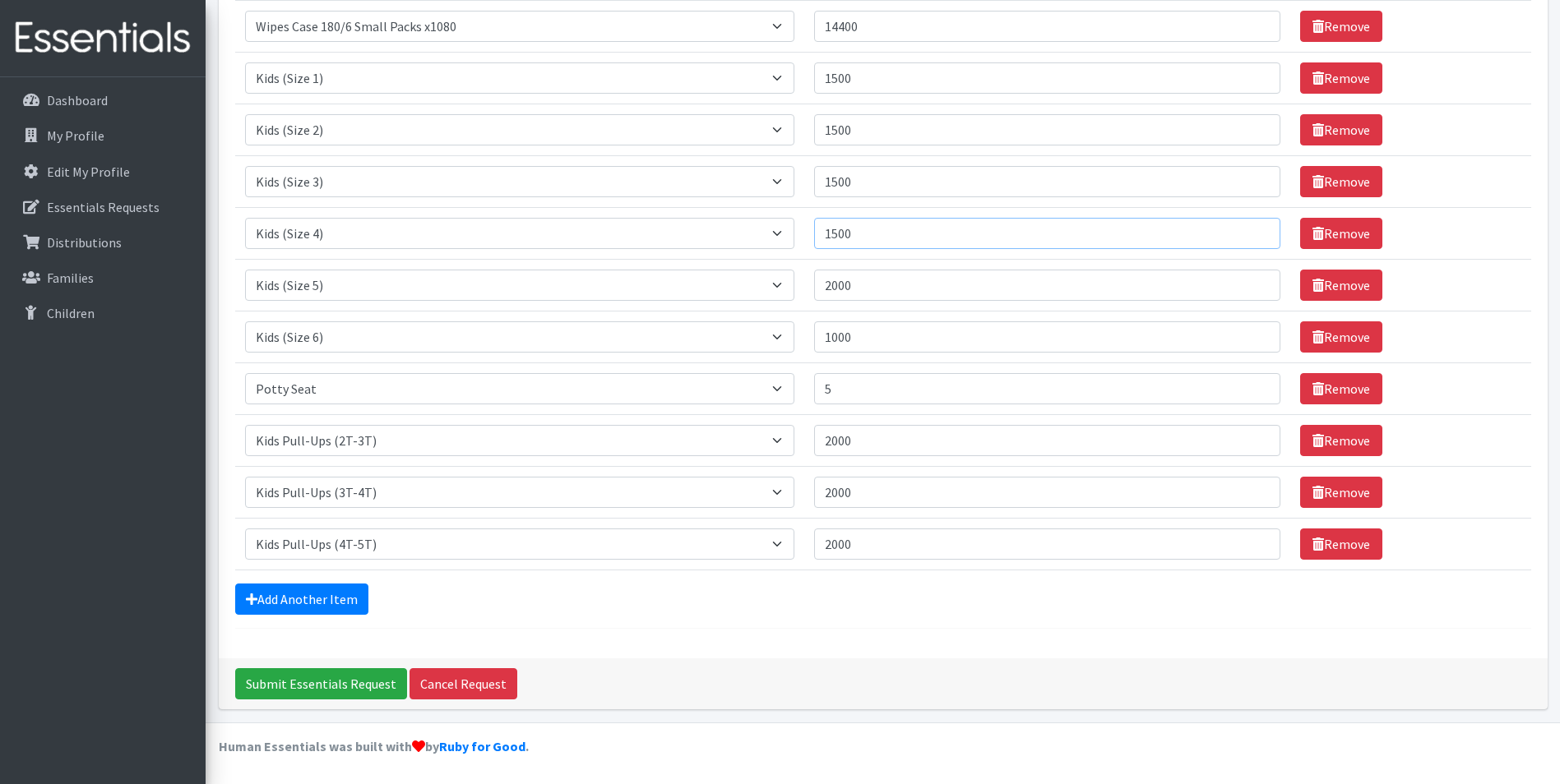
click at [851, 231] on input "1500" at bounding box center [1047, 232] width 467 height 31
click at [852, 233] on input "1500" at bounding box center [1047, 232] width 467 height 31
type input "1600"
click at [855, 184] on input "1500" at bounding box center [1047, 181] width 467 height 31
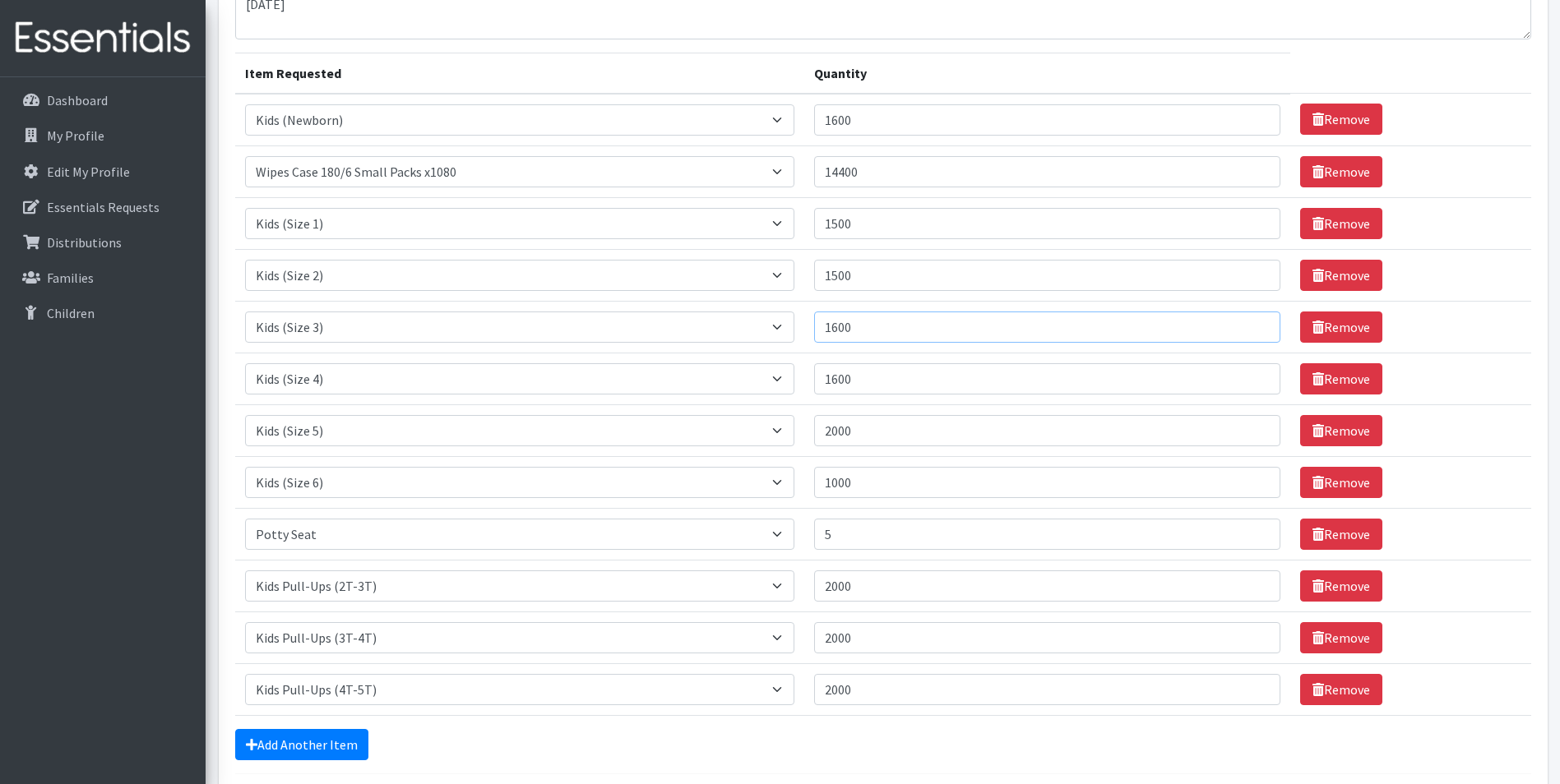
scroll to position [142, 0]
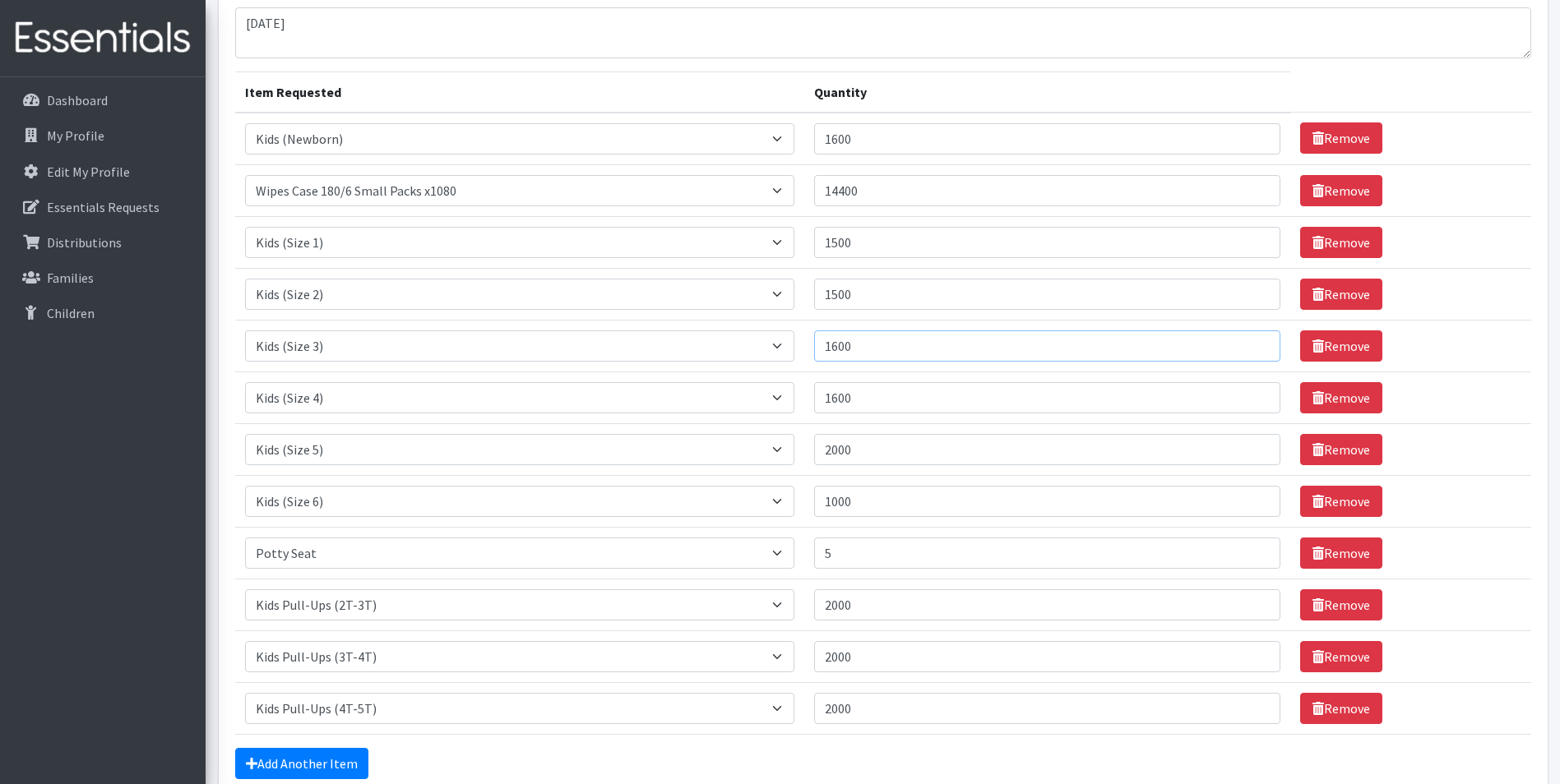
type input "1600"
click at [852, 300] on input "1500" at bounding box center [1047, 294] width 467 height 31
type input "1600"
click at [854, 243] on input "1500" at bounding box center [1047, 242] width 467 height 31
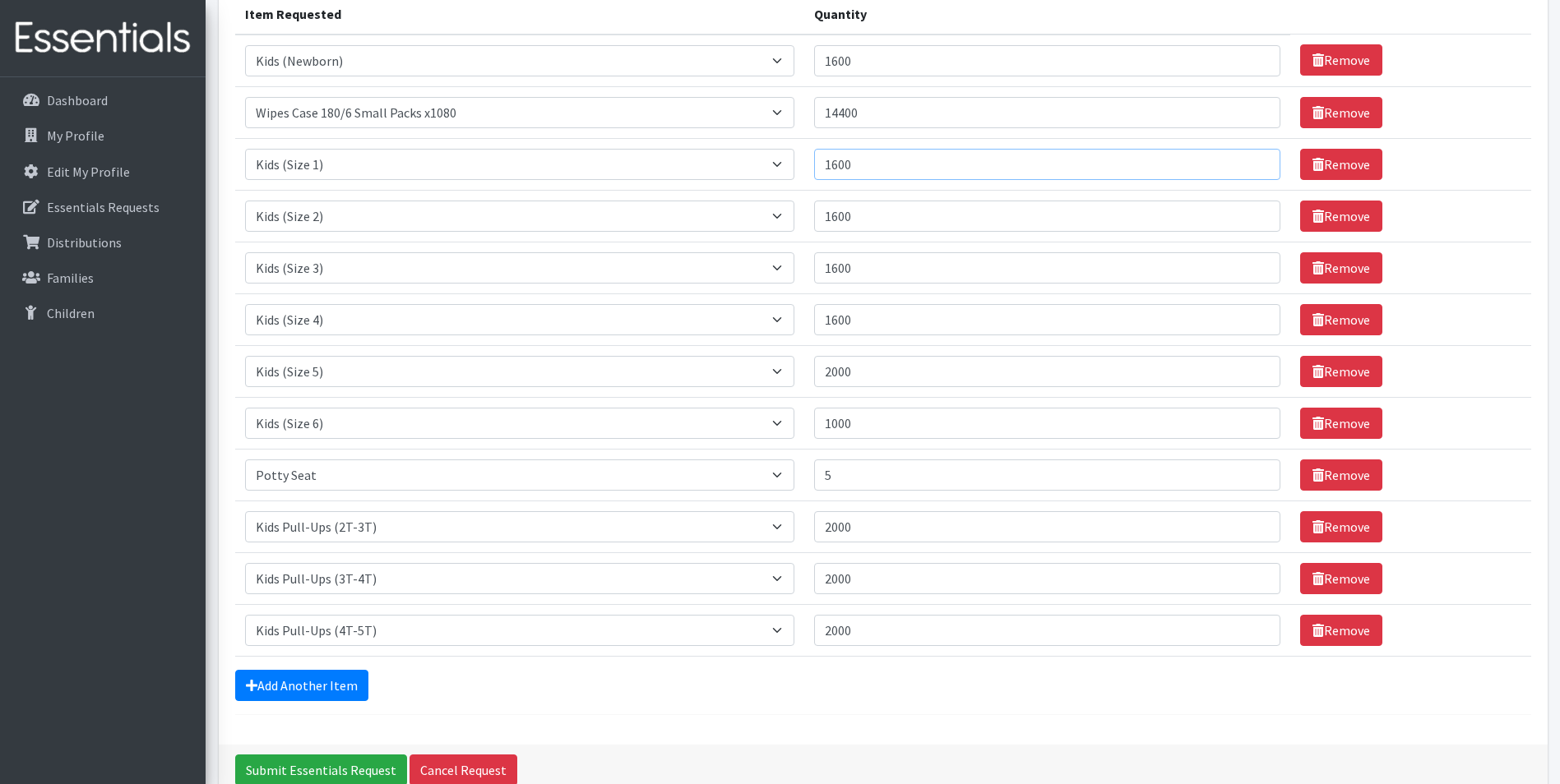
scroll to position [307, 0]
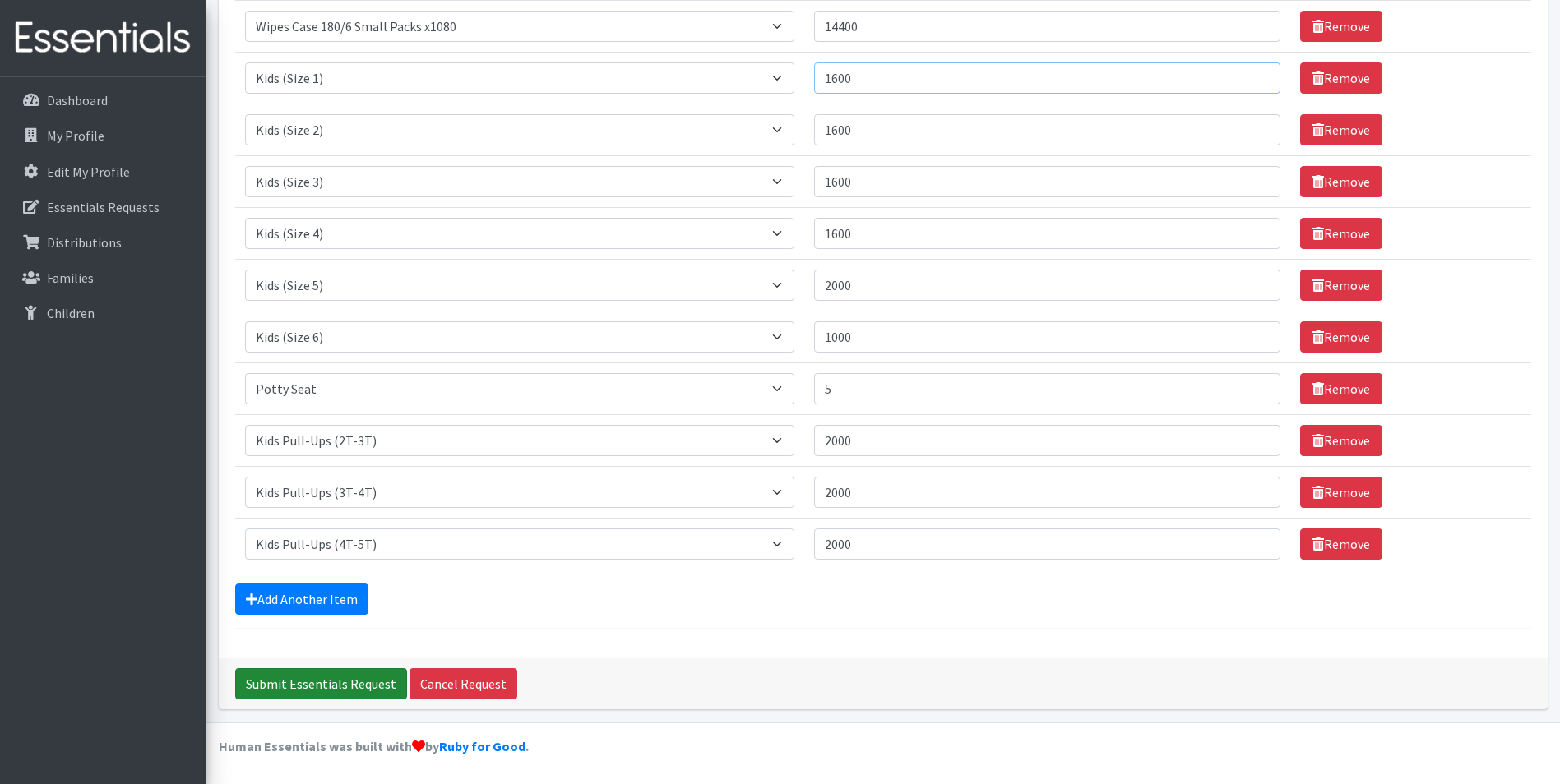
type input "1600"
click at [322, 686] on input "Submit Essentials Request" at bounding box center [321, 683] width 172 height 31
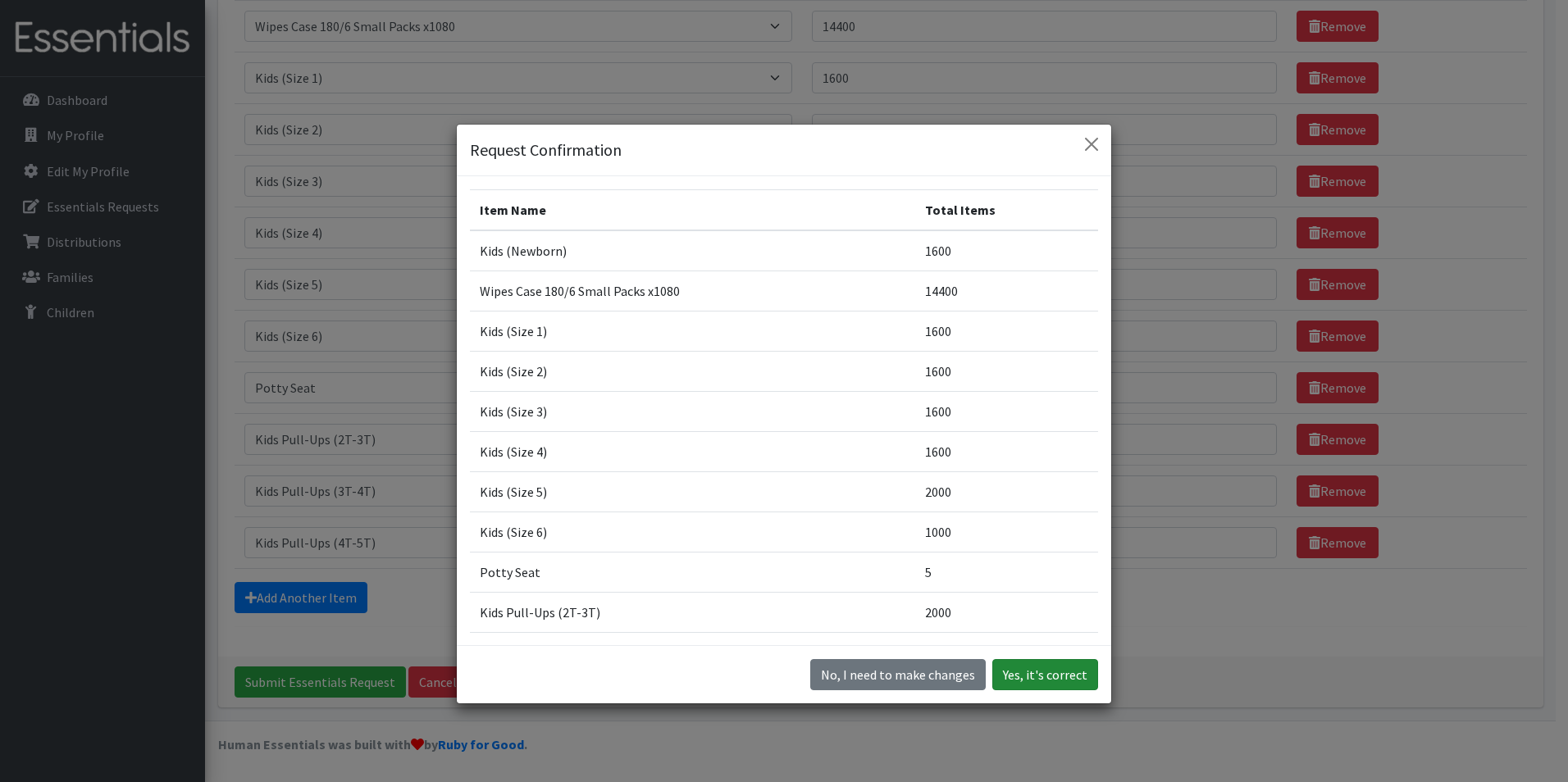
click at [1027, 667] on button "Yes, it's correct" at bounding box center [1046, 674] width 106 height 31
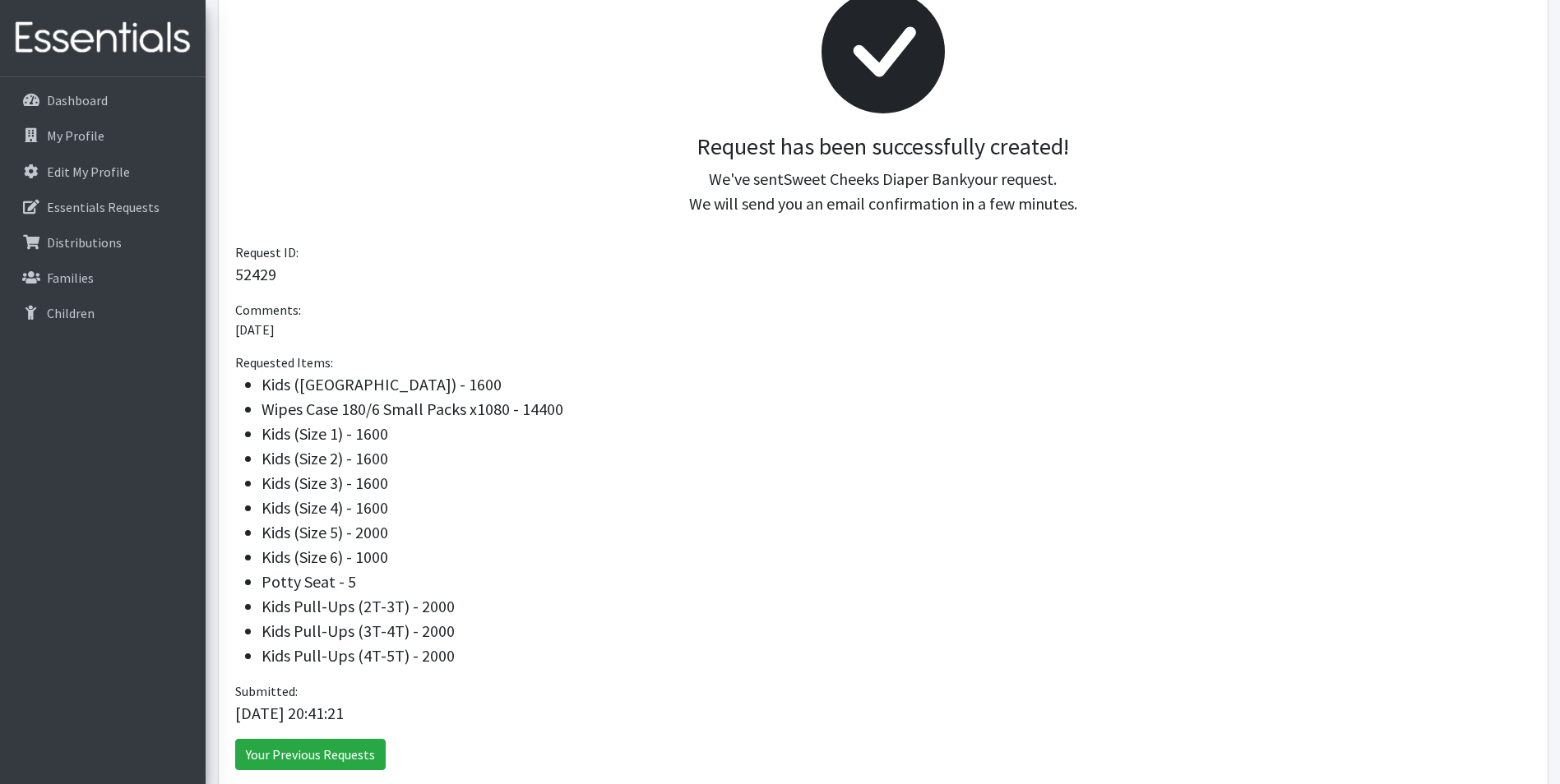
scroll to position [349, 0]
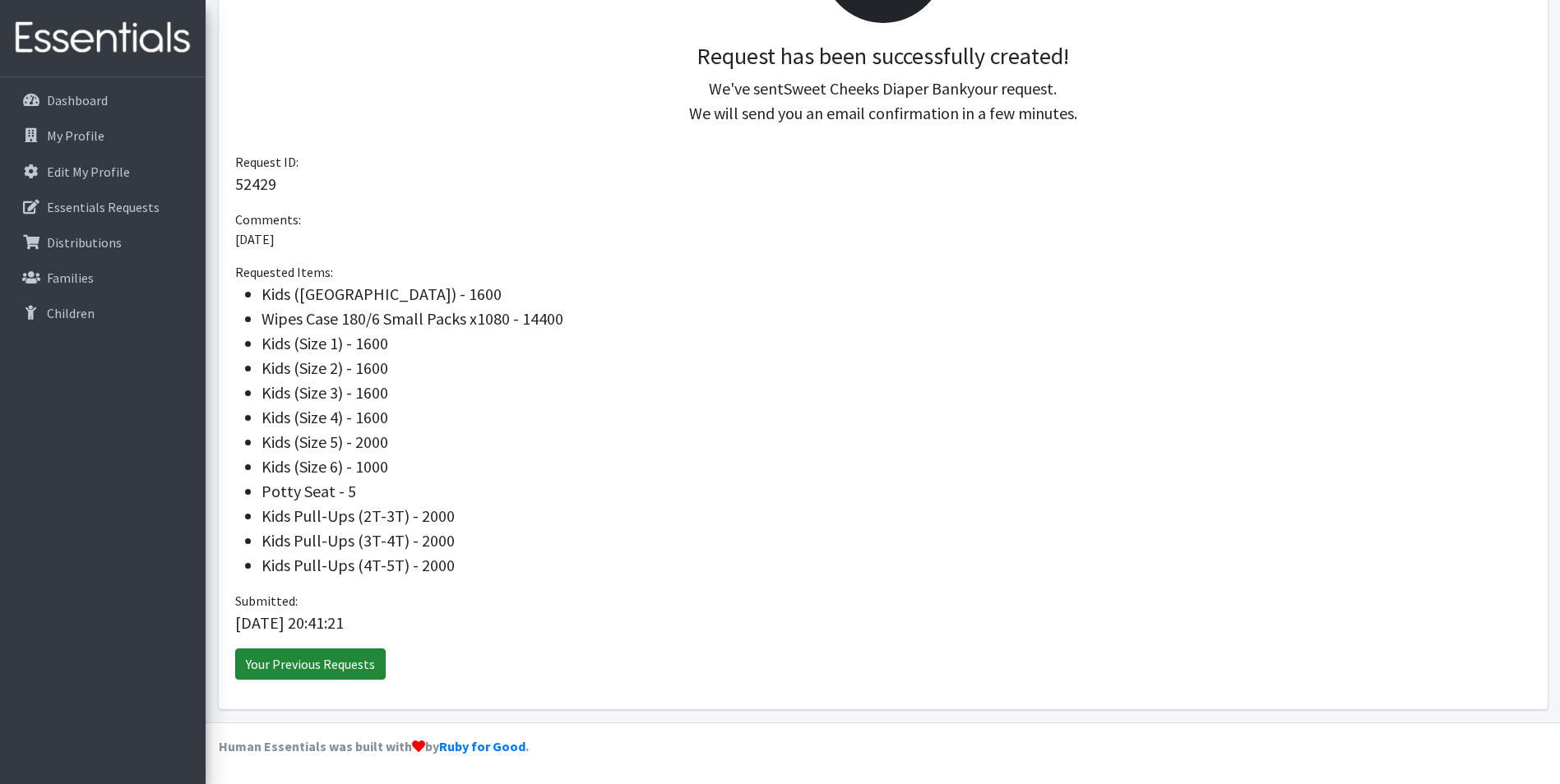
click at [363, 655] on link "Your Previous Requests" at bounding box center [310, 664] width 150 height 31
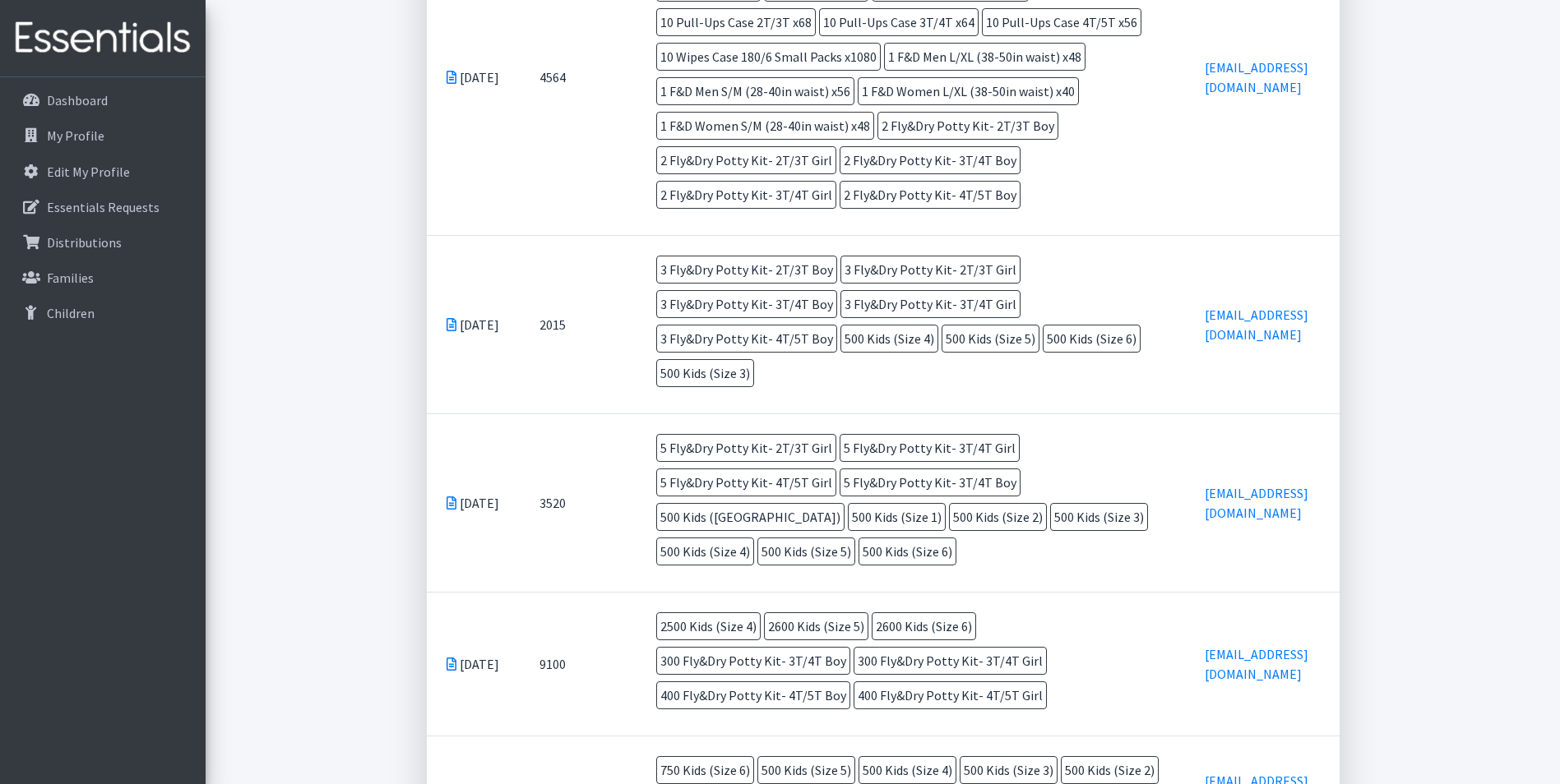
scroll to position [494, 0]
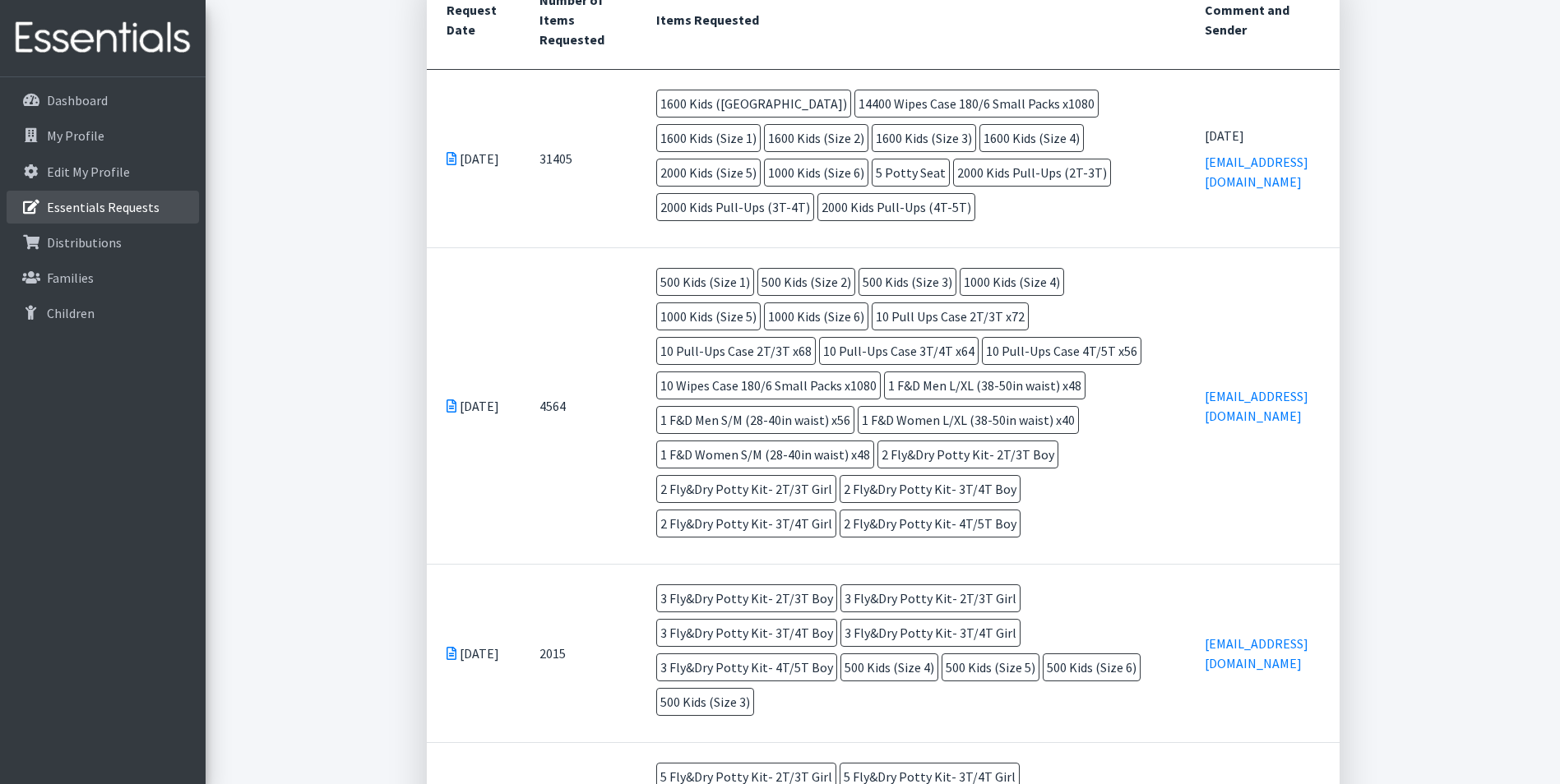
click at [133, 201] on p "Essentials Requests" at bounding box center [103, 207] width 113 height 17
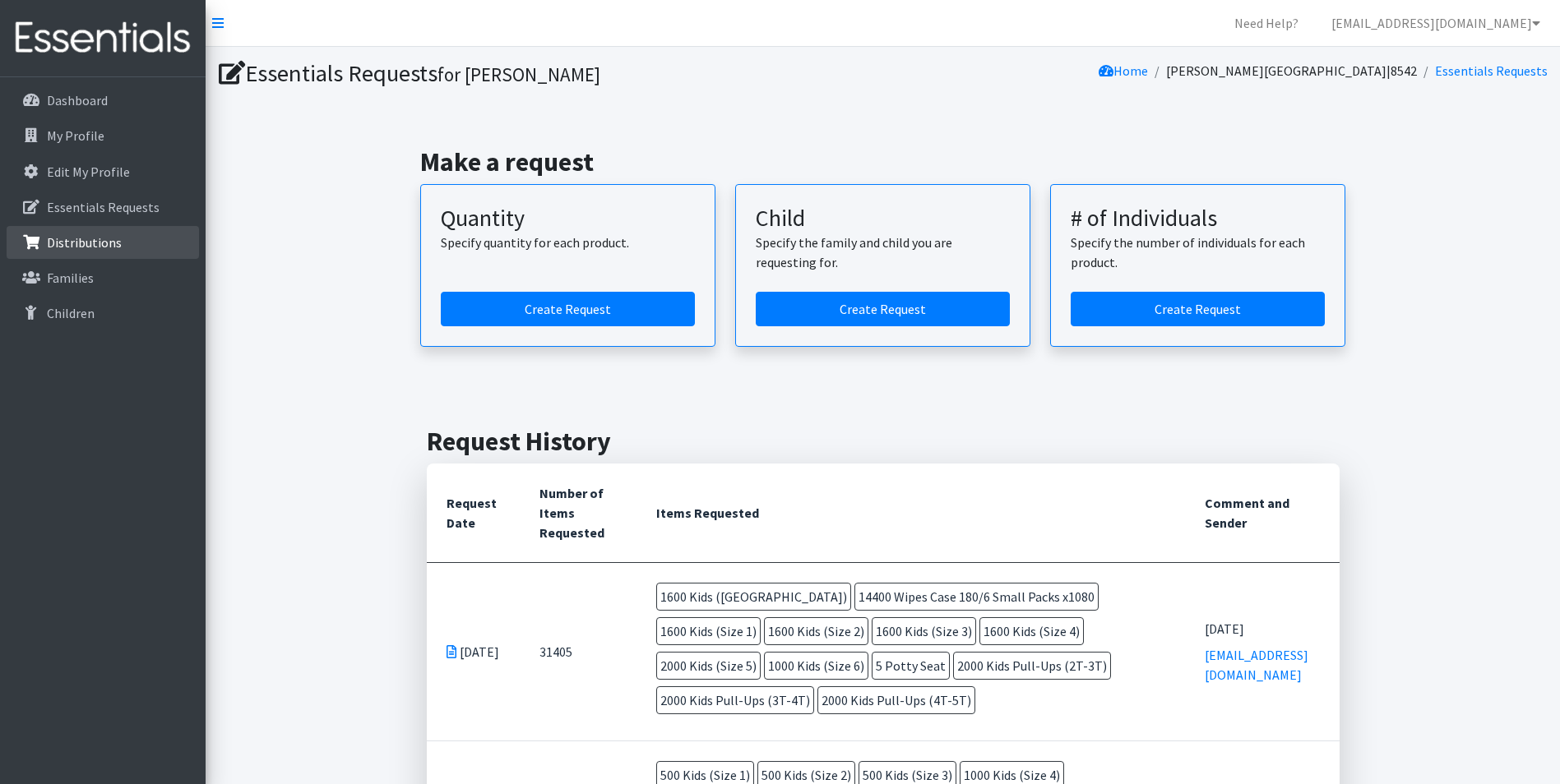
click at [112, 235] on p "Distributions" at bounding box center [84, 243] width 75 height 17
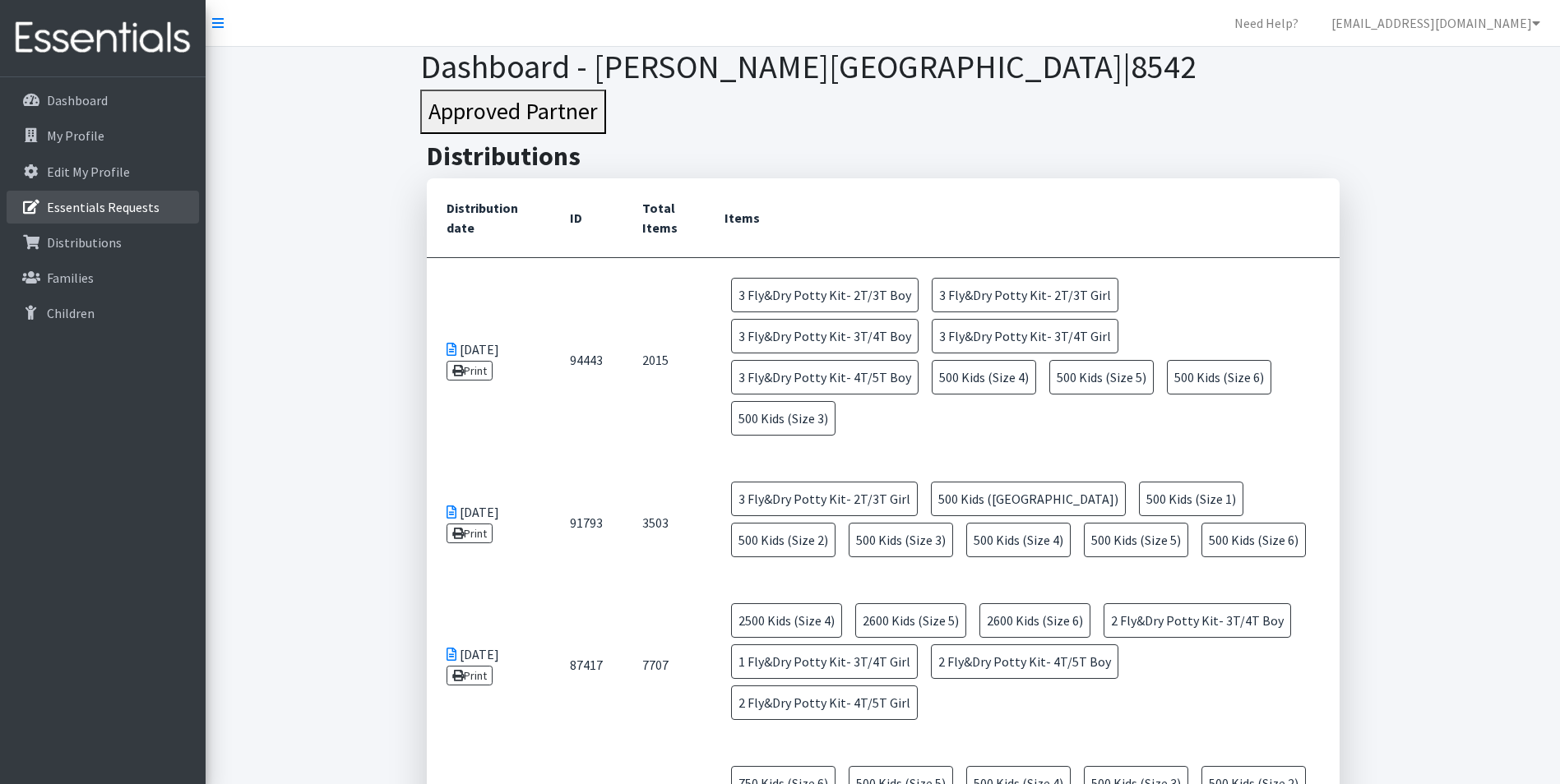
click at [124, 202] on p "Essentials Requests" at bounding box center [103, 207] width 113 height 17
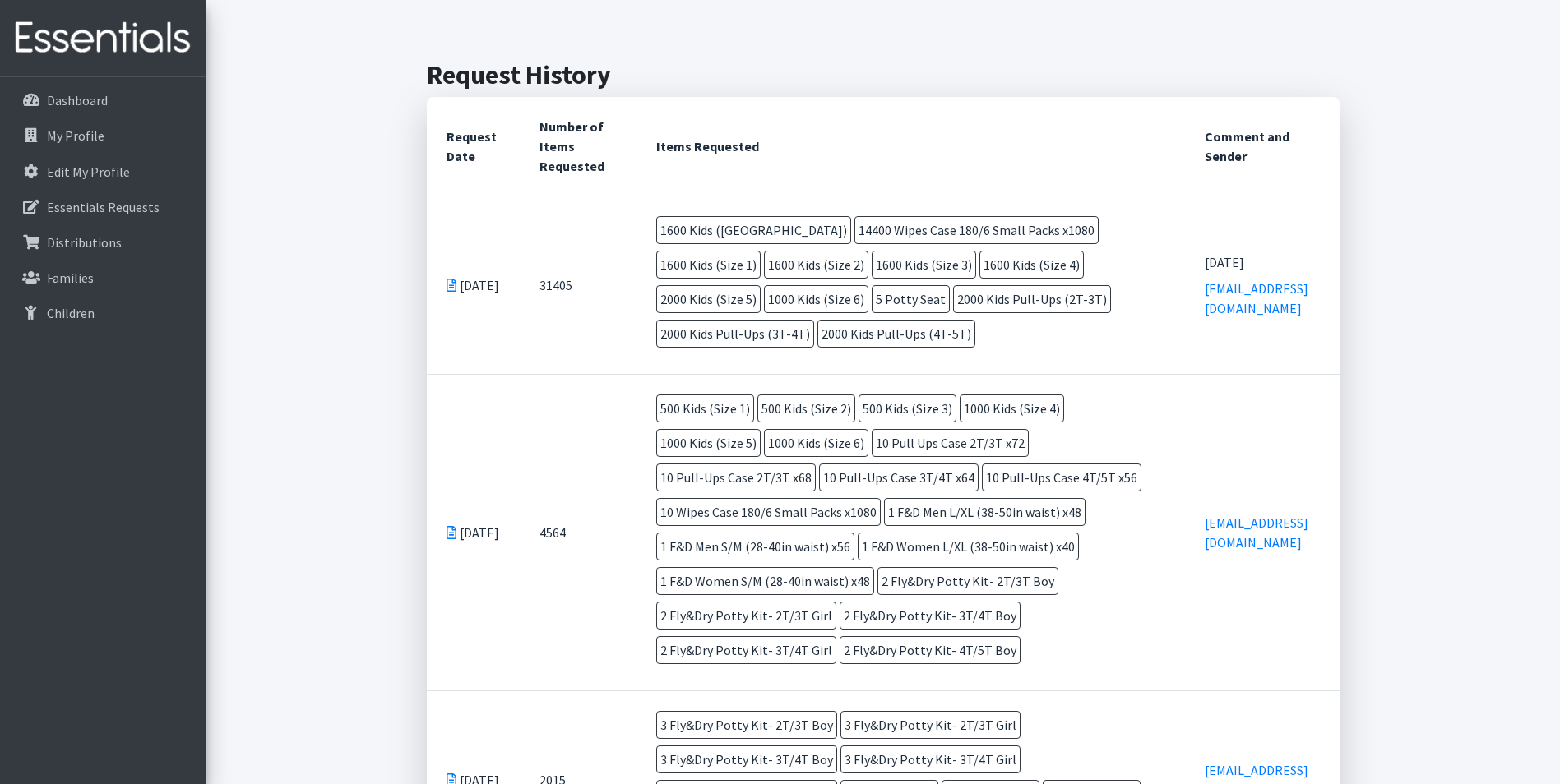
scroll to position [411, 0]
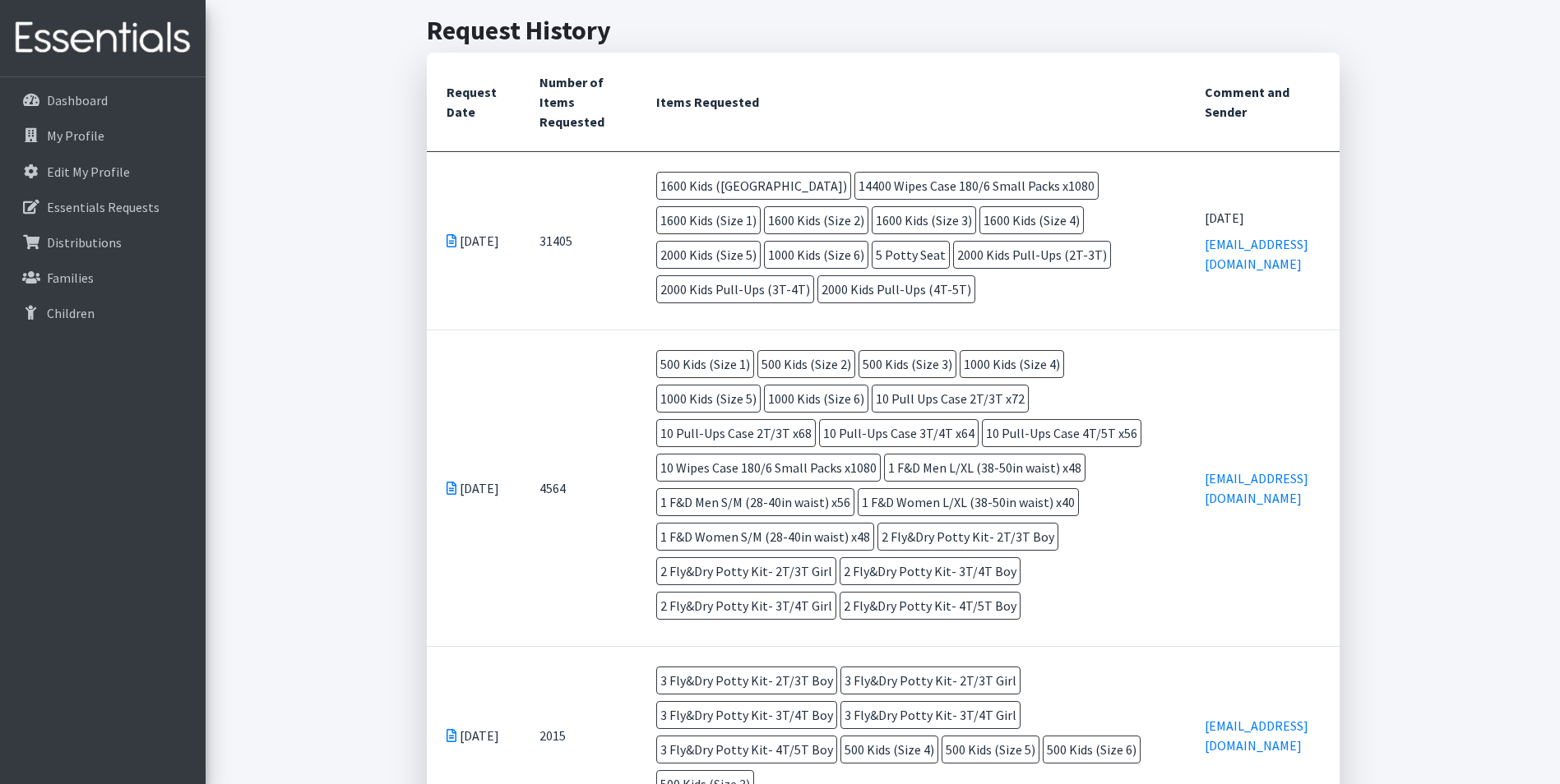
click at [449, 482] on icon at bounding box center [451, 488] width 10 height 13
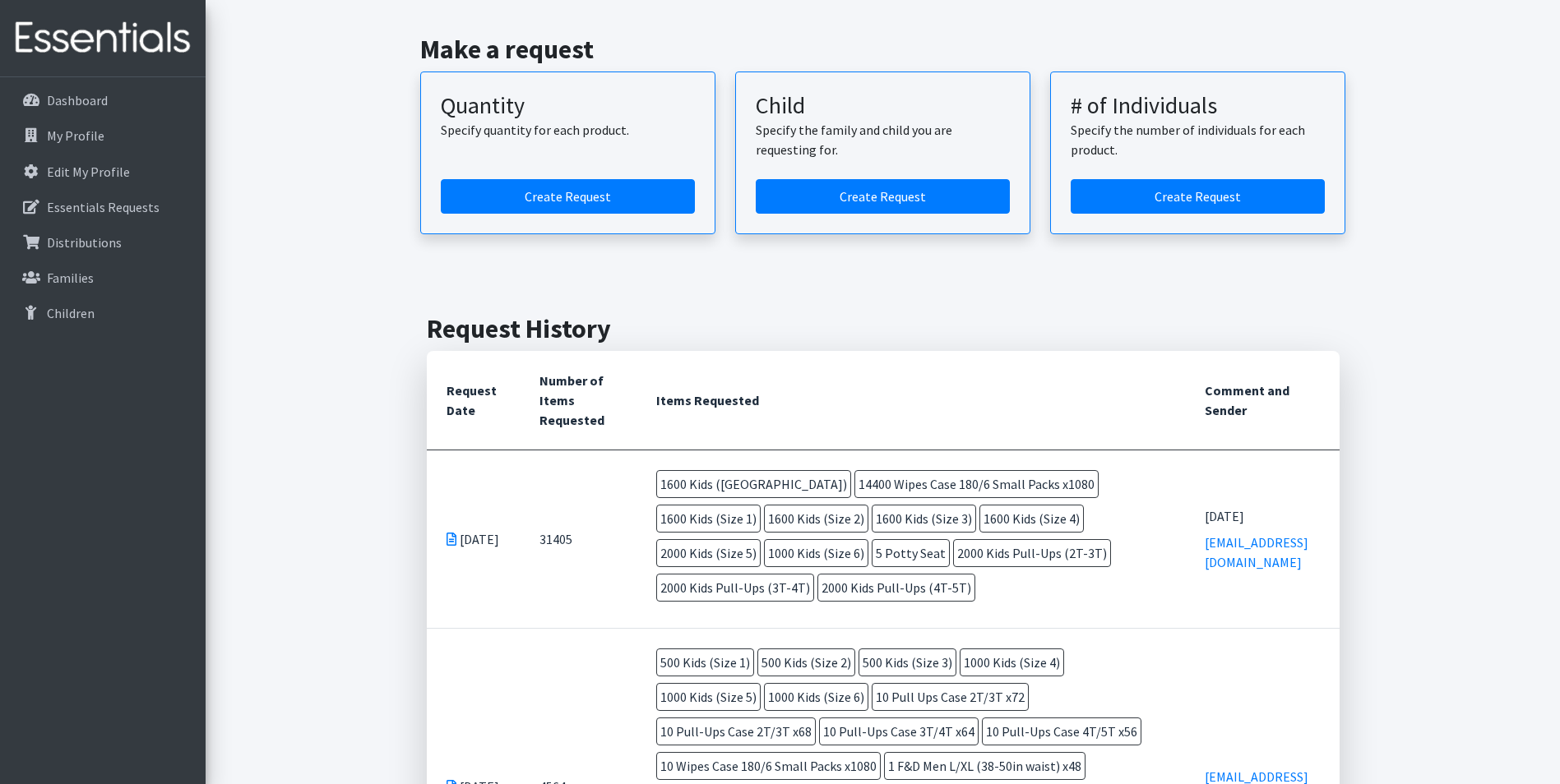
scroll to position [0, 0]
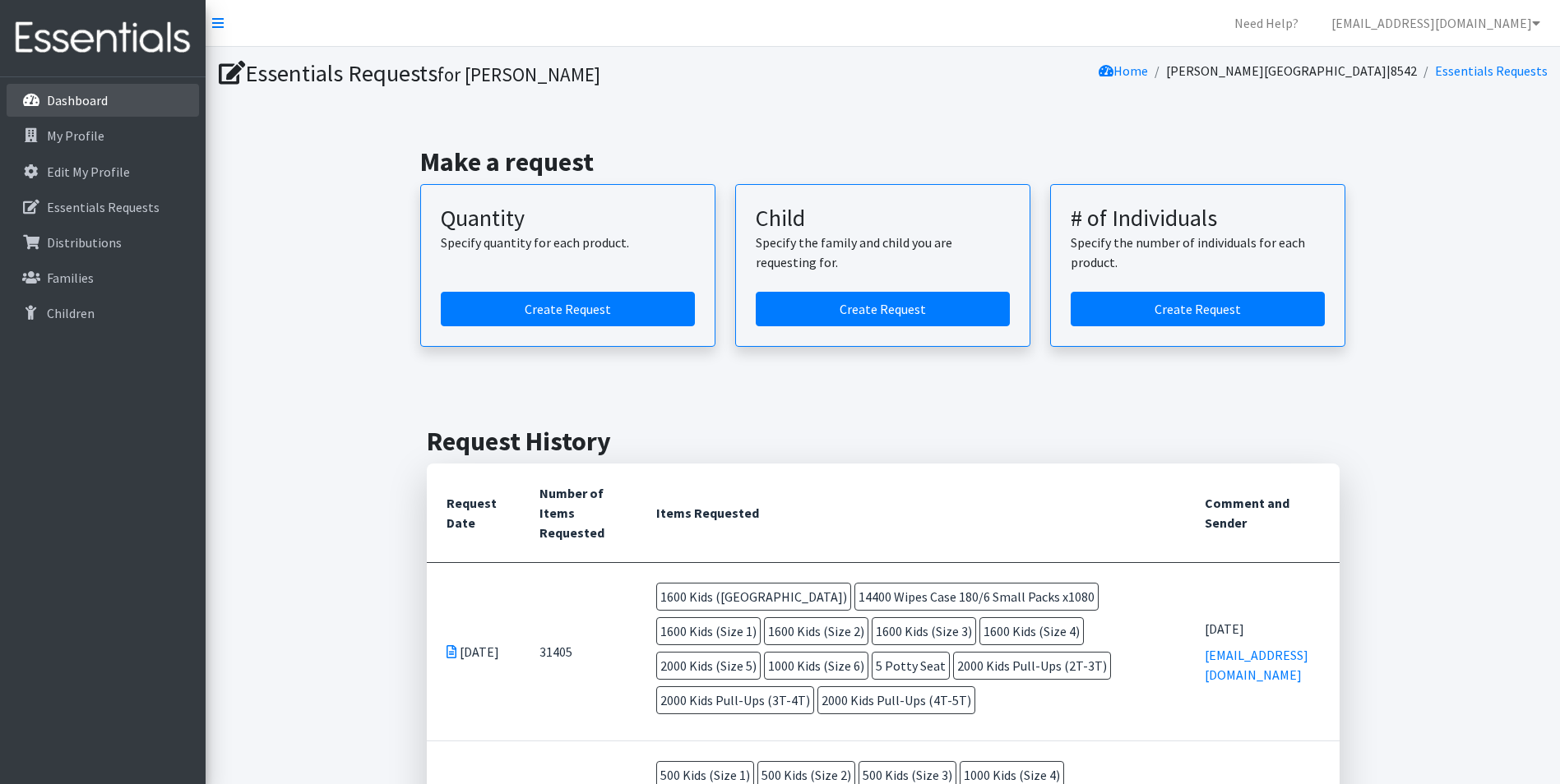
click at [96, 93] on p "Dashboard" at bounding box center [77, 101] width 61 height 17
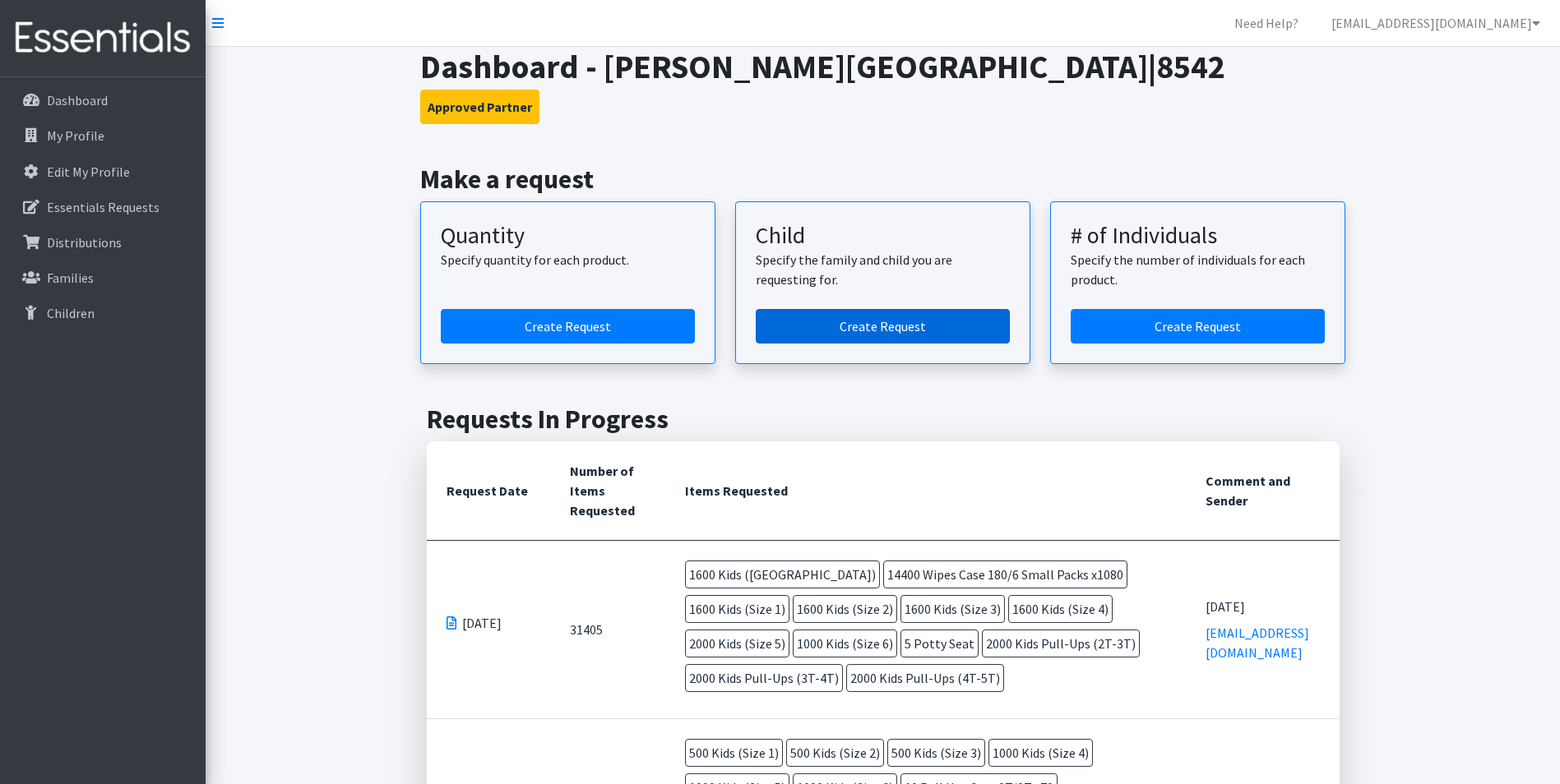
click at [958, 324] on link "Create Request" at bounding box center [883, 326] width 254 height 35
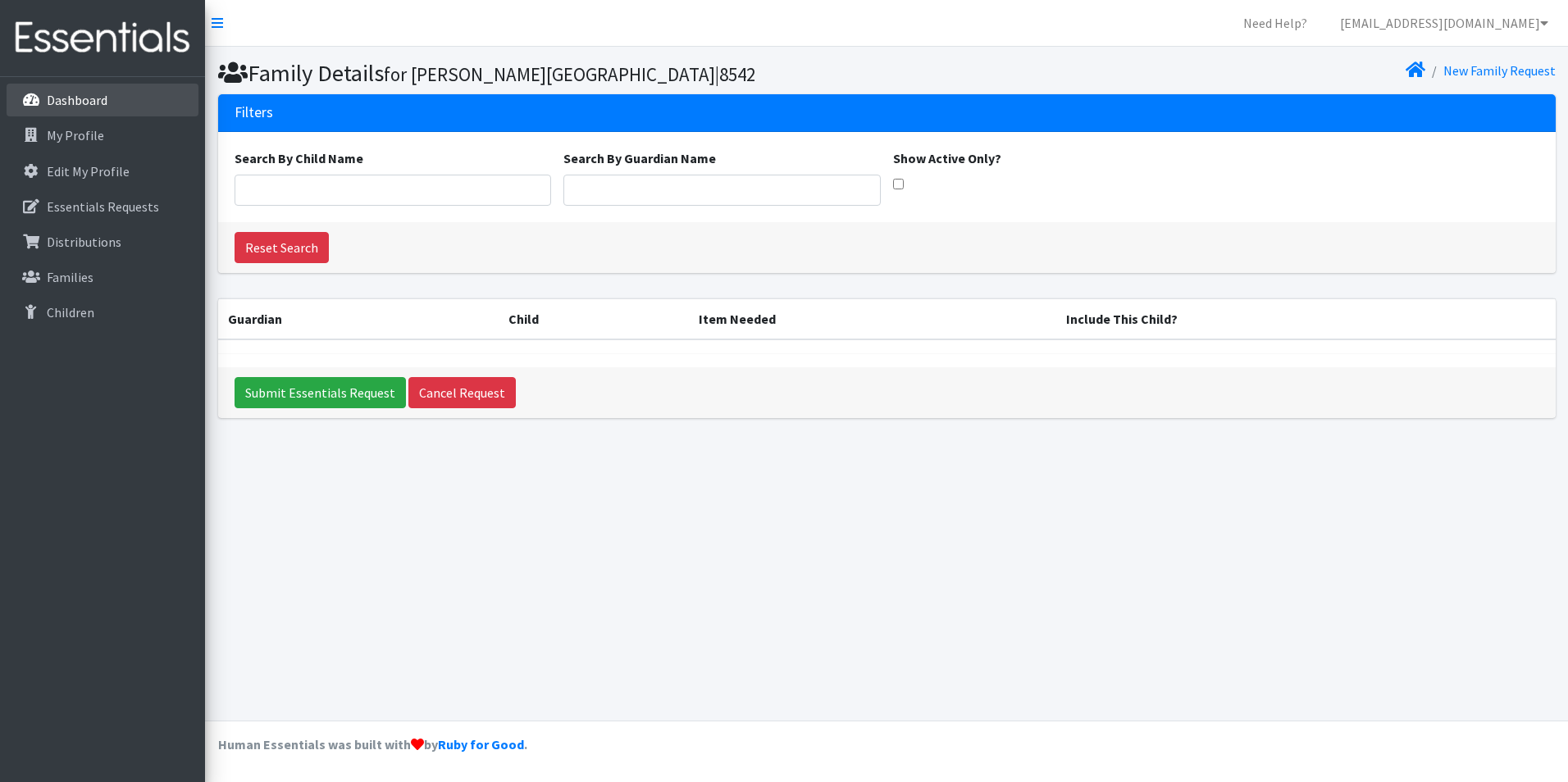
click at [122, 98] on link "Dashboard" at bounding box center [102, 100] width 192 height 33
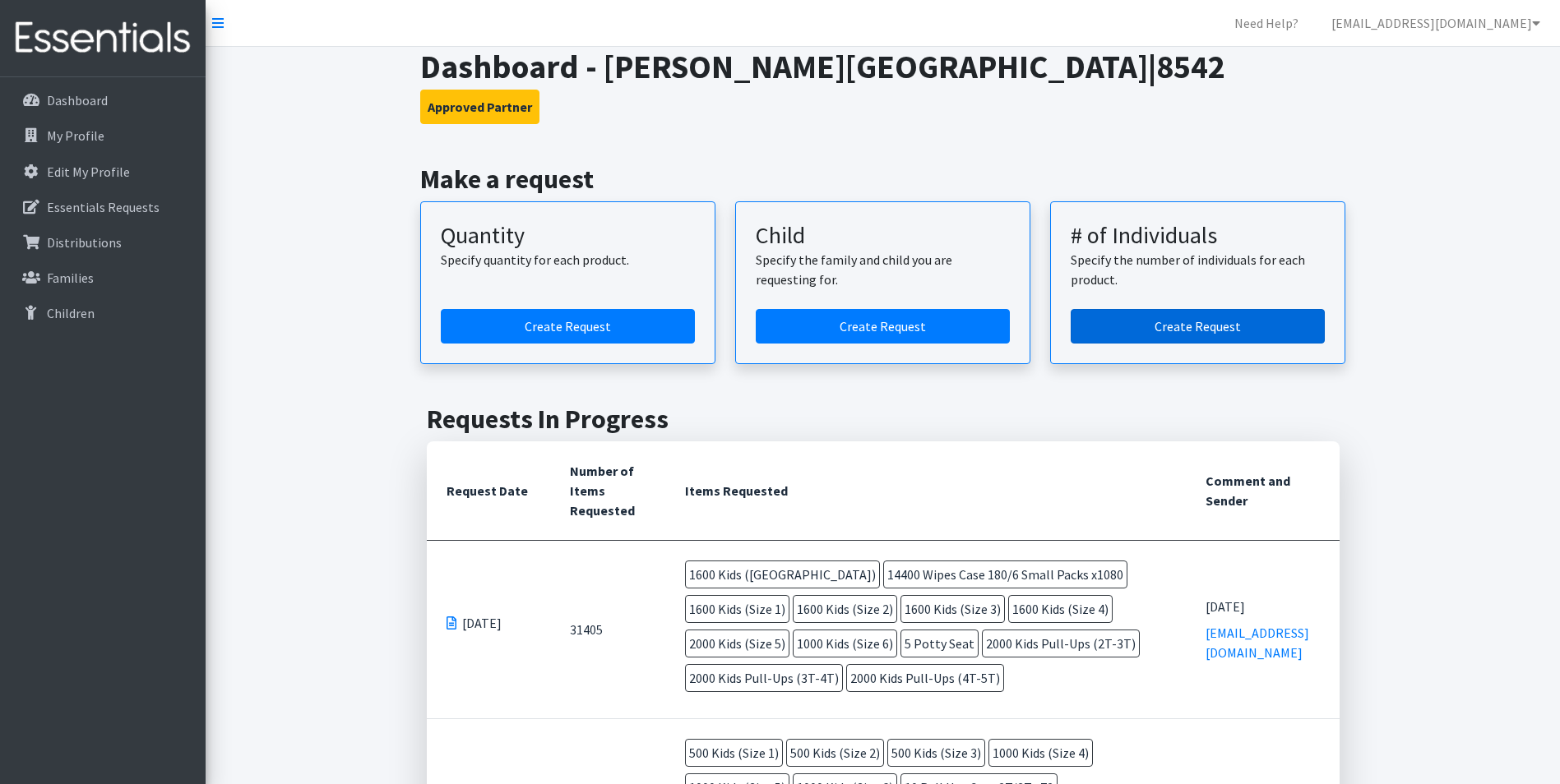
click at [1205, 328] on link "Create Request" at bounding box center [1198, 326] width 254 height 35
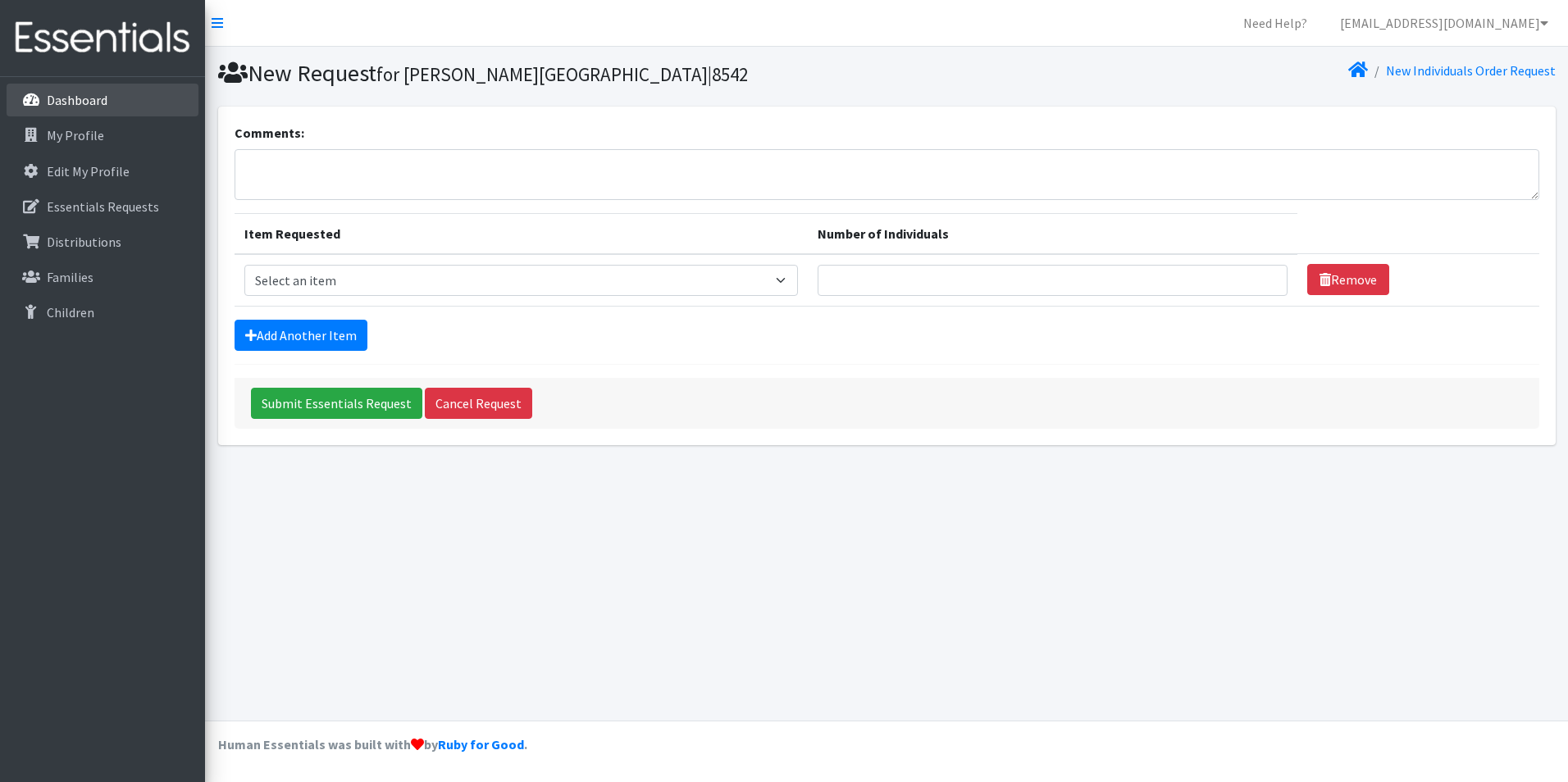
click at [84, 93] on p "Dashboard" at bounding box center [76, 101] width 61 height 17
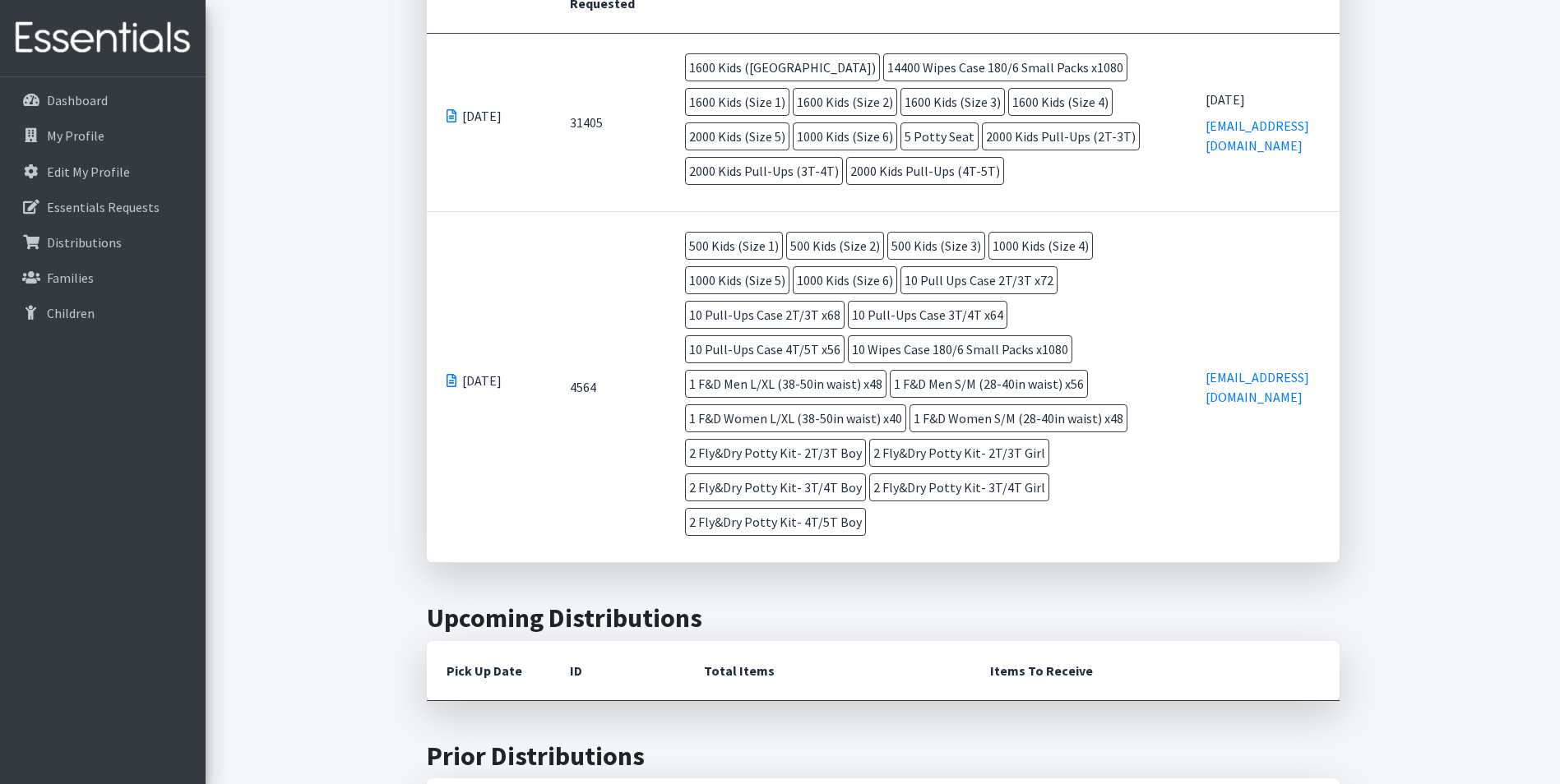
scroll to position [494, 0]
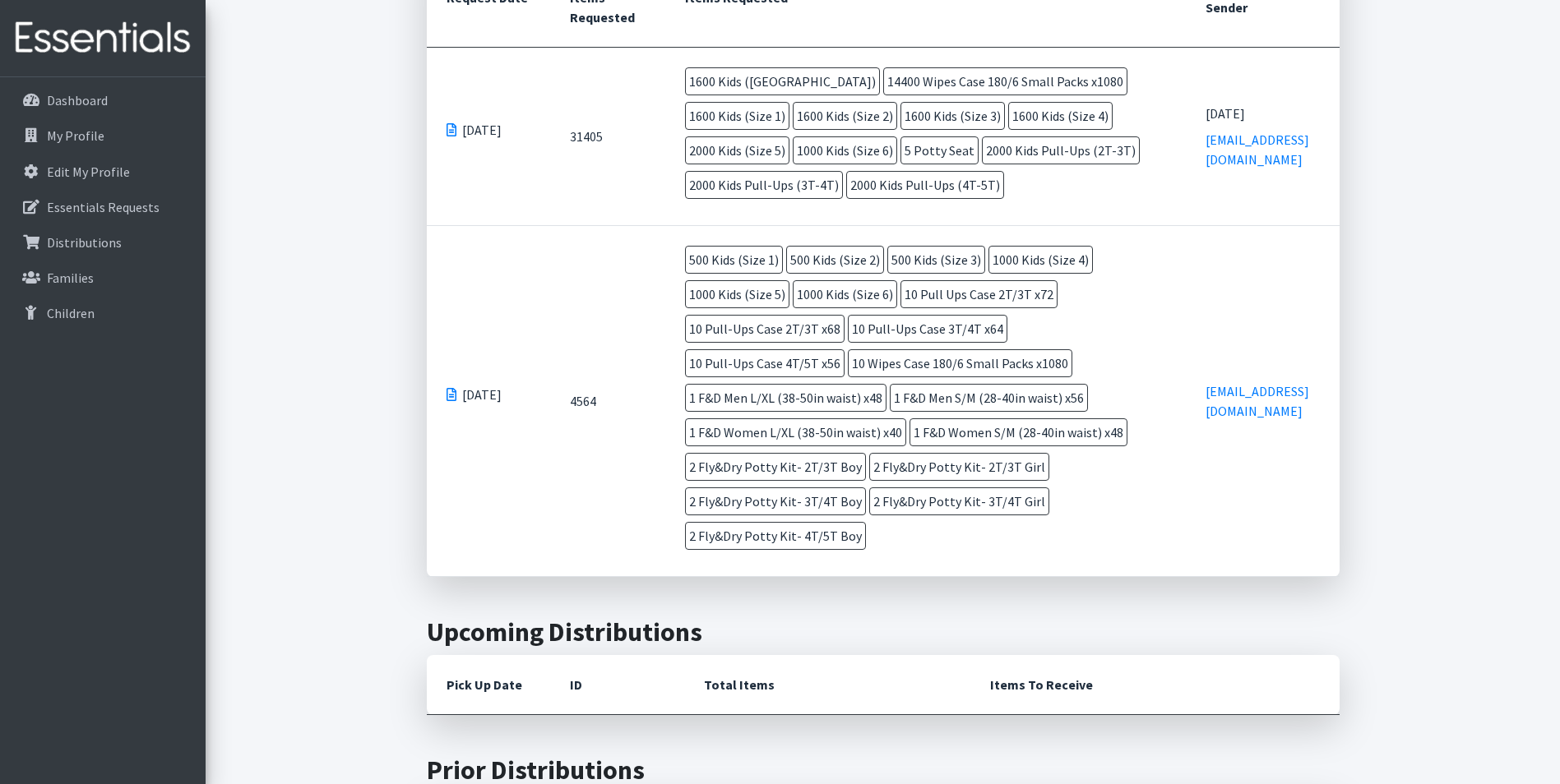
click at [866, 453] on span "2 Fly&Dry Potty Kit- 2T/3T Boy" at bounding box center [776, 467] width 181 height 28
drag, startPoint x: 886, startPoint y: 399, endPoint x: 1116, endPoint y: 404, distance: 230.1
click at [1116, 404] on td "500 Kids (Size 1) 500 Kids (Size 2) 500 Kids (Size 3) 1000 Kids (Size 4) 1000 K…" at bounding box center [926, 400] width 521 height 350
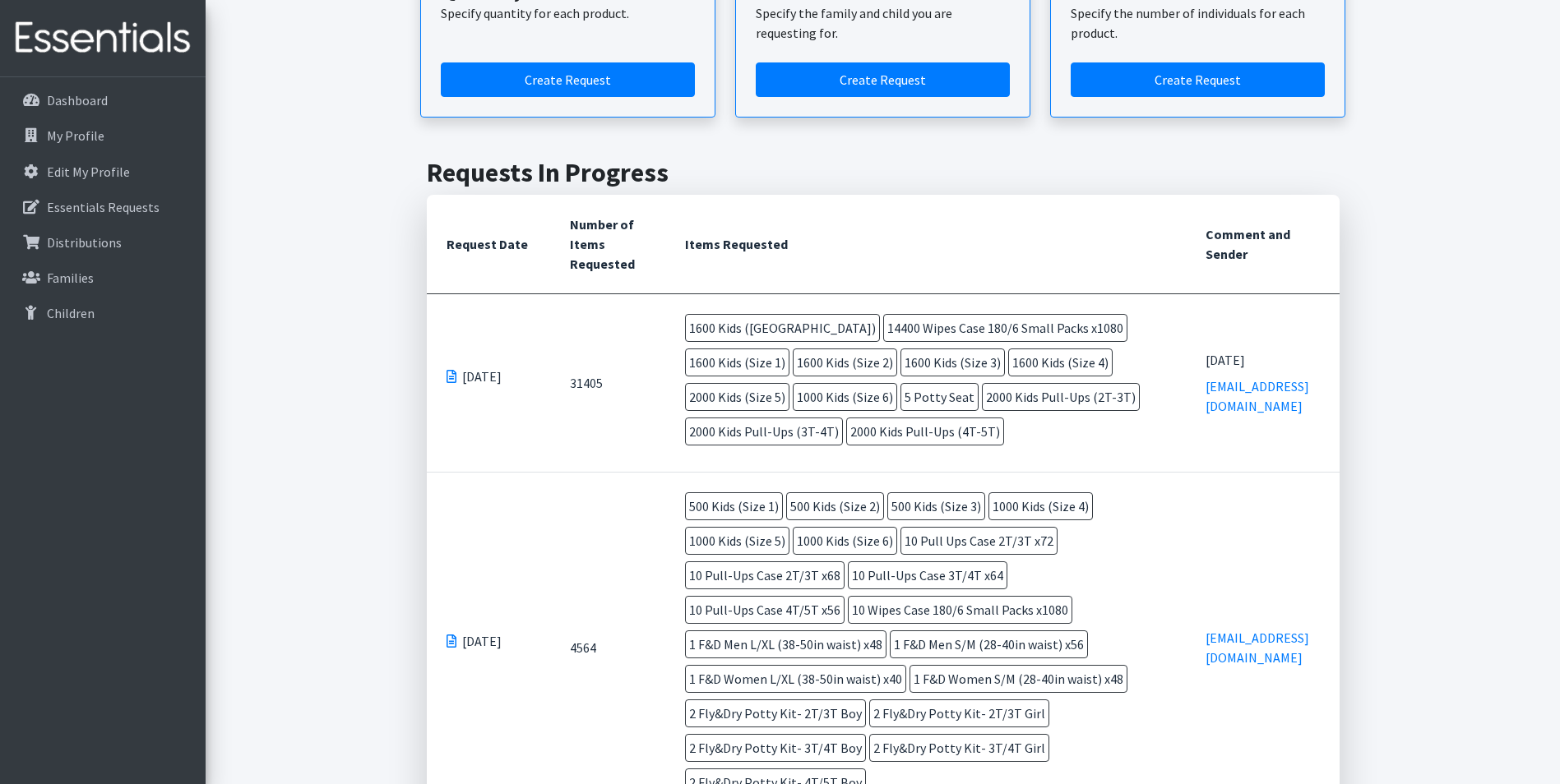
scroll to position [0, 0]
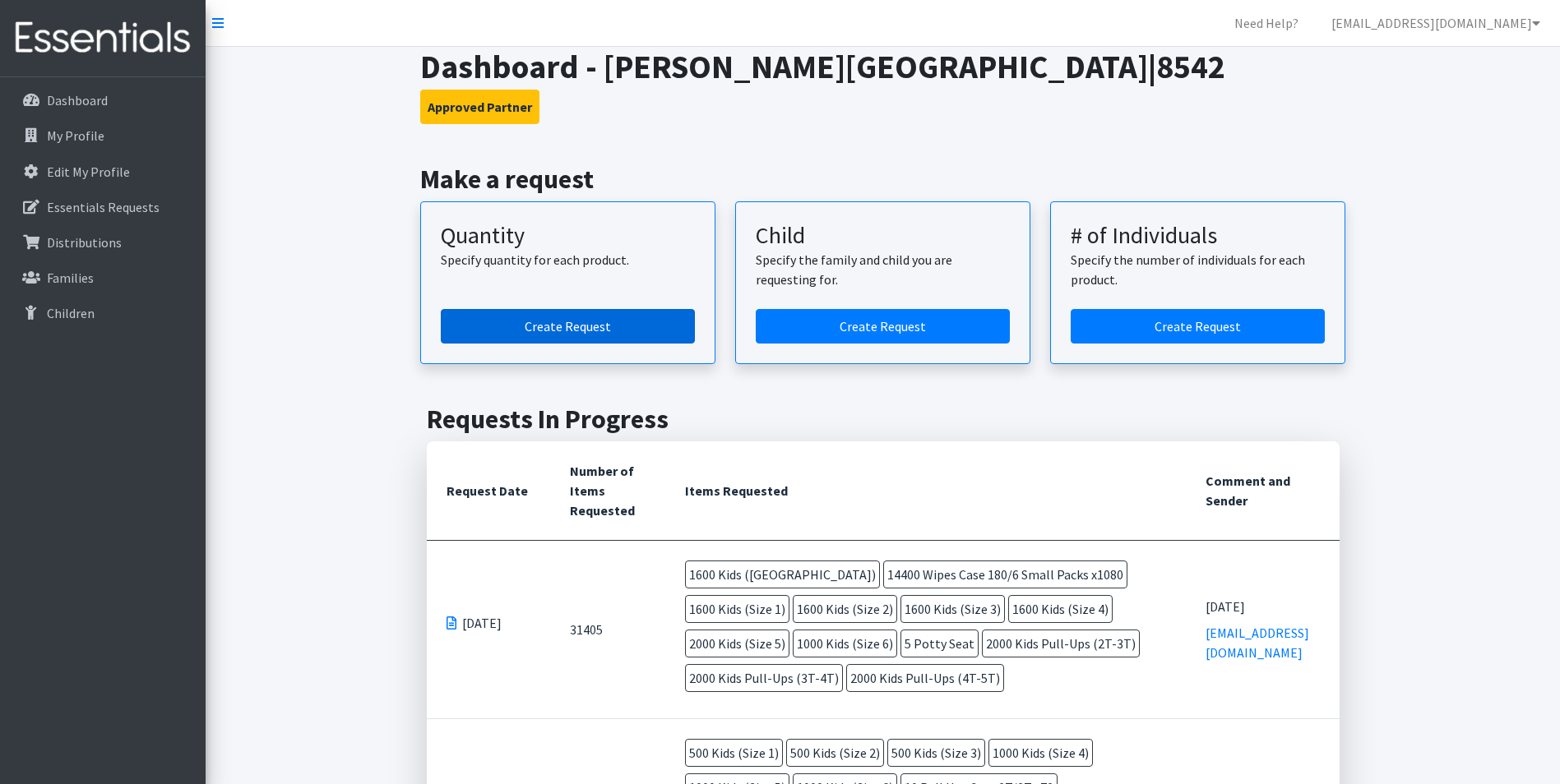
click at [552, 323] on link "Create Request" at bounding box center [568, 326] width 254 height 35
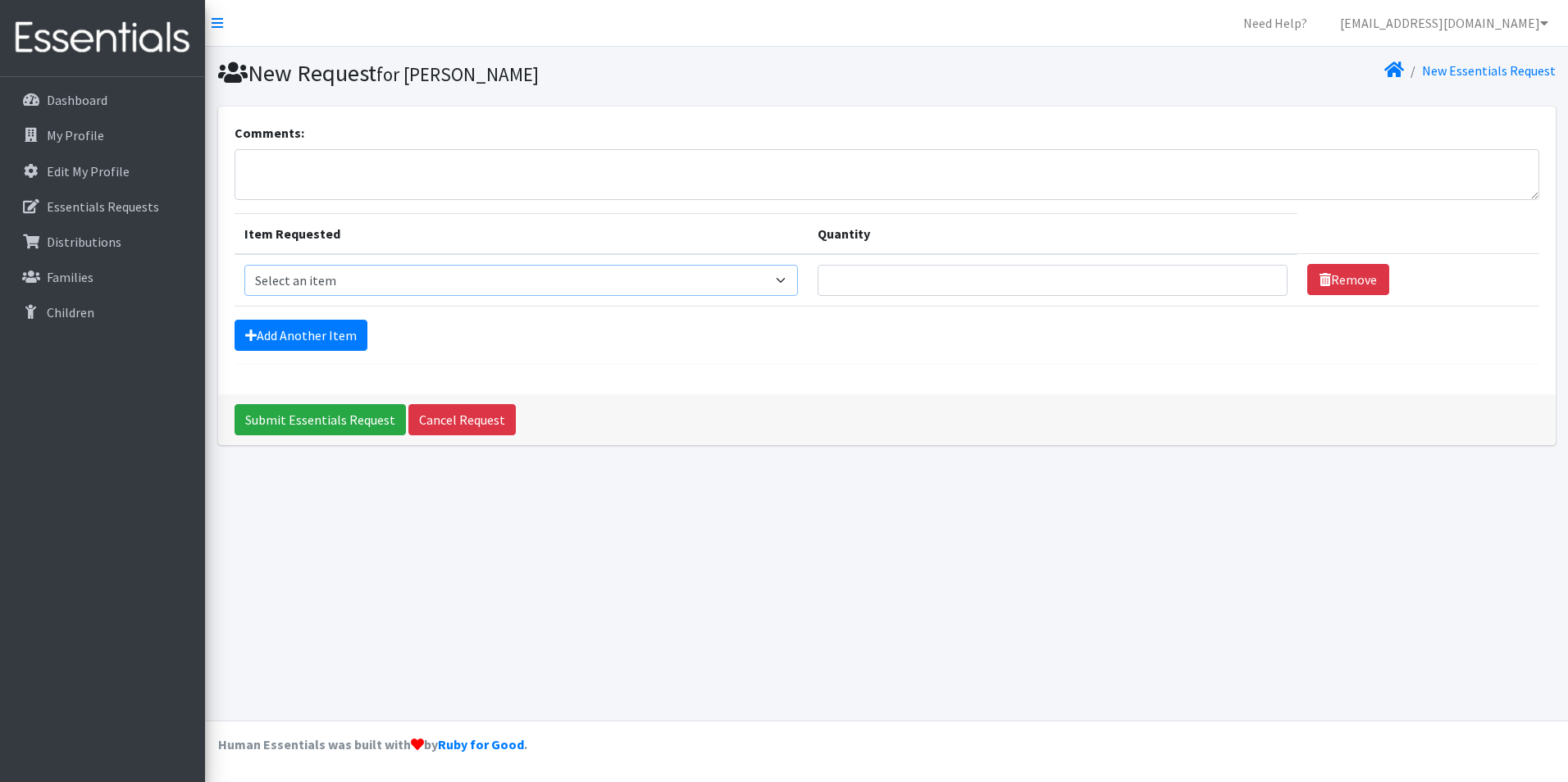
click at [359, 282] on select "Select an item Fly&Dry Potty Kit- 2T/3T Boy Fly&Dry Potty Kit- 2T/3T Girl Kids …" at bounding box center [521, 280] width 554 height 31
click at [852, 493] on div "New Request for [PERSON_NAME] New Essentials Request Comments: Item Requested Q…" at bounding box center [886, 384] width 1363 height 674
click at [117, 101] on link "Dashboard" at bounding box center [102, 100] width 192 height 33
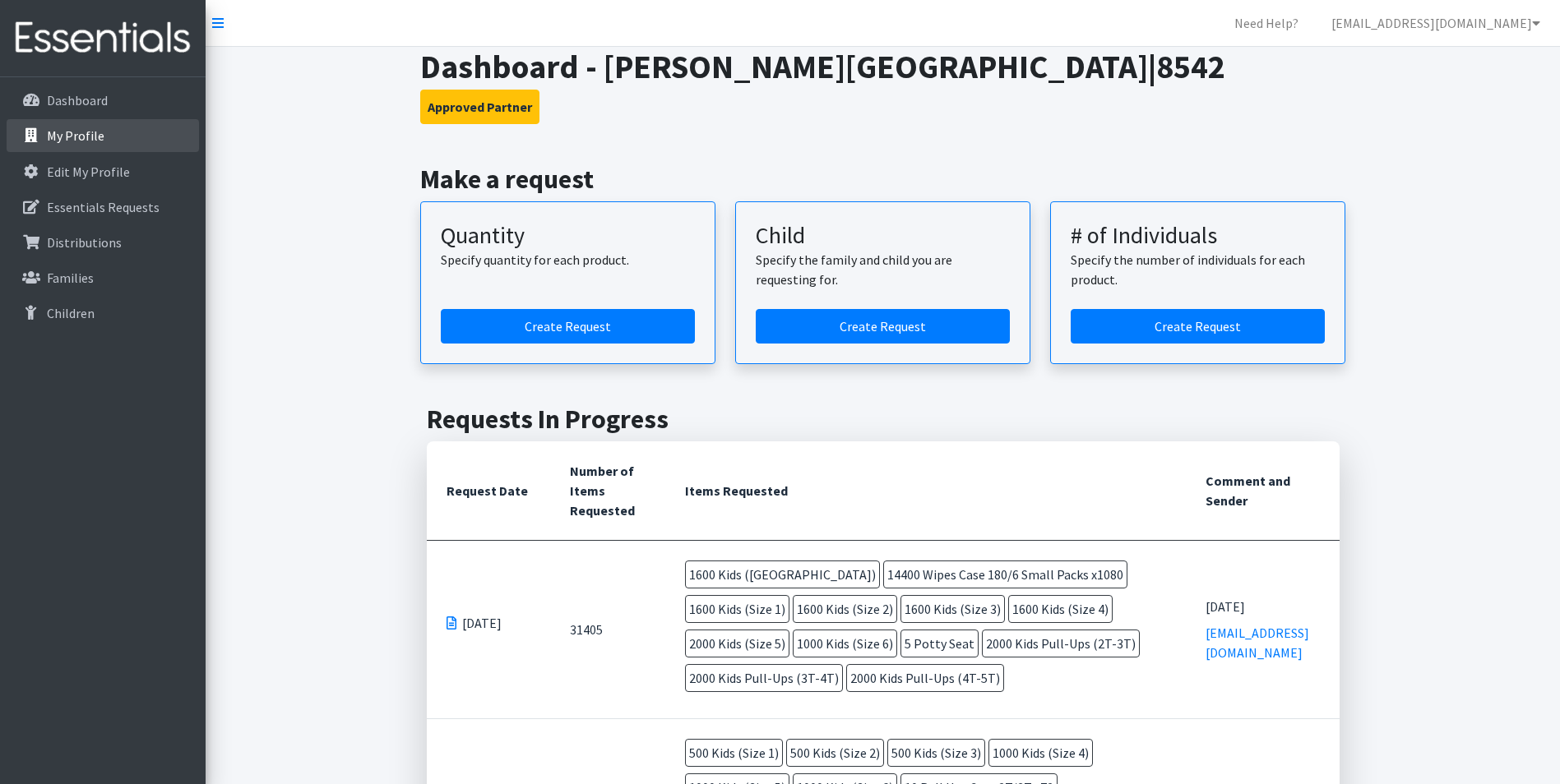
click at [83, 135] on p "My Profile" at bounding box center [76, 136] width 58 height 17
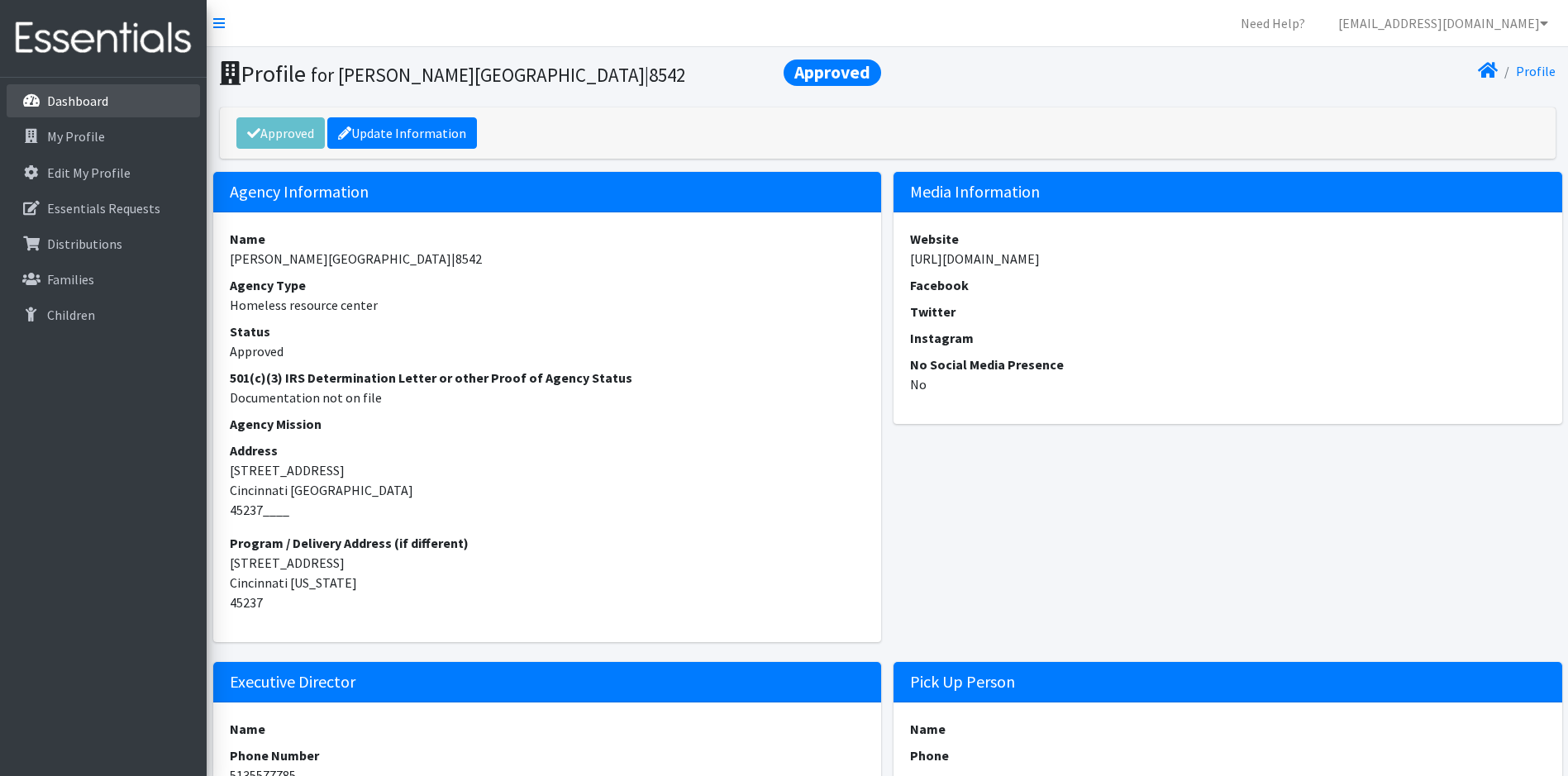
click at [66, 111] on link "Dashboard" at bounding box center [103, 100] width 193 height 33
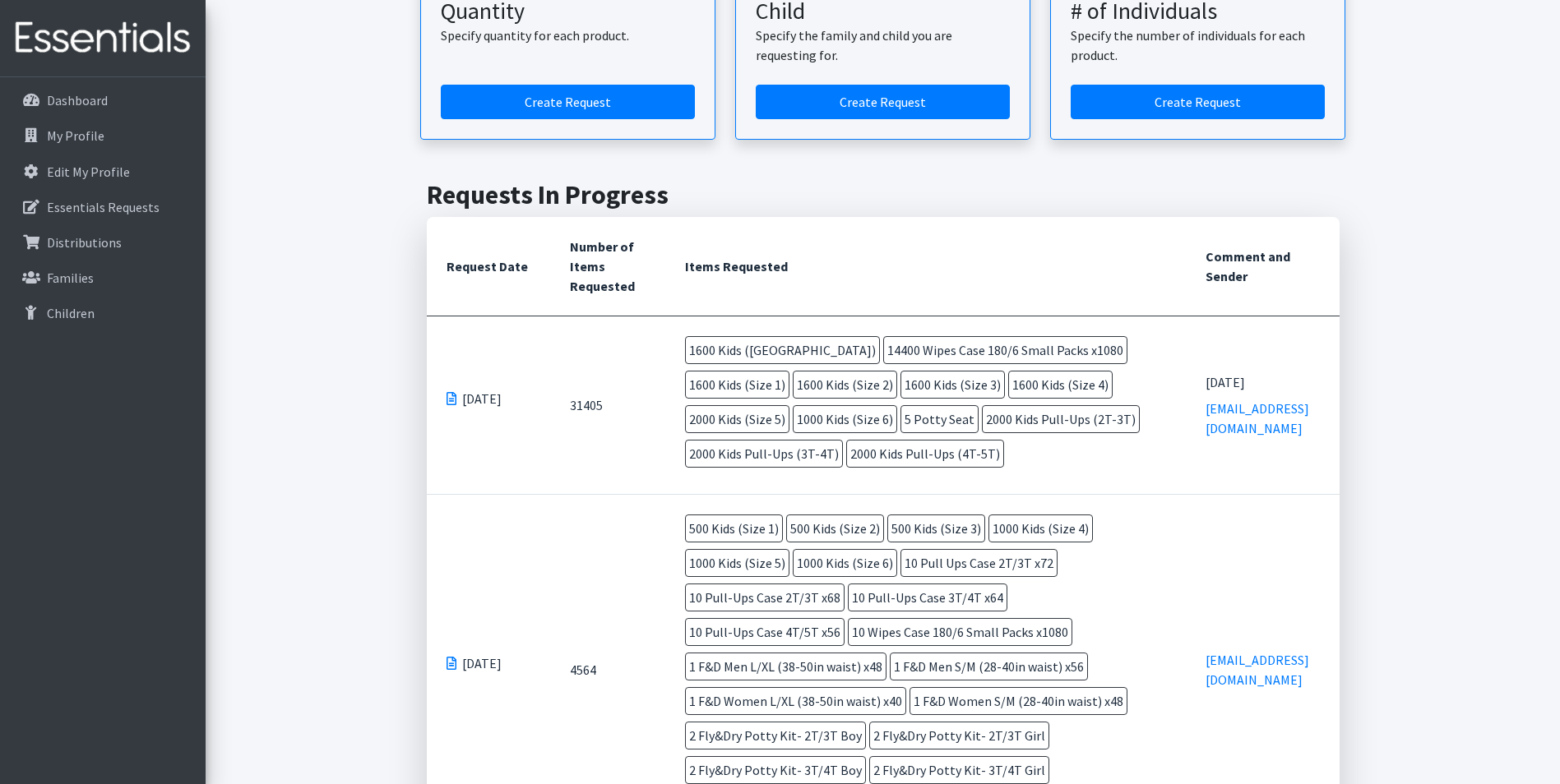
scroll to position [246, 0]
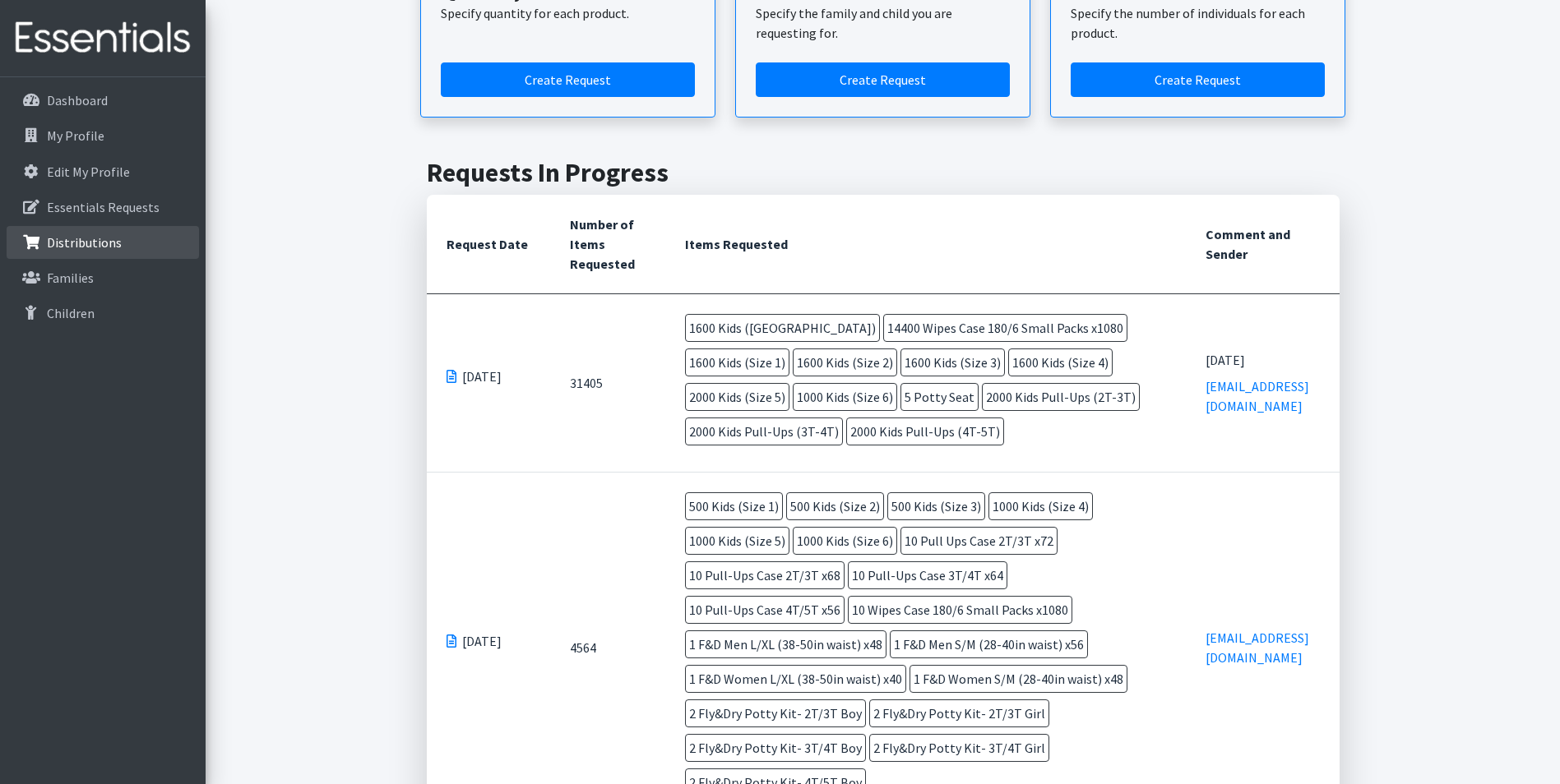
click at [61, 238] on p "Distributions" at bounding box center [84, 243] width 75 height 17
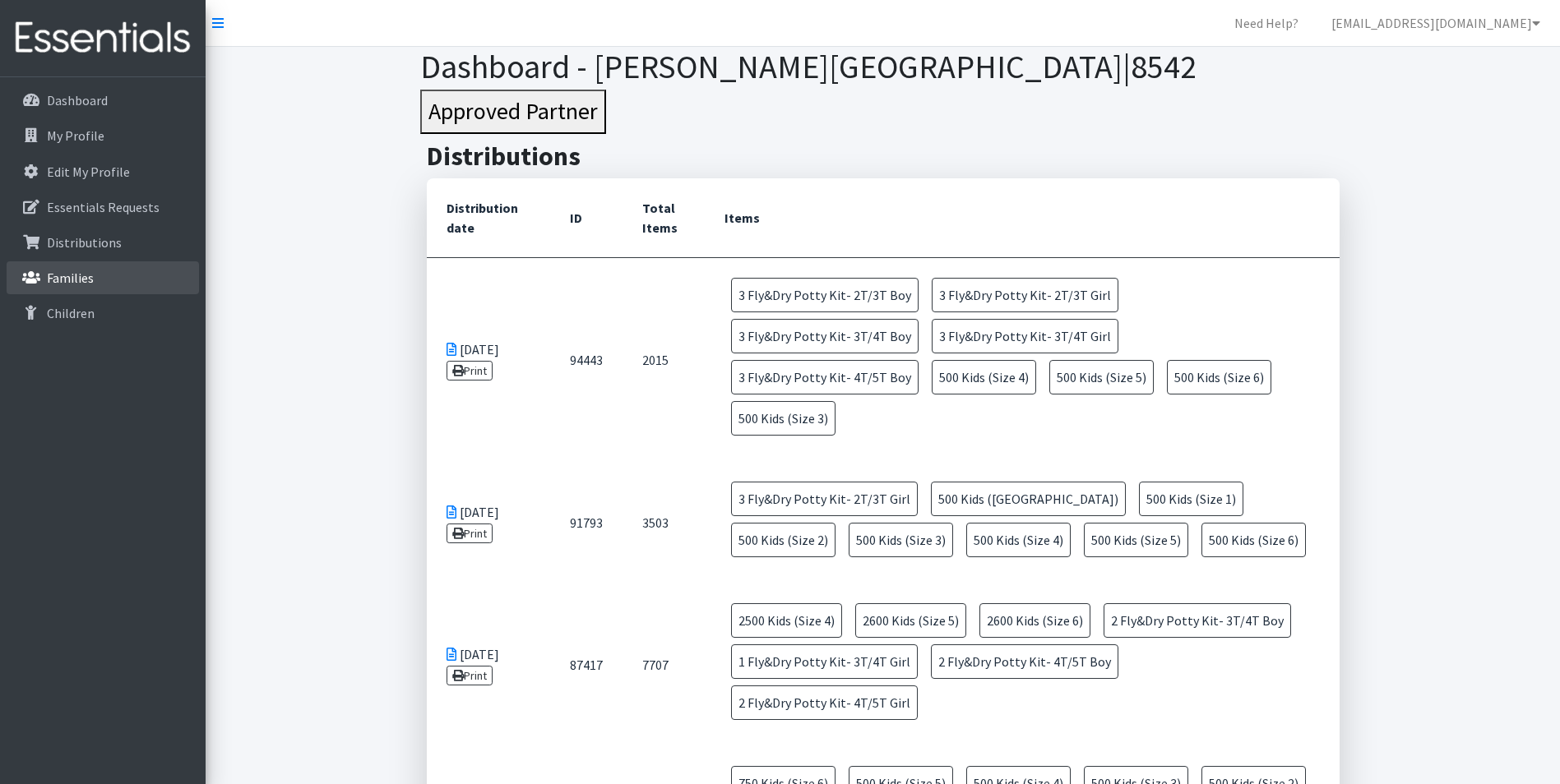
click at [65, 279] on p "Families" at bounding box center [70, 278] width 47 height 17
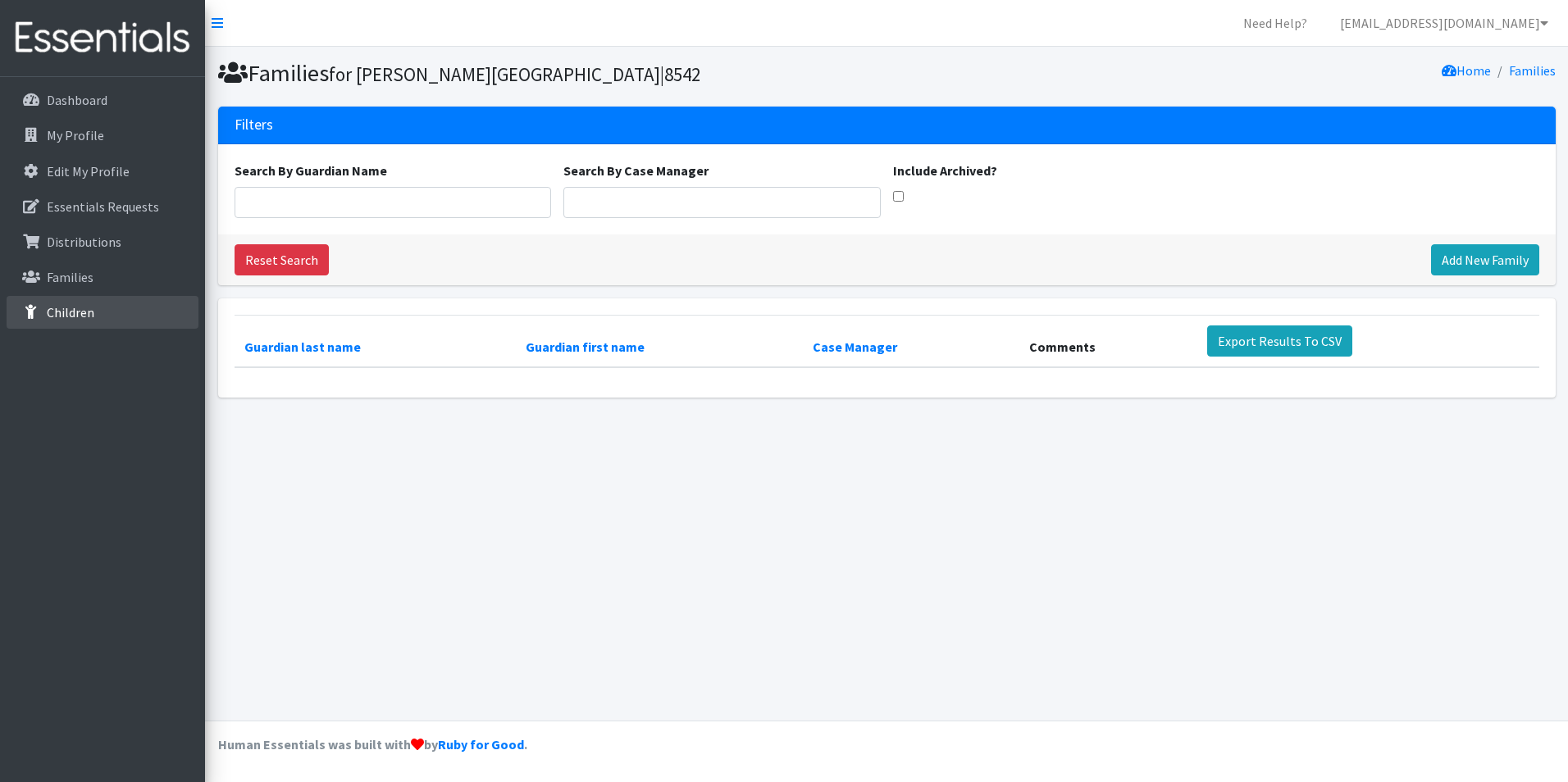
click at [76, 299] on link "Children" at bounding box center [102, 312] width 192 height 33
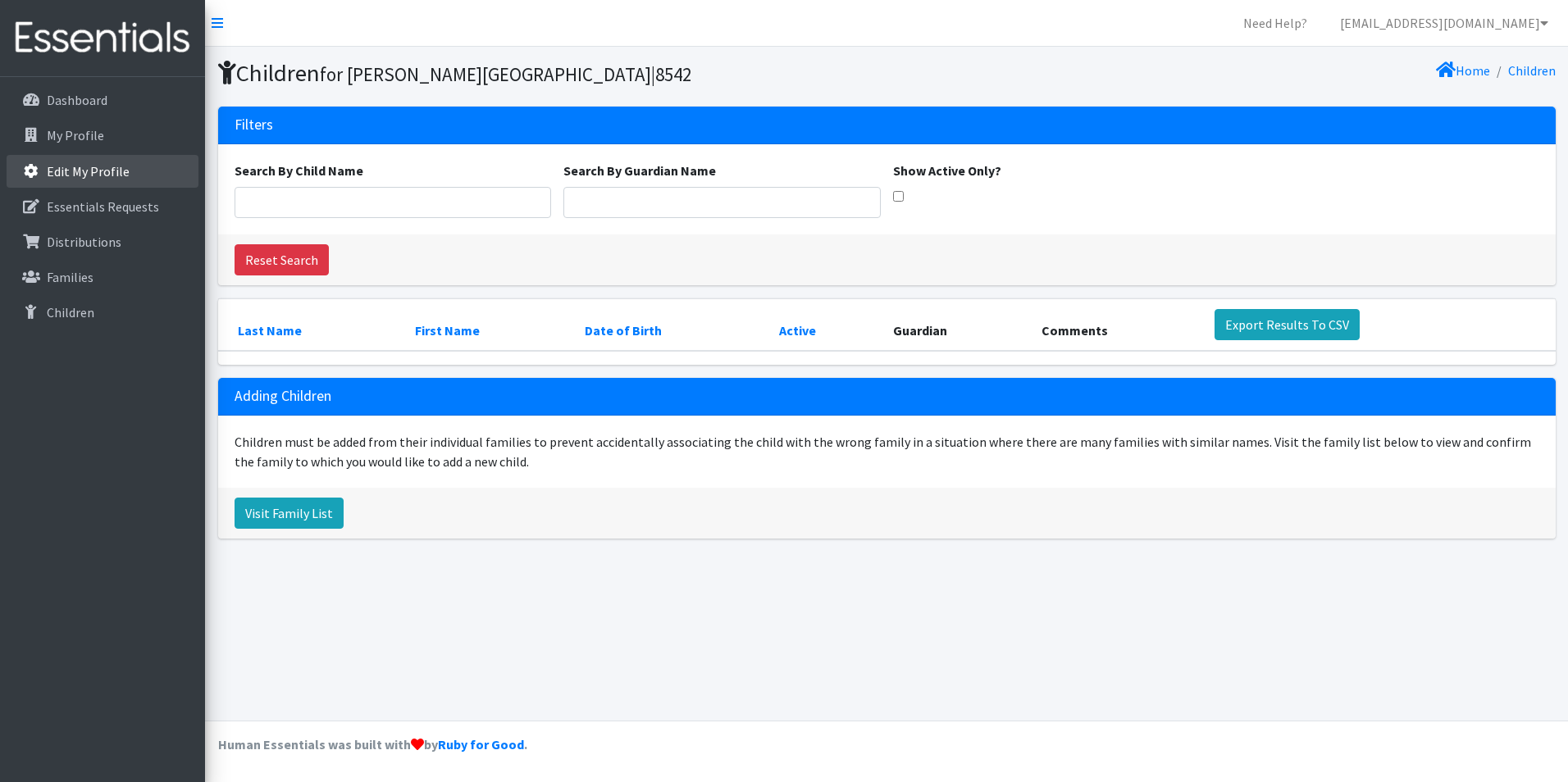
click at [121, 163] on p "Edit My Profile" at bounding box center [88, 171] width 83 height 17
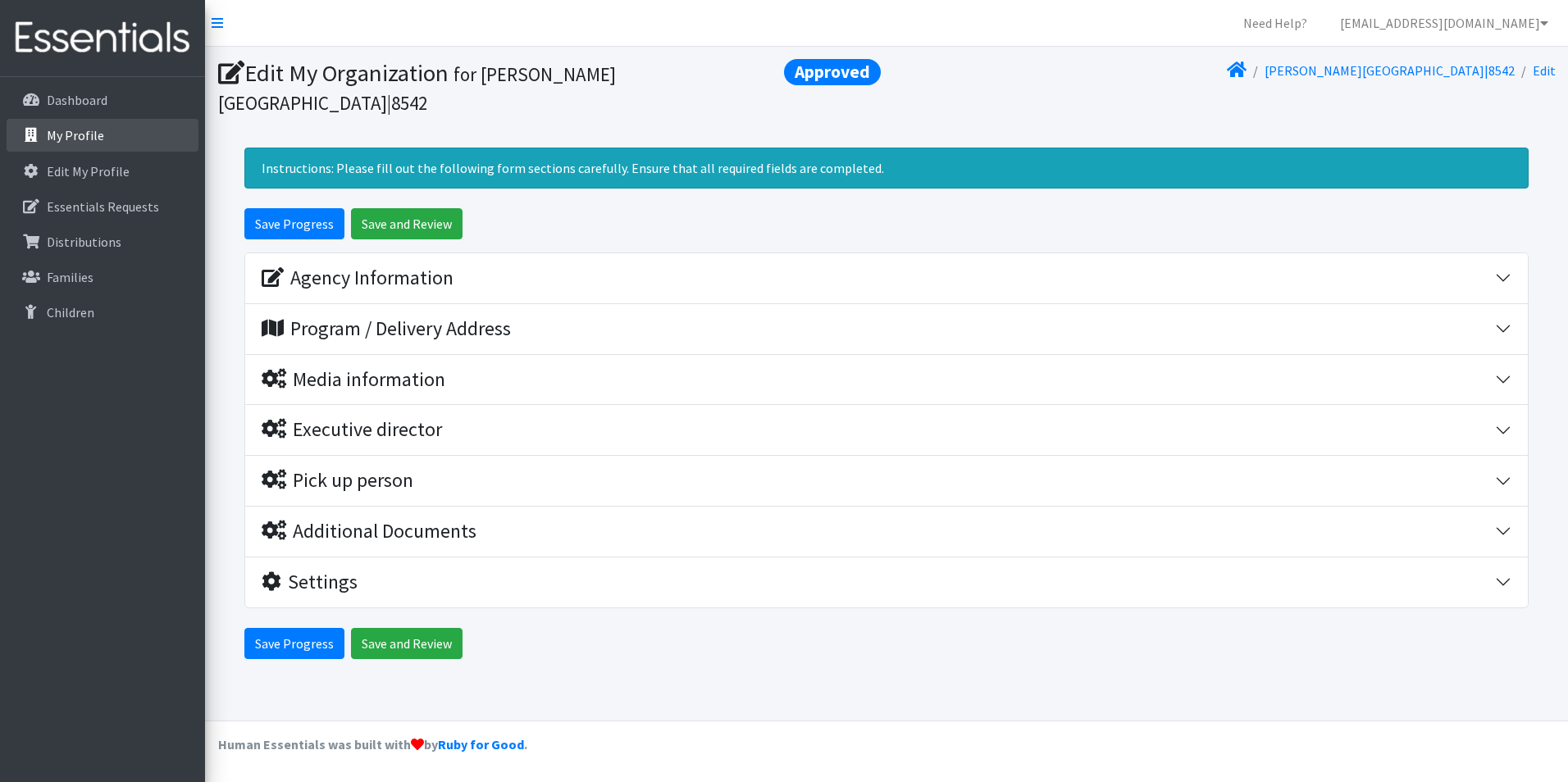
click at [123, 139] on link "My Profile" at bounding box center [102, 135] width 192 height 33
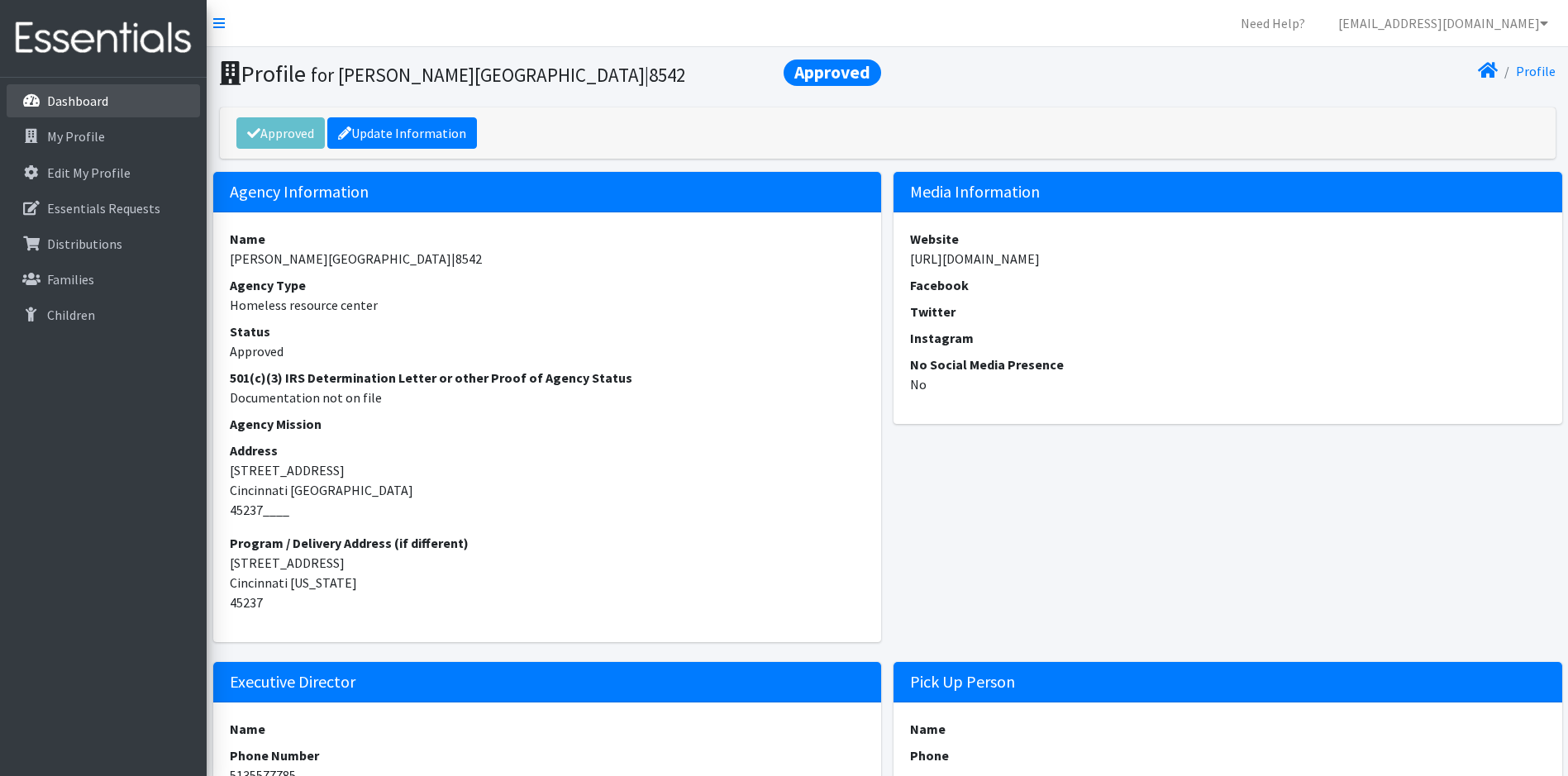
click at [141, 98] on link "Dashboard" at bounding box center [103, 100] width 193 height 33
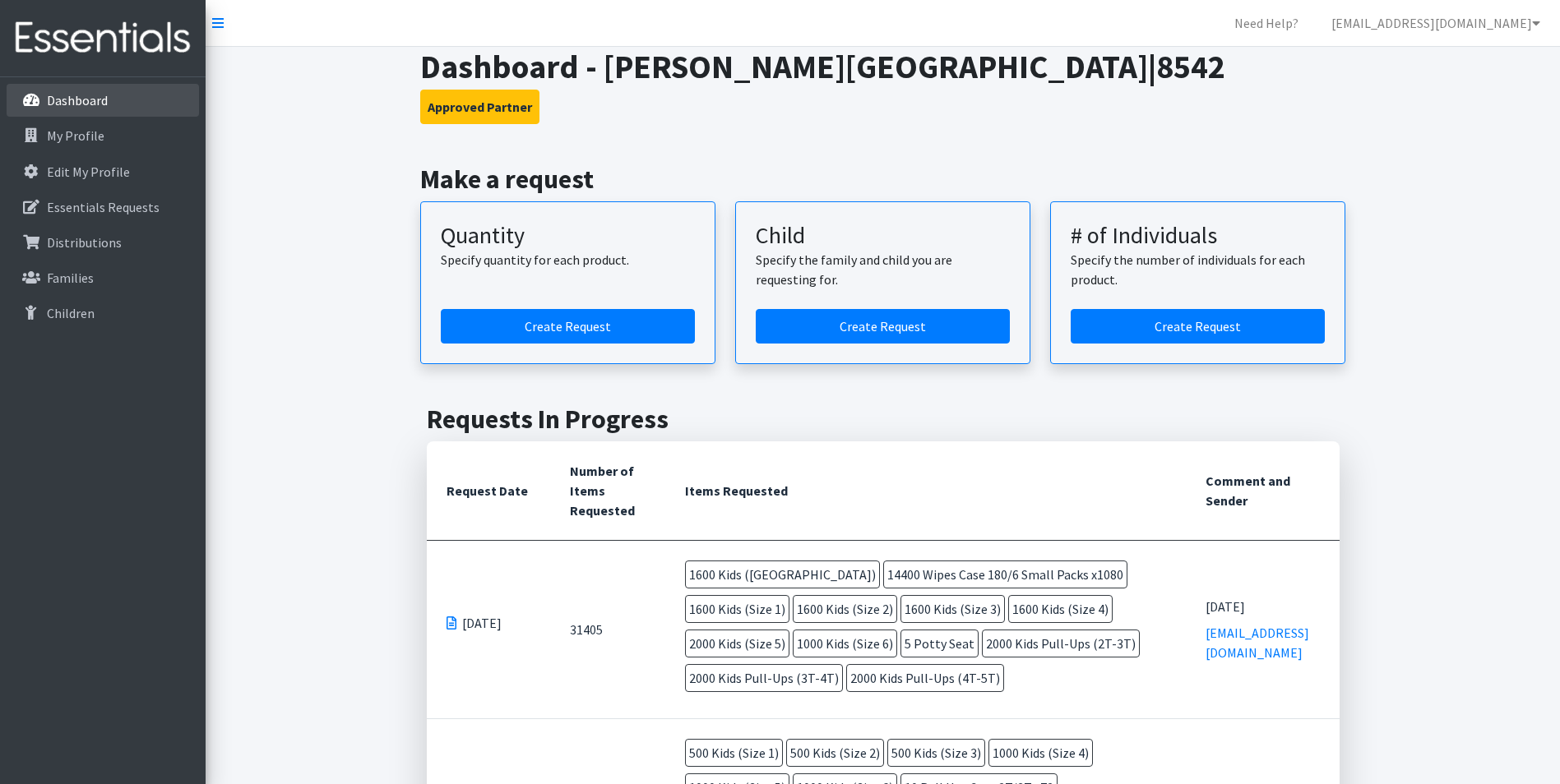
click at [97, 96] on p "Dashboard" at bounding box center [77, 101] width 61 height 17
click at [213, 9] on nav "Need Help? [EMAIL_ADDRESS][DOMAIN_NAME] My Co-Workers My Profile Logout" at bounding box center [882, 23] width 1355 height 47
click at [213, 18] on icon at bounding box center [218, 23] width 11 height 13
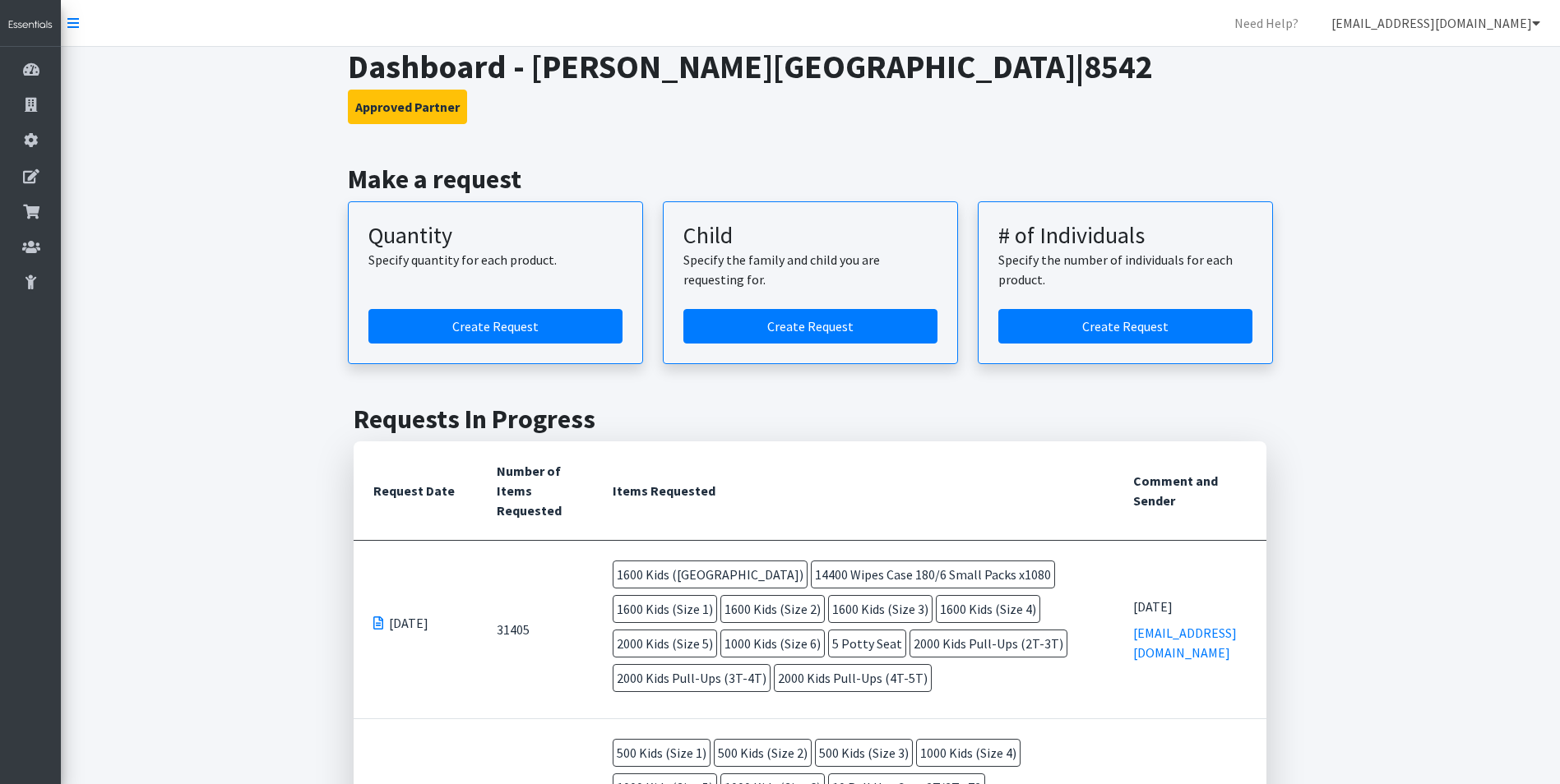
click at [1445, 24] on link "[EMAIL_ADDRESS][DOMAIN_NAME]" at bounding box center [1436, 22] width 235 height 33
click at [1404, 119] on link "Logout" at bounding box center [1438, 126] width 229 height 33
